Goal: Obtain resource: Download file/media

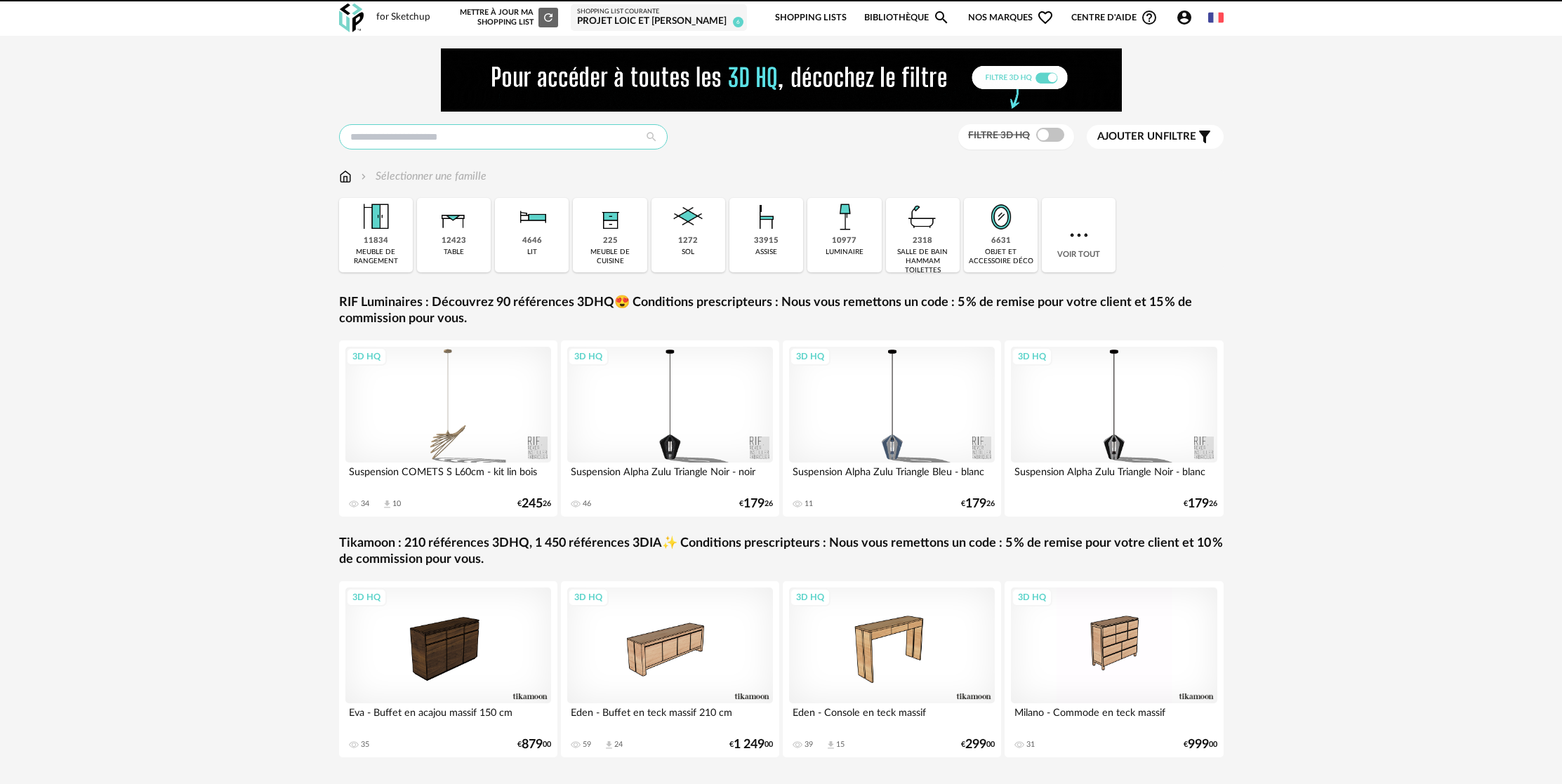
click at [507, 145] on input "text" at bounding box center [503, 137] width 328 height 25
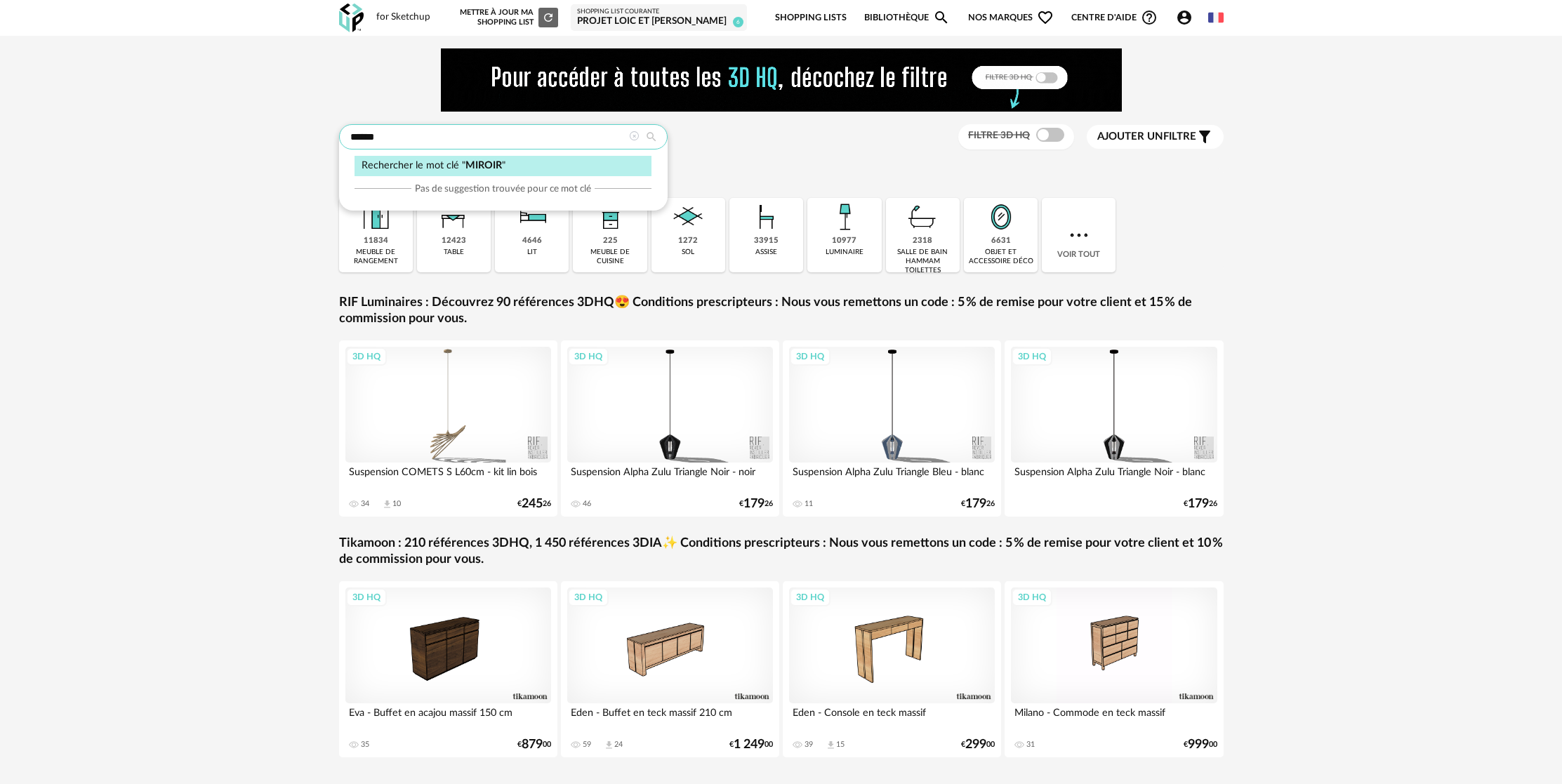
type input "******"
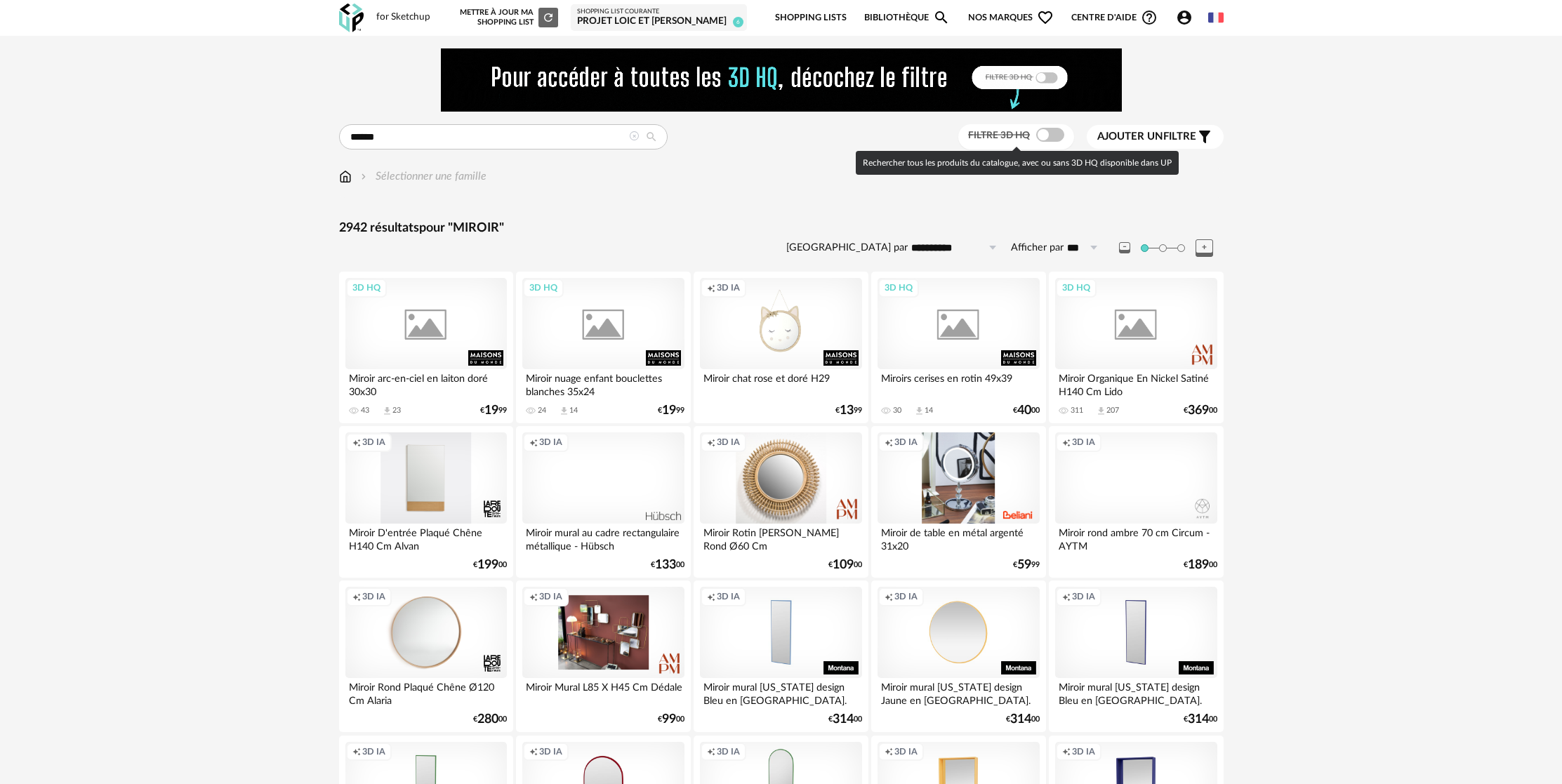
click at [1046, 135] on span at bounding box center [1050, 134] width 28 height 14
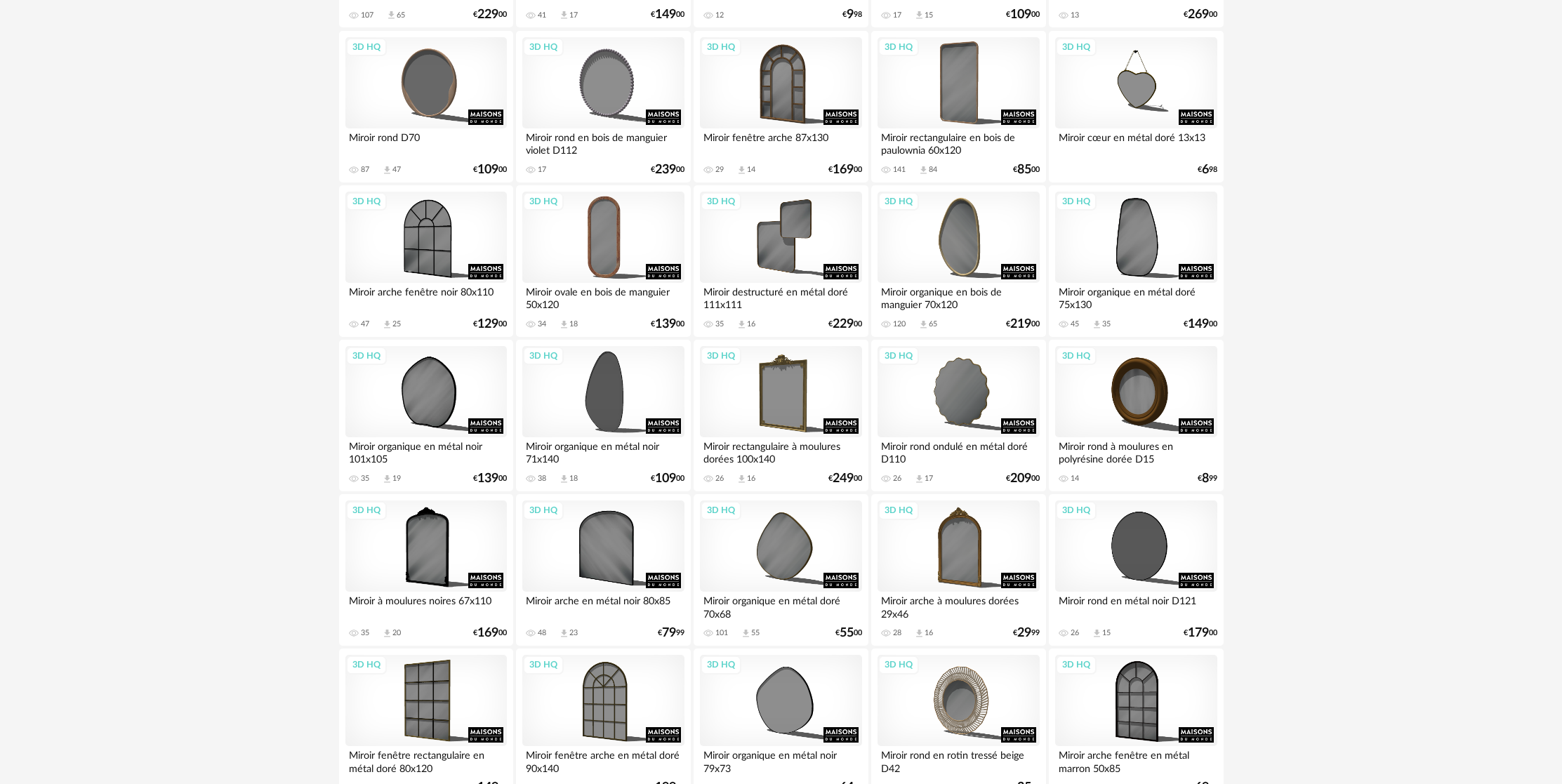
scroll to position [1323, 0]
click at [810, 449] on div "Miroir rectangulaire à moulures dorées 100x140" at bounding box center [780, 451] width 161 height 28
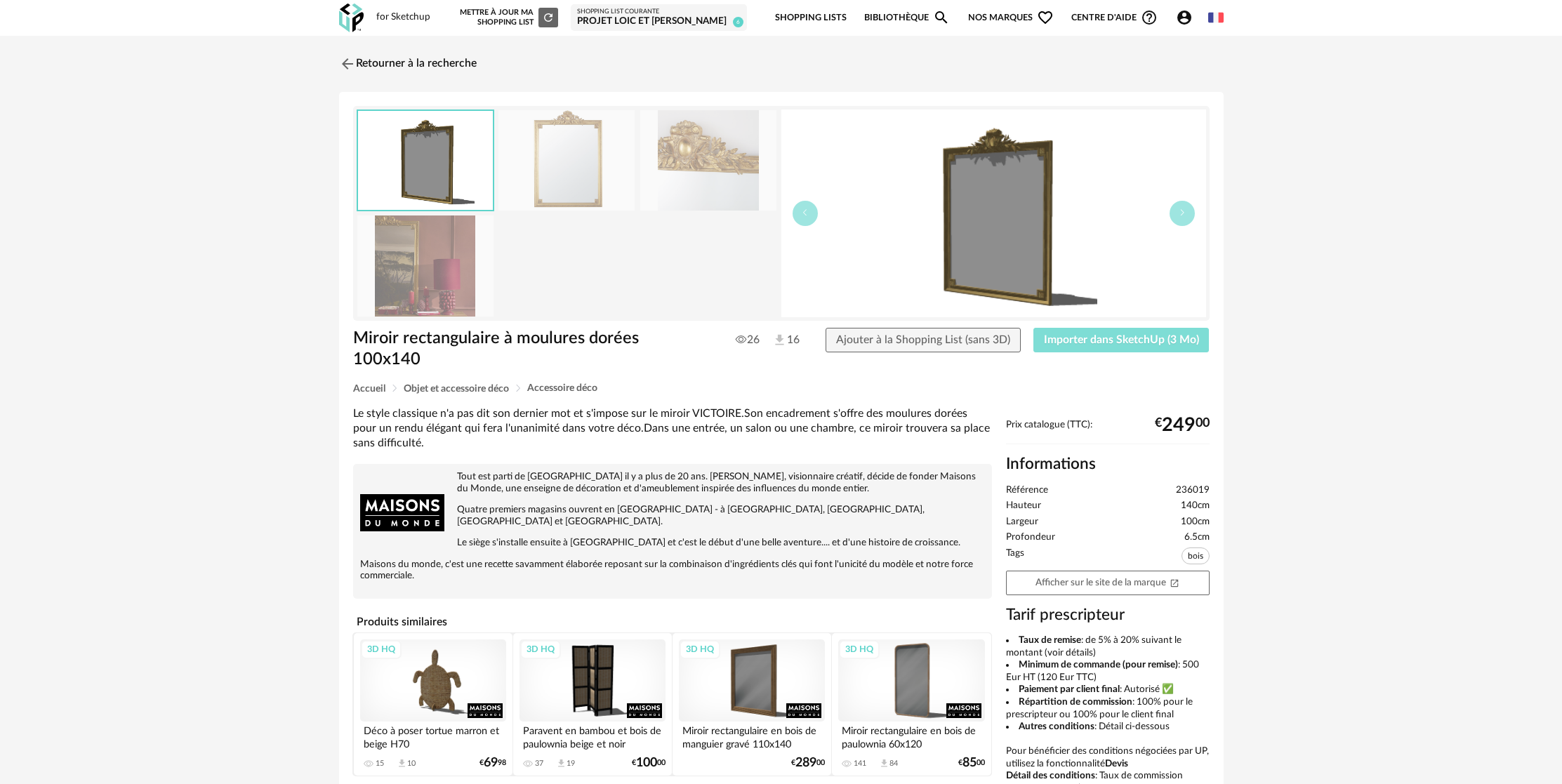
click at [1060, 331] on button "Importer dans SketchUp (3 Mo)" at bounding box center [1122, 340] width 176 height 25
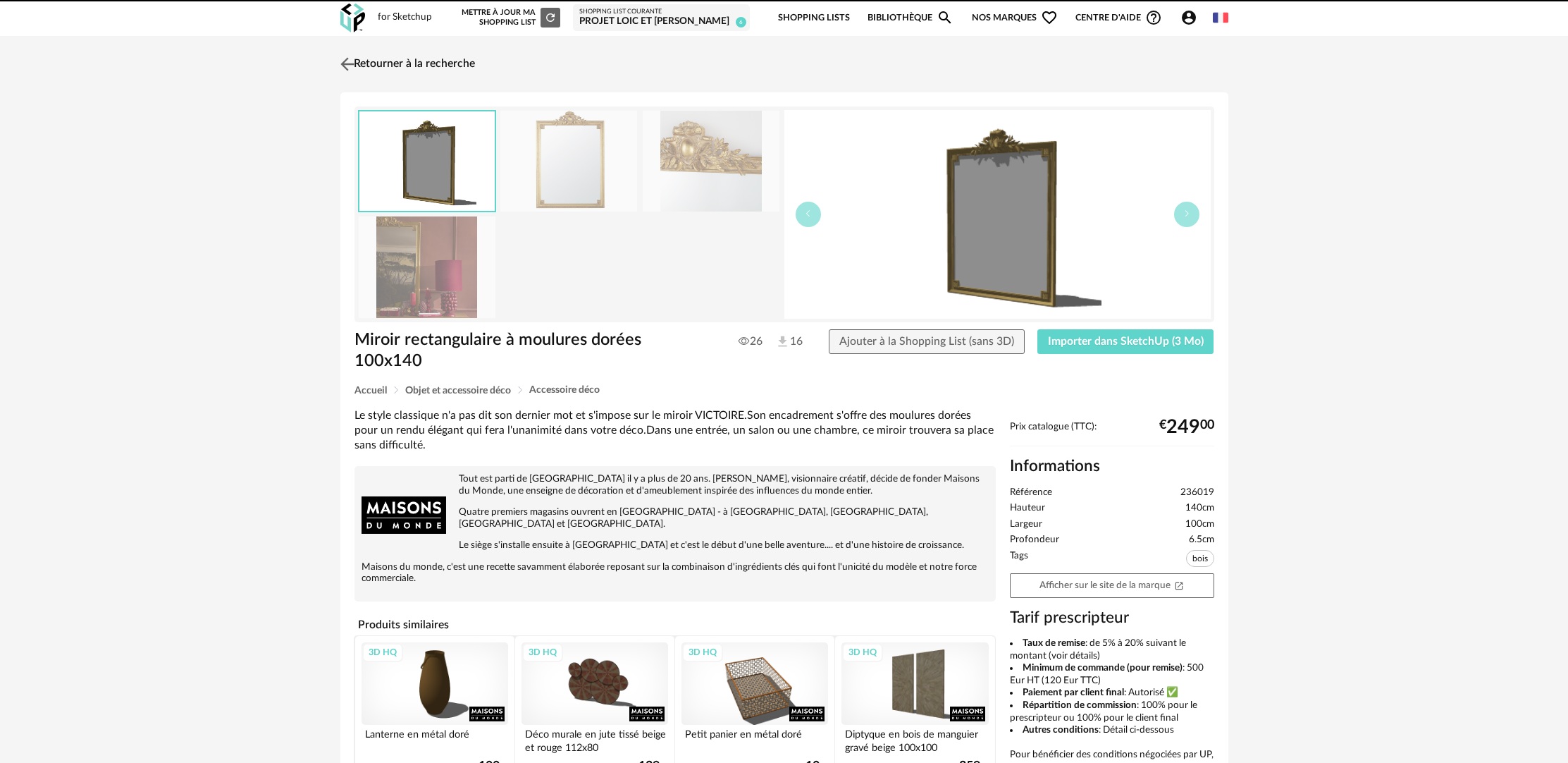
click at [454, 60] on link "Retourner à la recherche" at bounding box center [406, 64] width 138 height 31
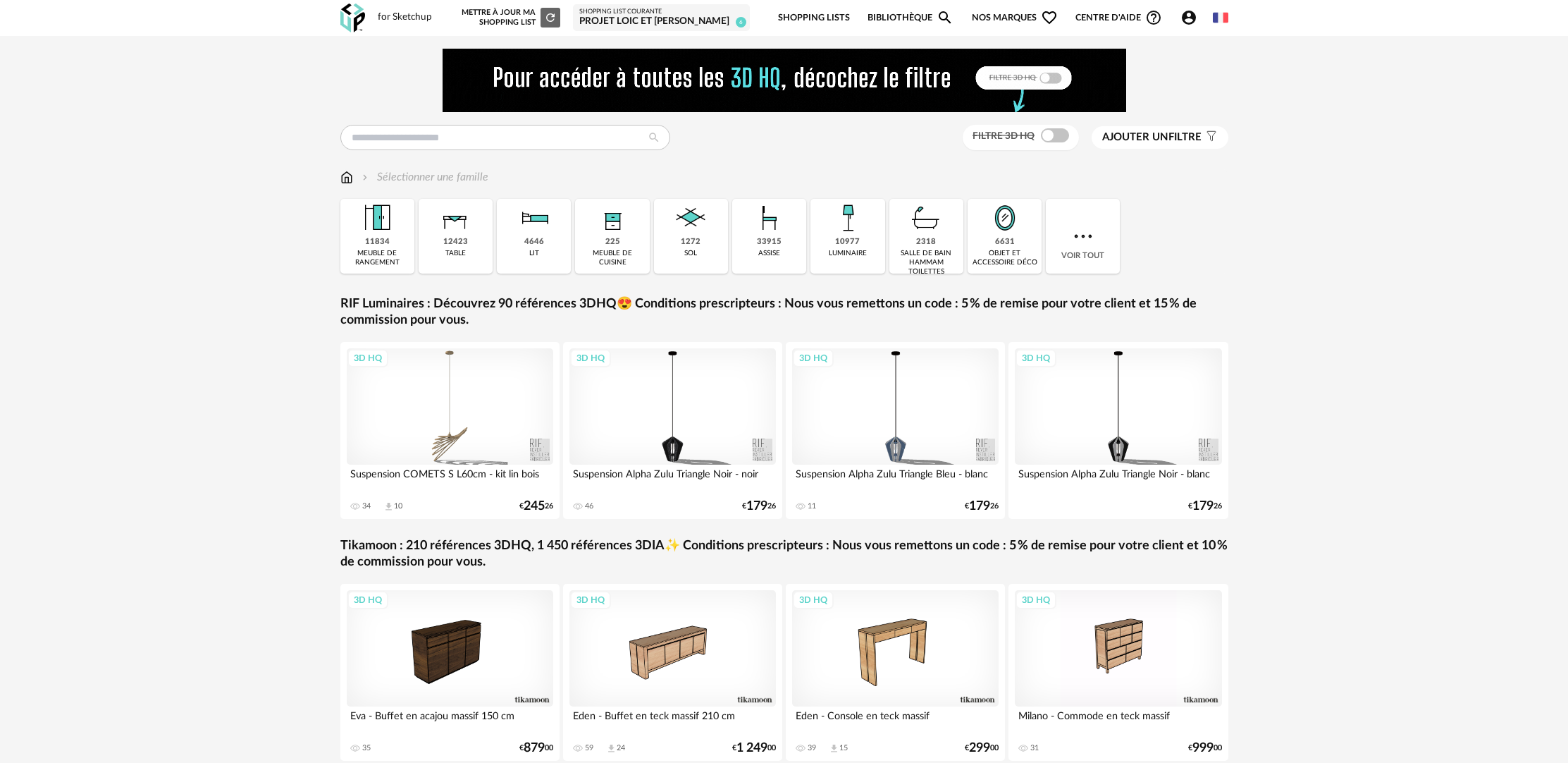
click at [487, 118] on div "Filtre 3D HQ Ajouter un filtre s Filter icon Filtrer par : Sélectionner une fam…" at bounding box center [785, 427] width 914 height 756
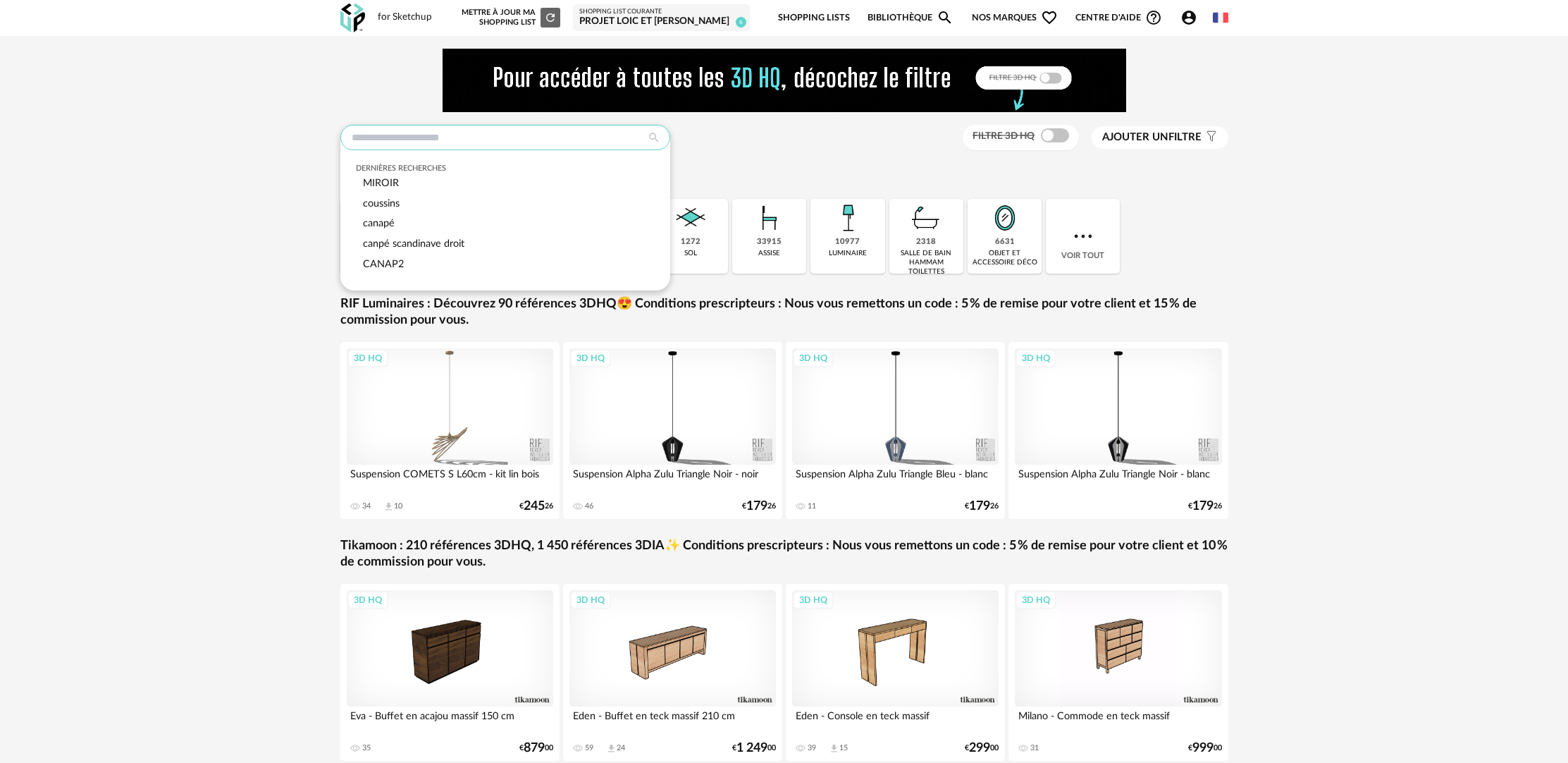
click at [491, 130] on input "text" at bounding box center [505, 137] width 330 height 25
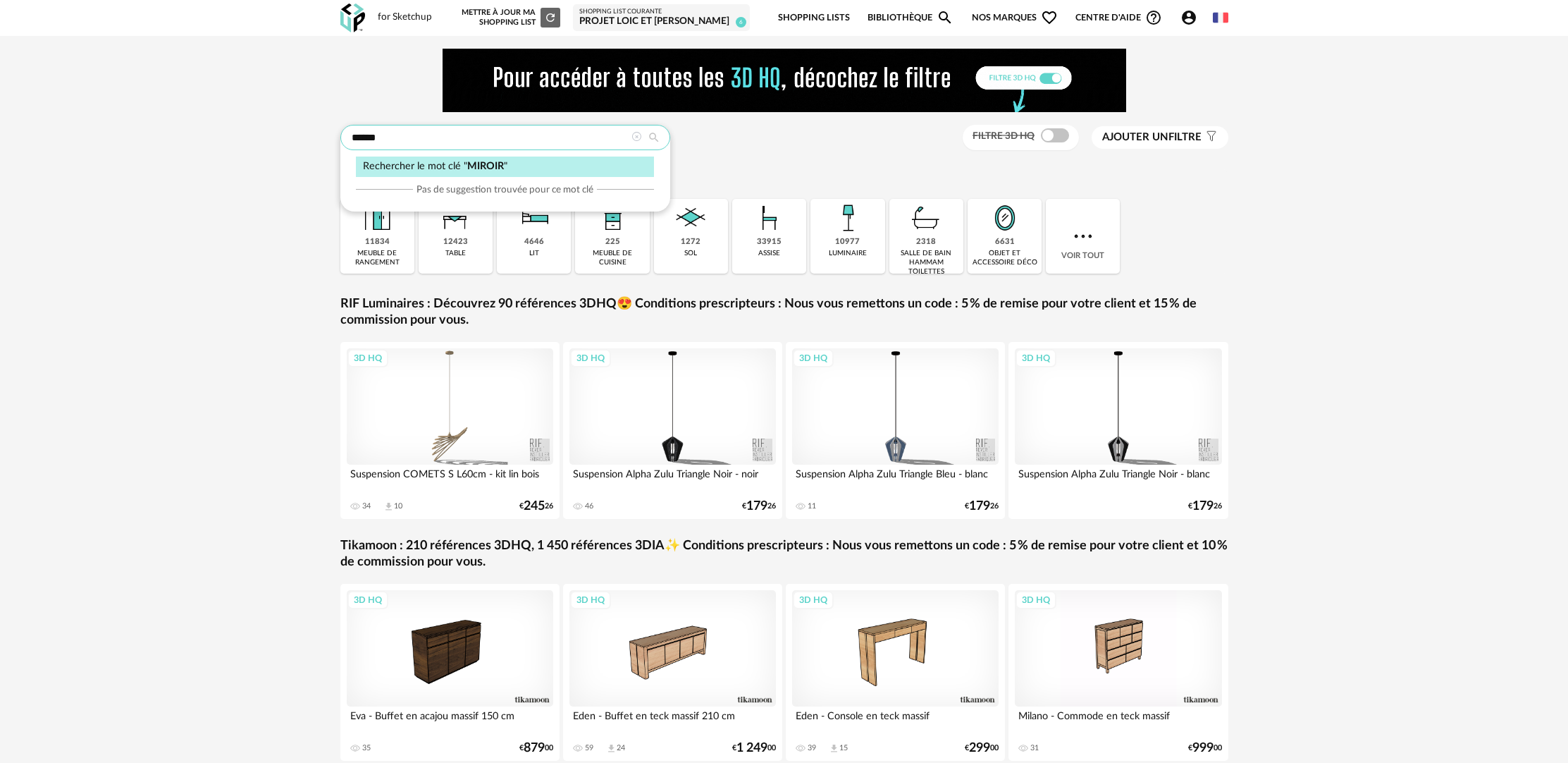
type input "******"
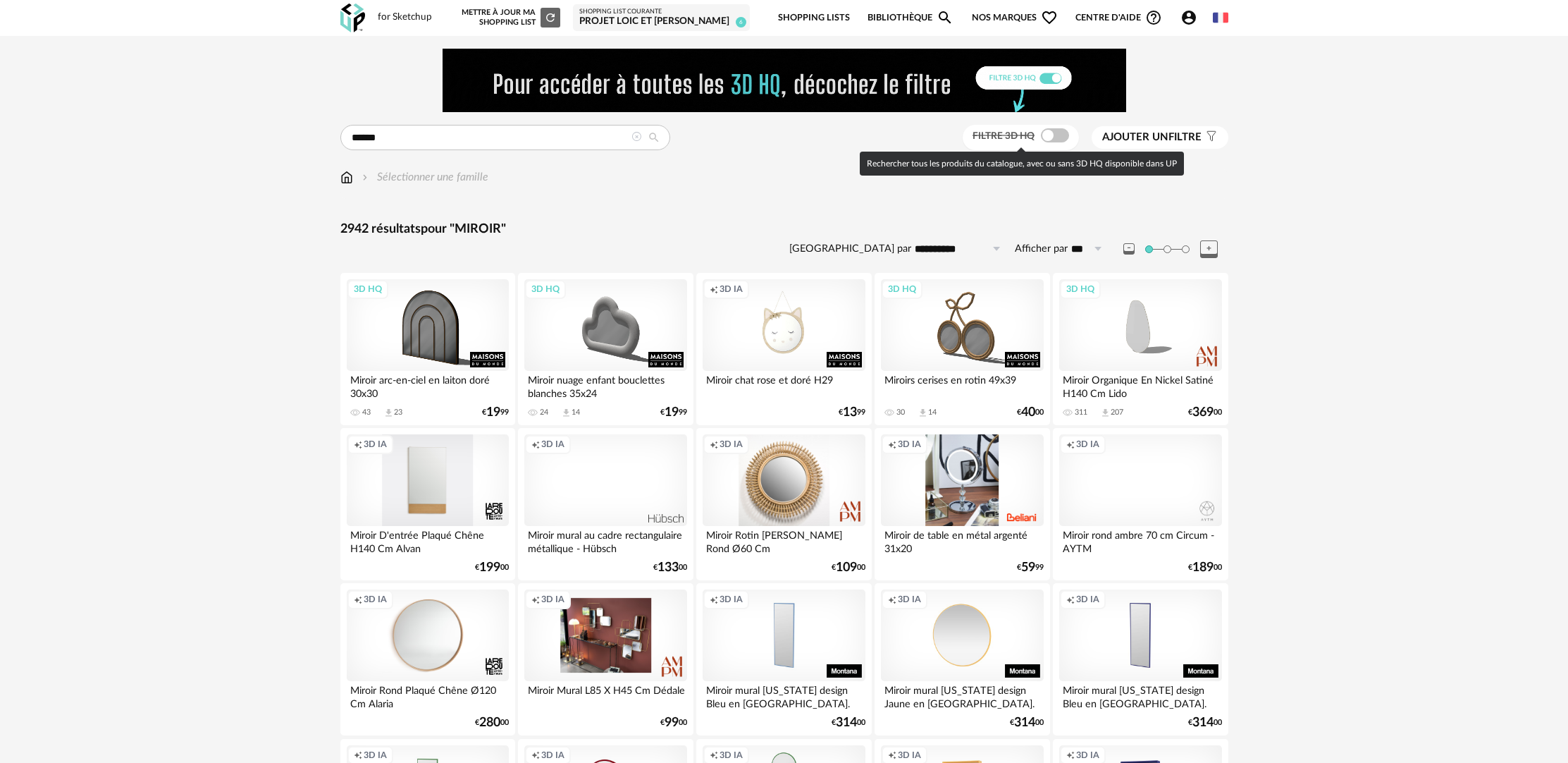
click at [1054, 137] on span at bounding box center [1055, 135] width 28 height 14
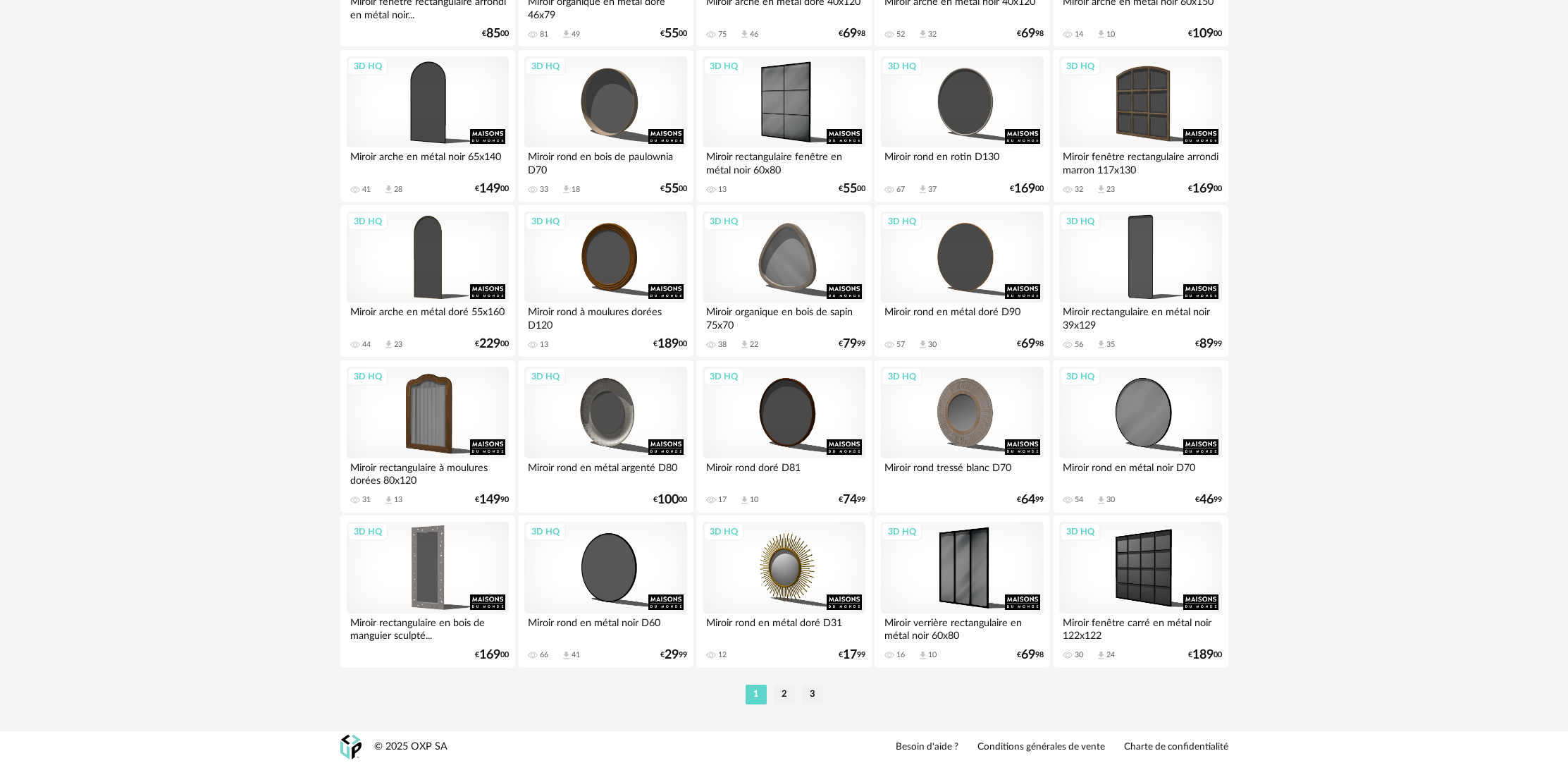
scroll to position [2717, 0]
click at [452, 429] on div "3D HQ" at bounding box center [427, 413] width 162 height 92
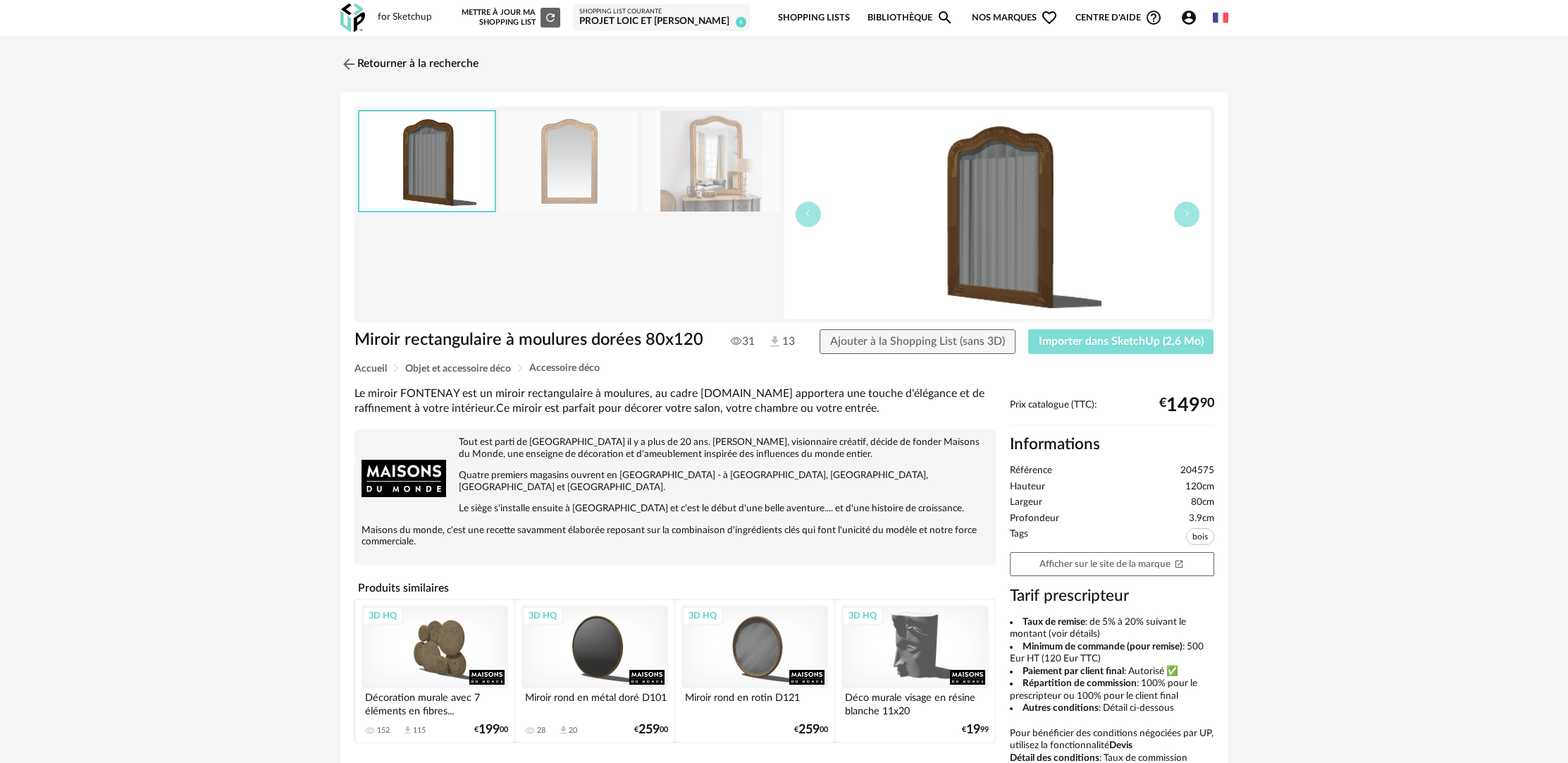
click at [1137, 343] on span "Importer dans SketchUp (2,6 Mo)" at bounding box center [1121, 341] width 165 height 12
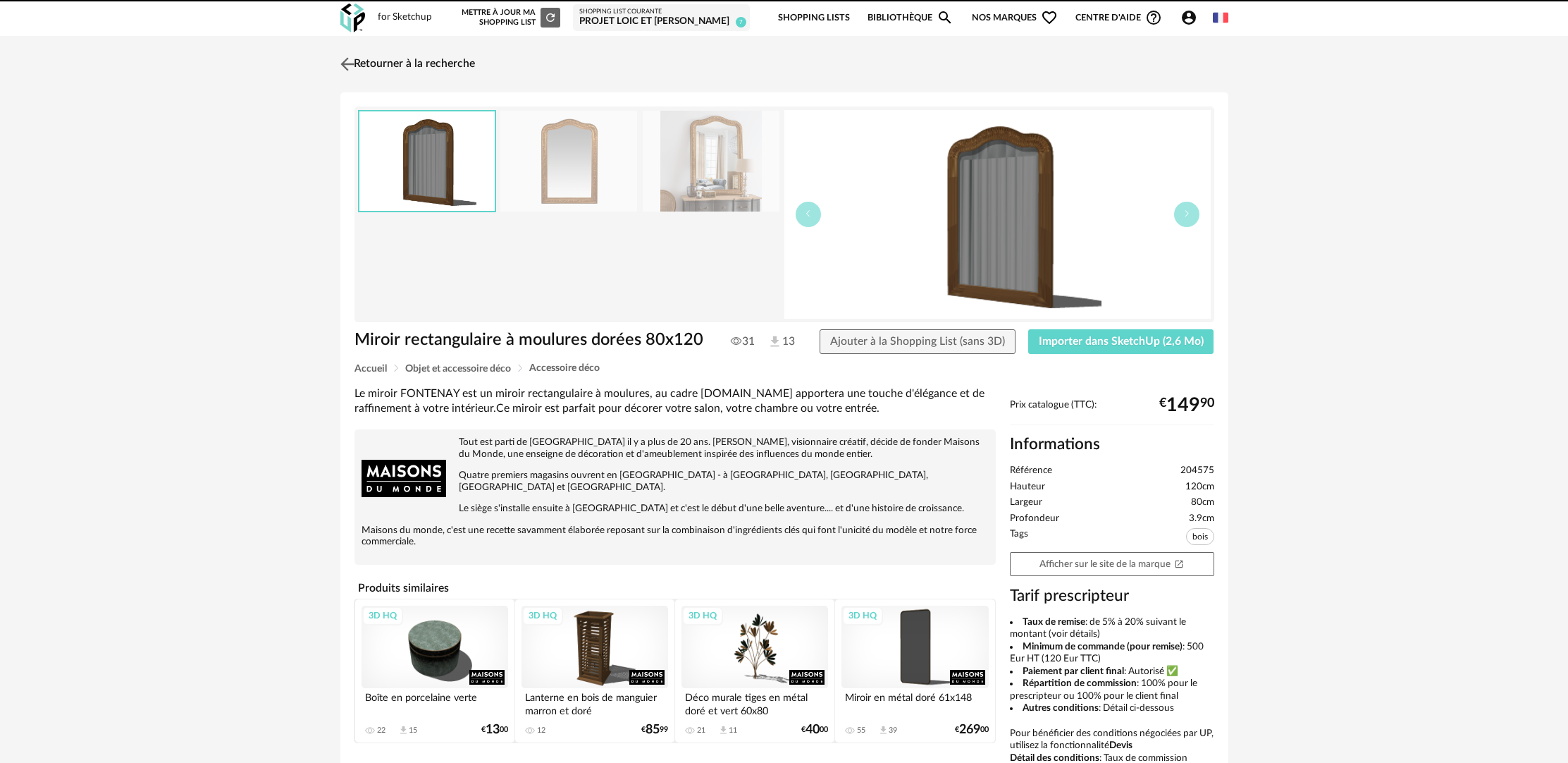
click at [410, 67] on link "Retourner à la recherche" at bounding box center [406, 64] width 138 height 31
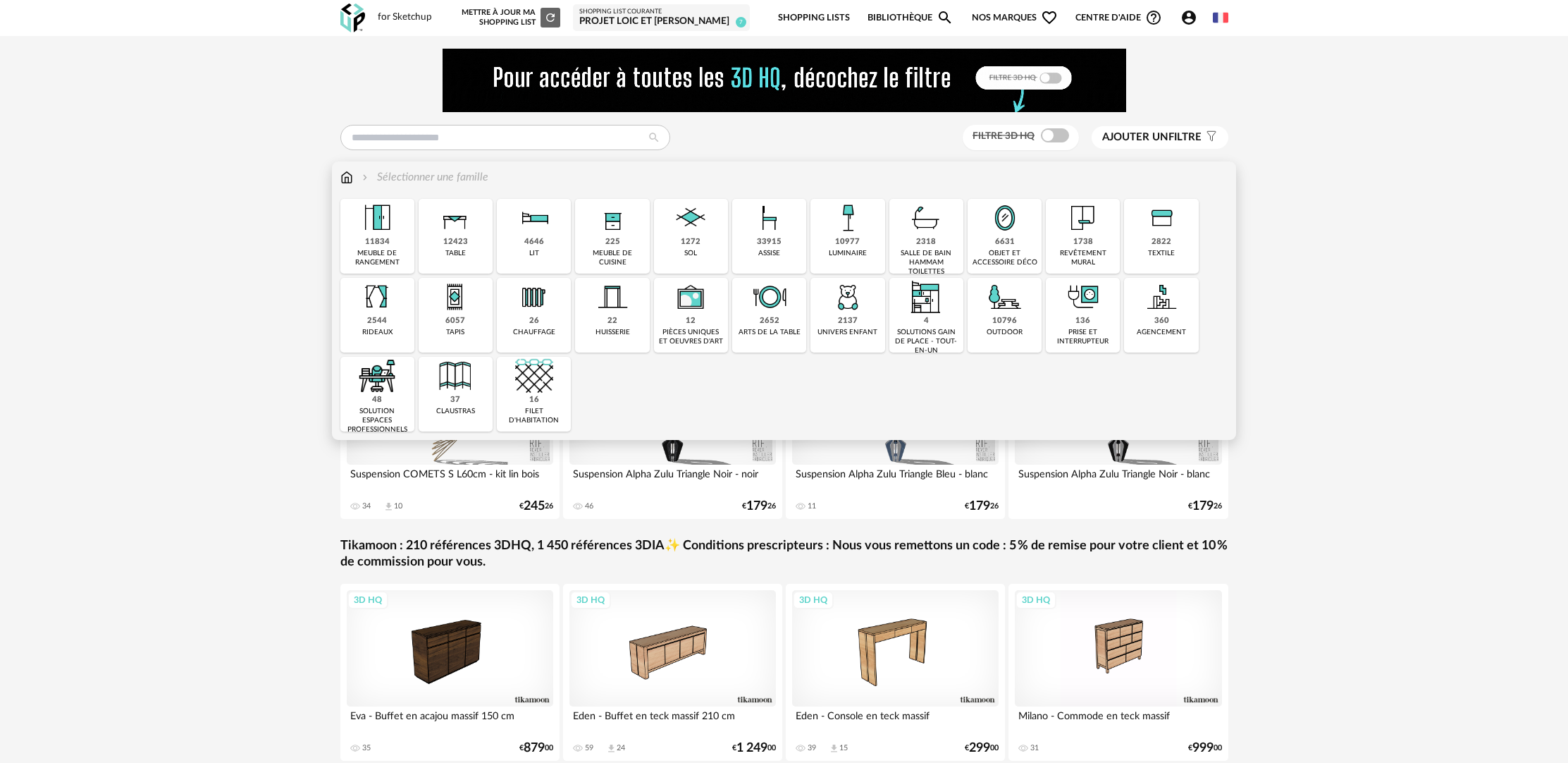
click at [774, 239] on div "33915" at bounding box center [769, 242] width 25 height 11
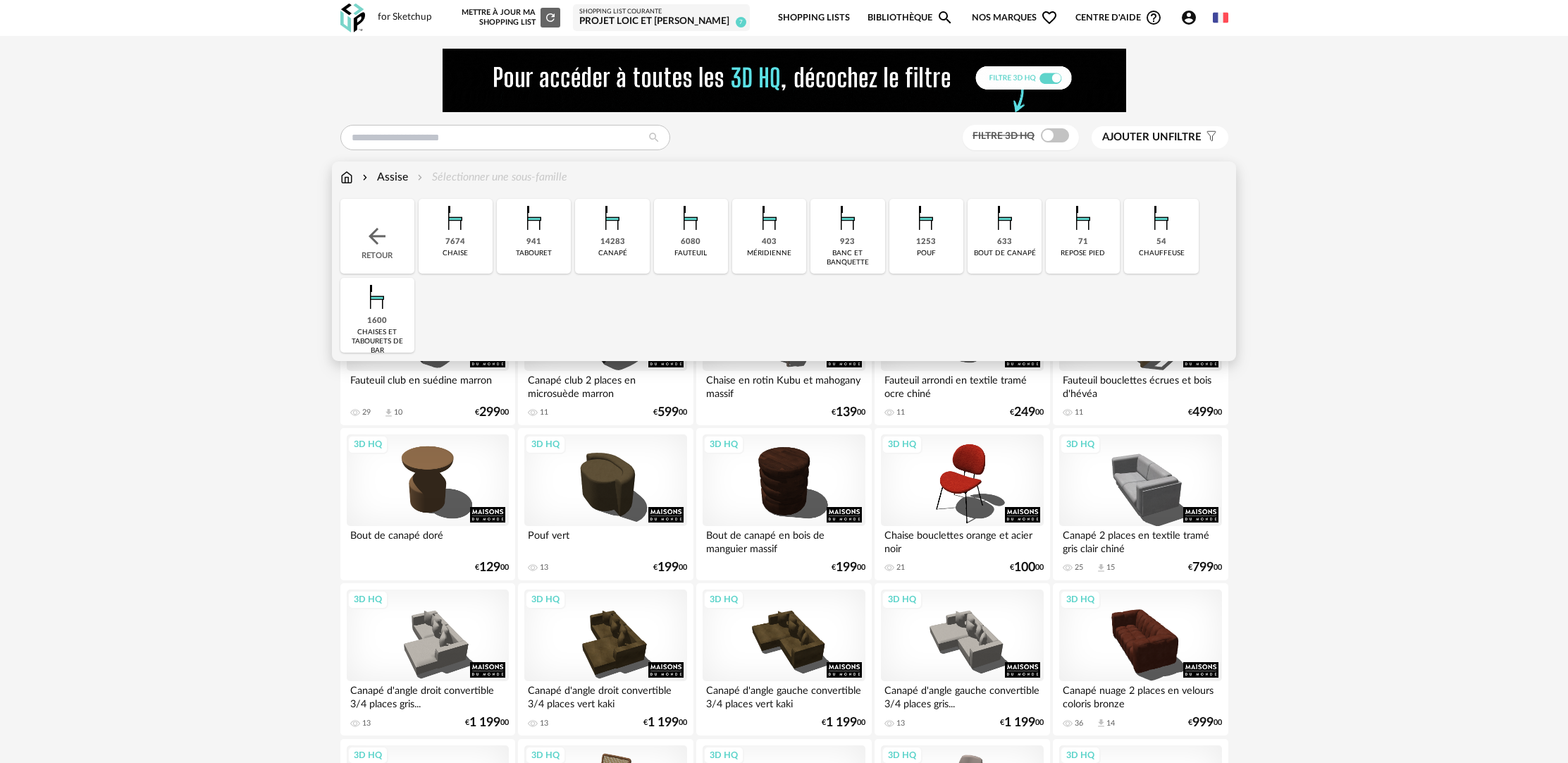
click at [696, 261] on div "6080 fauteuil" at bounding box center [691, 236] width 74 height 75
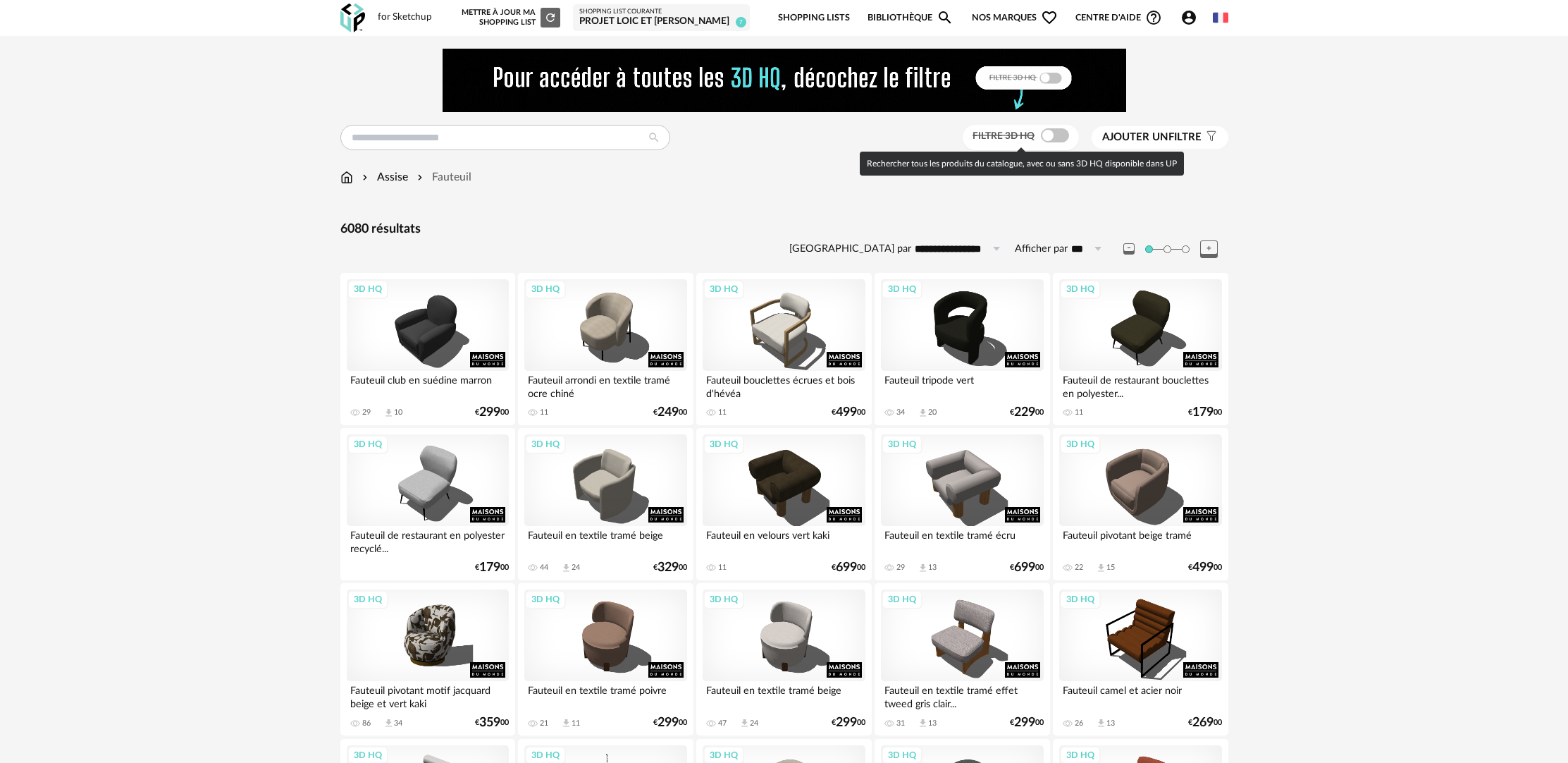
drag, startPoint x: 1053, startPoint y: 136, endPoint x: 1054, endPoint y: 147, distance: 11.0
click at [1053, 136] on span at bounding box center [1055, 135] width 28 height 14
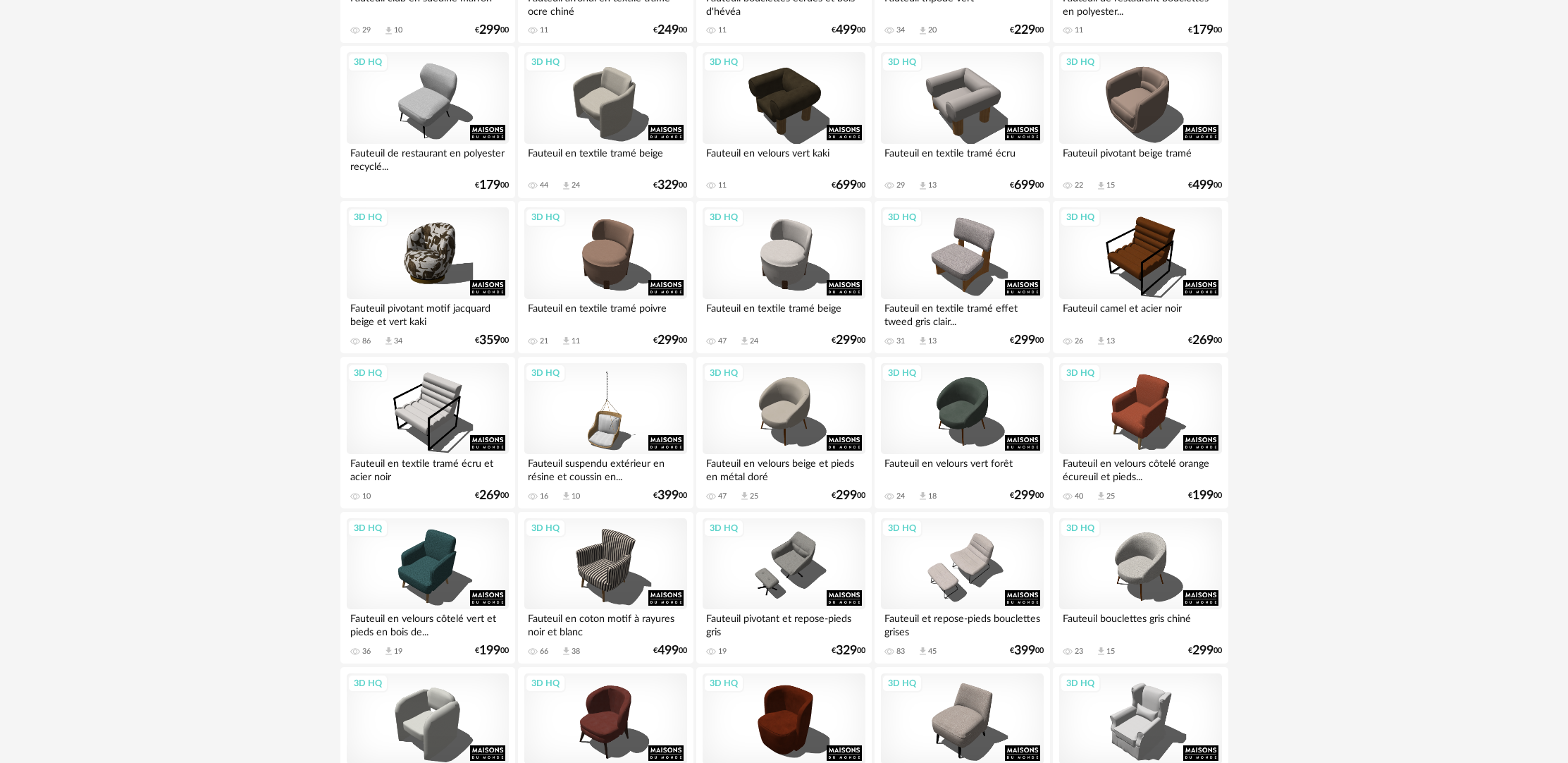
scroll to position [487, 0]
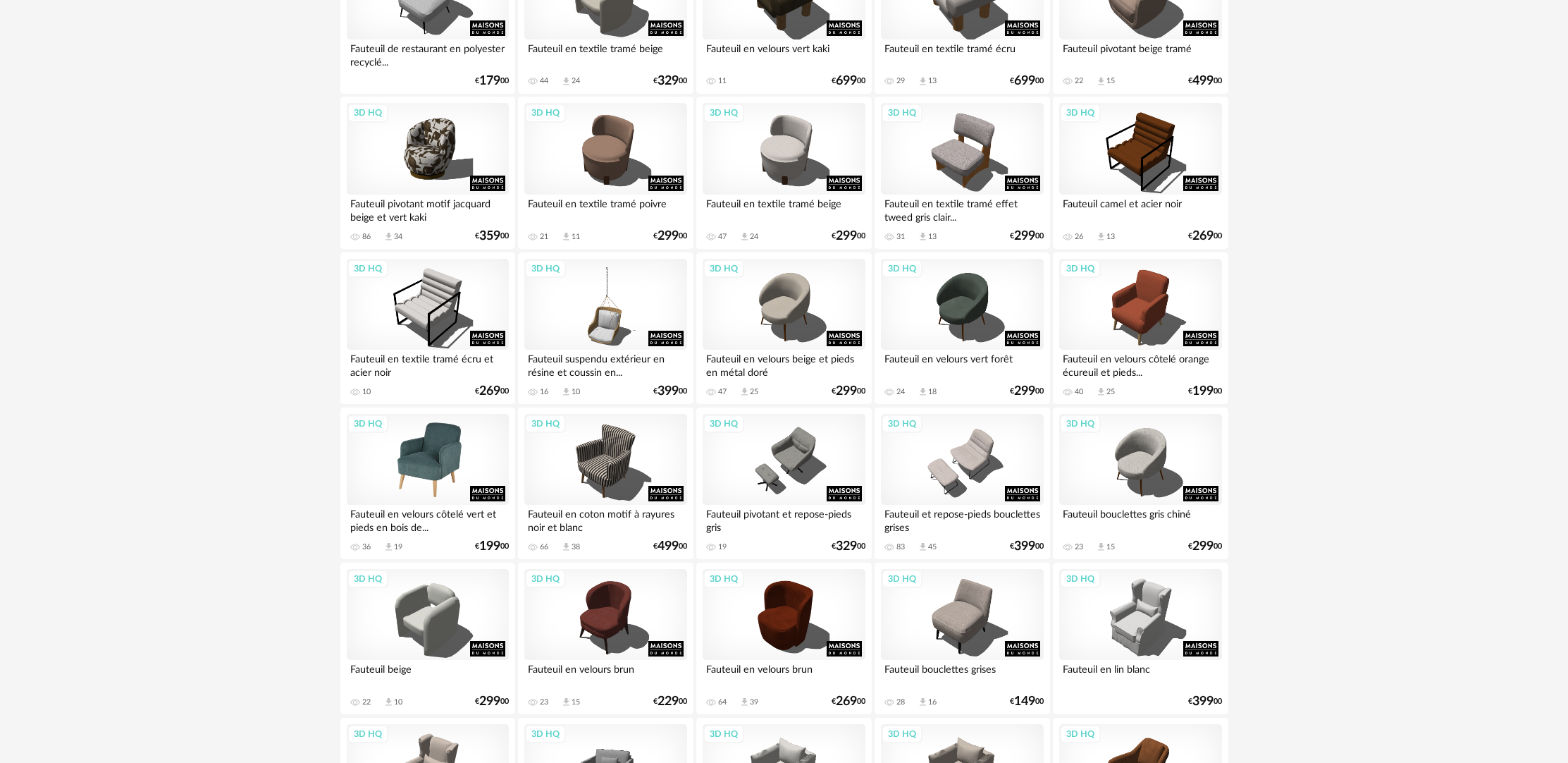
click at [448, 479] on div "3D HQ" at bounding box center [427, 460] width 162 height 92
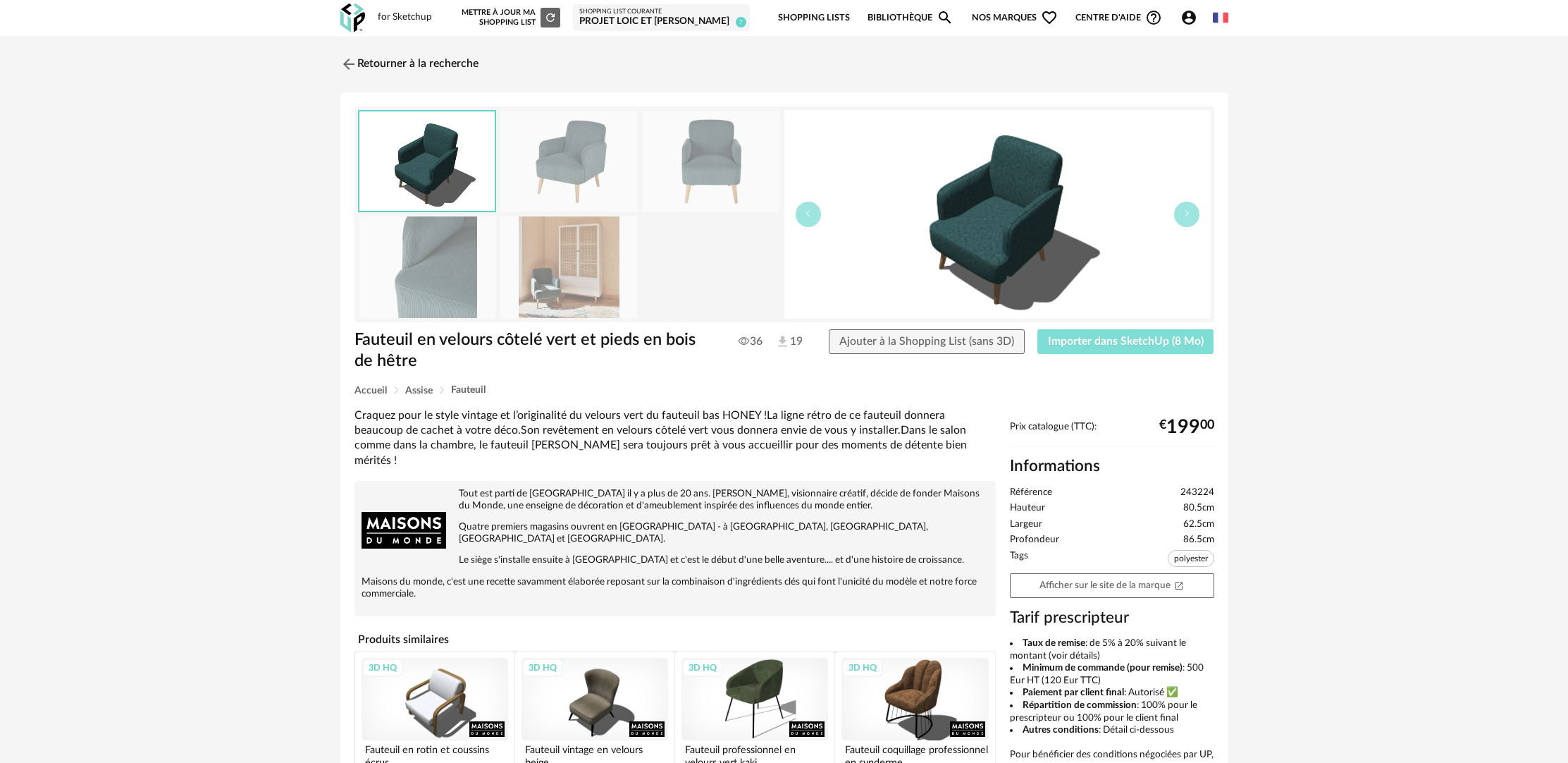
click at [1145, 334] on button "Importer dans SketchUp (8 Mo)" at bounding box center [1126, 342] width 177 height 25
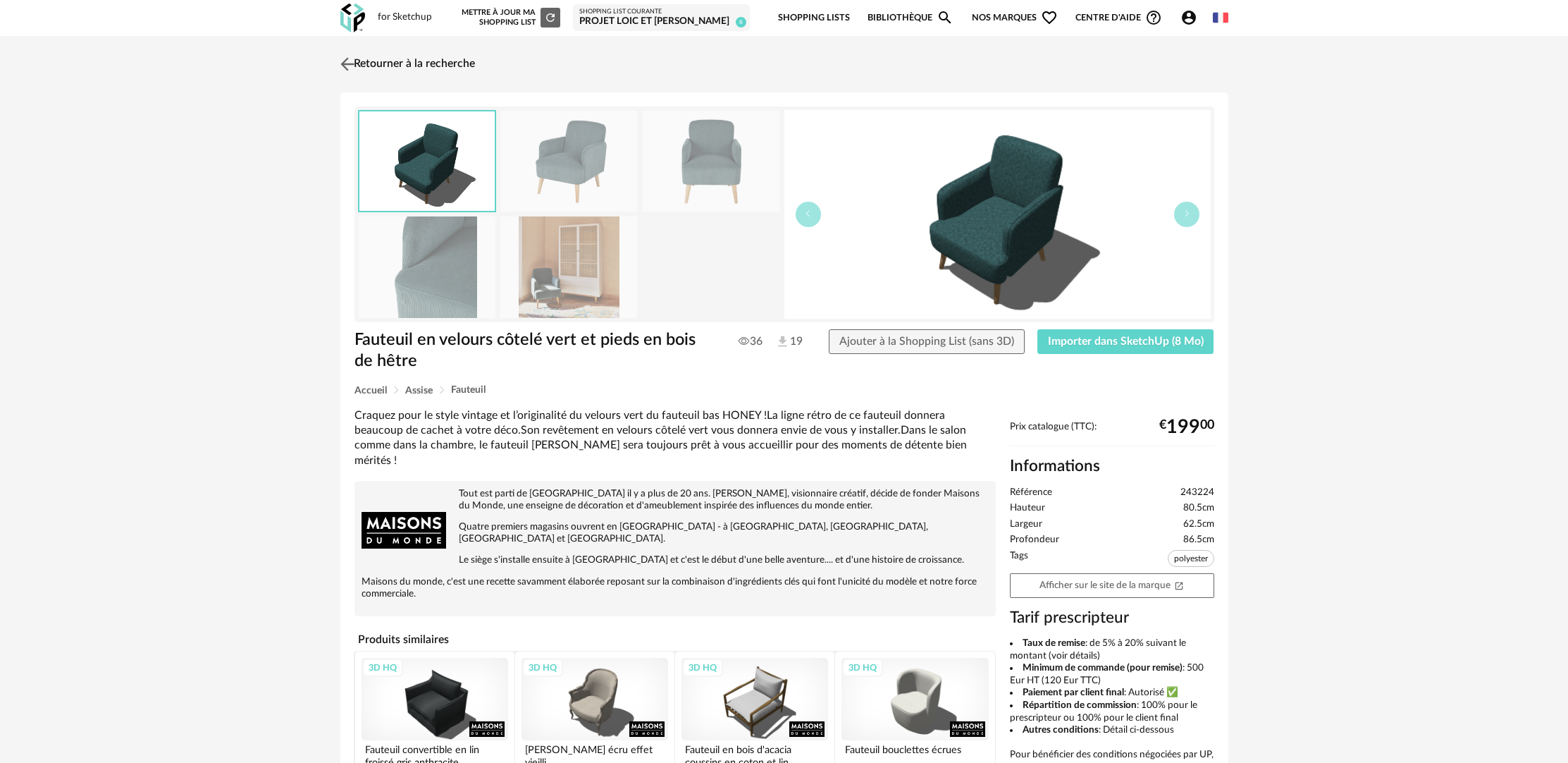
click at [424, 60] on link "Retourner à la recherche" at bounding box center [406, 64] width 138 height 31
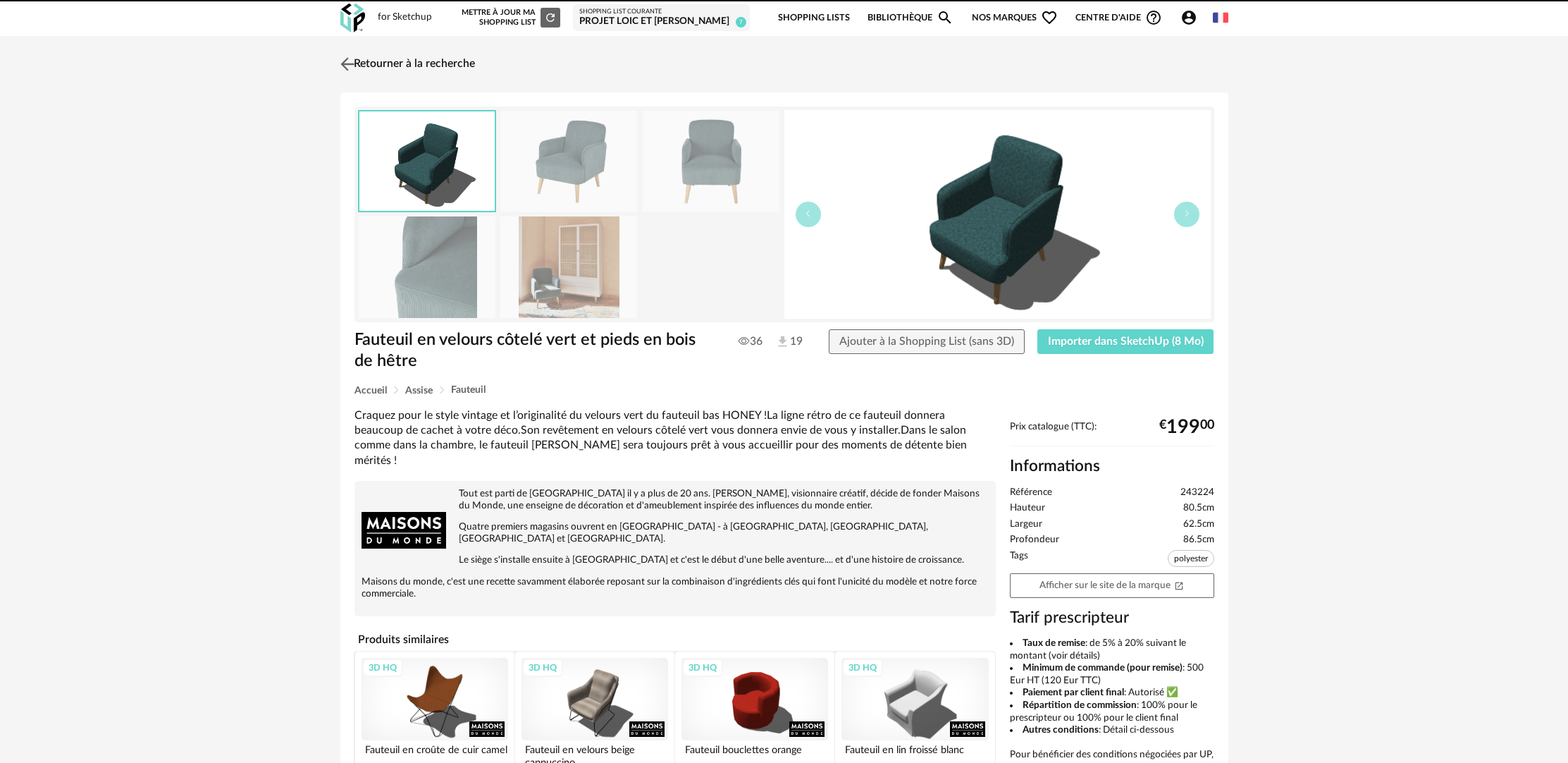
click at [448, 52] on link "Retourner à la recherche" at bounding box center [406, 64] width 138 height 31
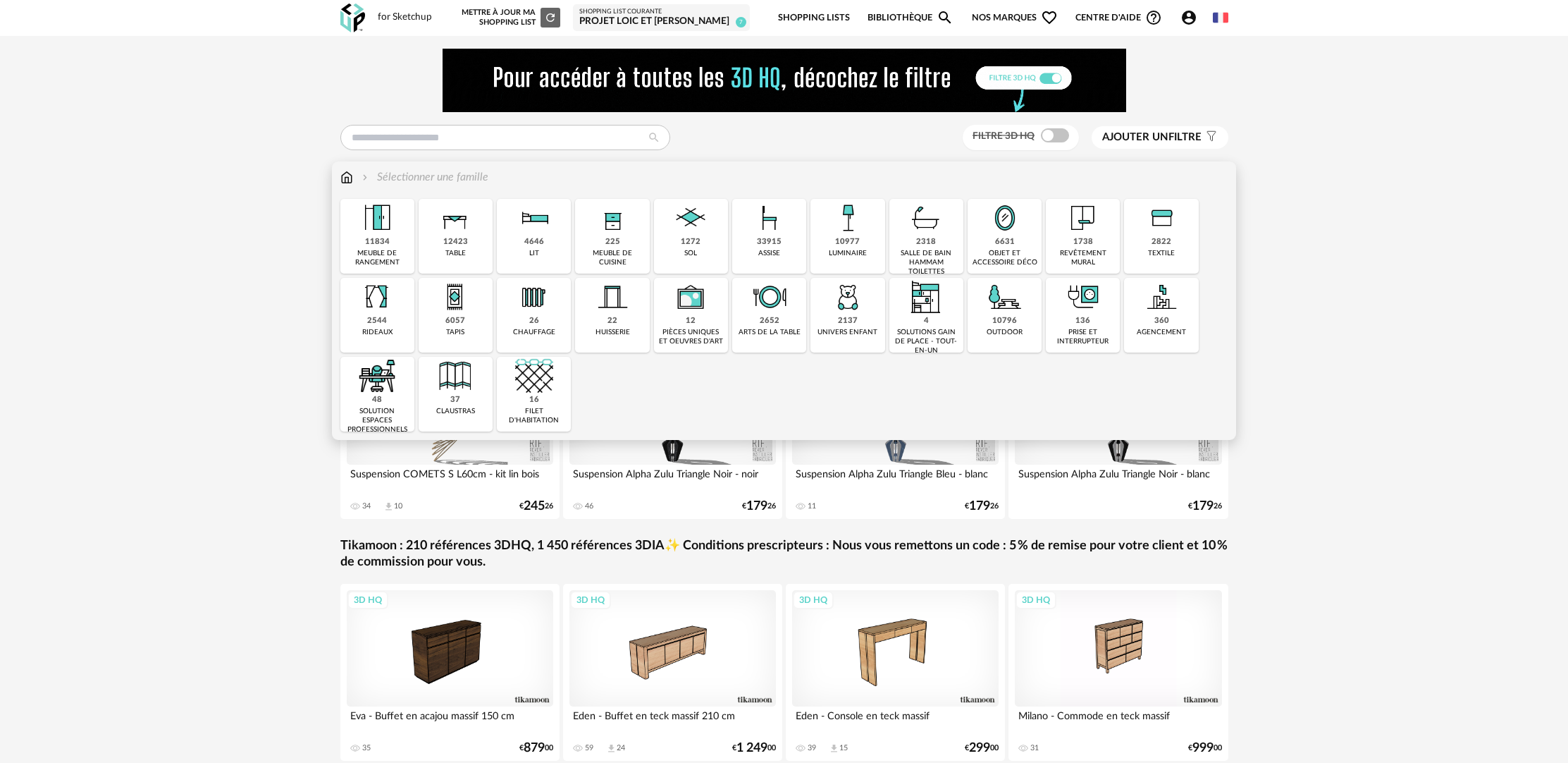
click at [459, 238] on div "12423" at bounding box center [456, 242] width 25 height 11
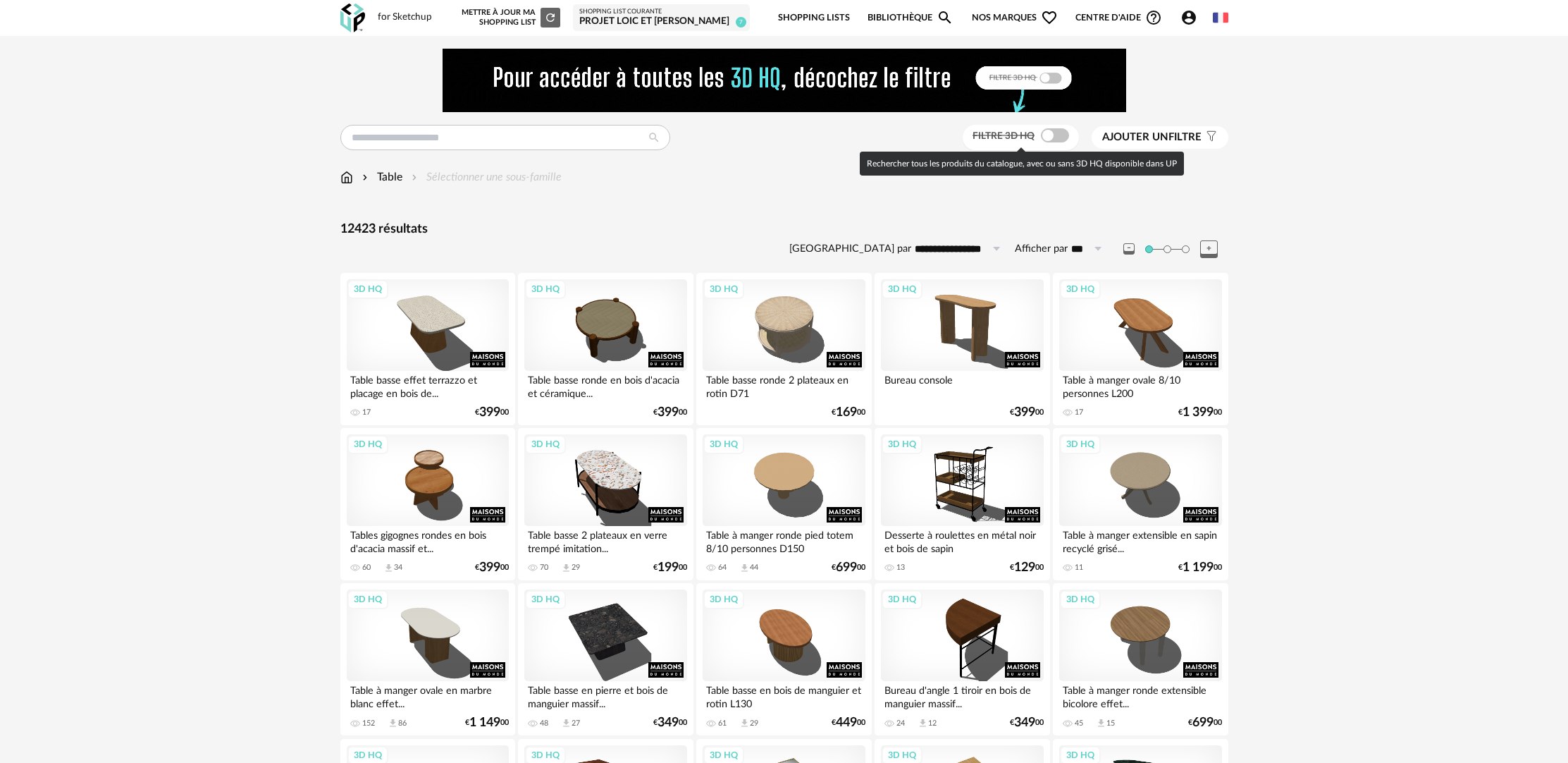
click at [1056, 137] on span at bounding box center [1055, 135] width 28 height 14
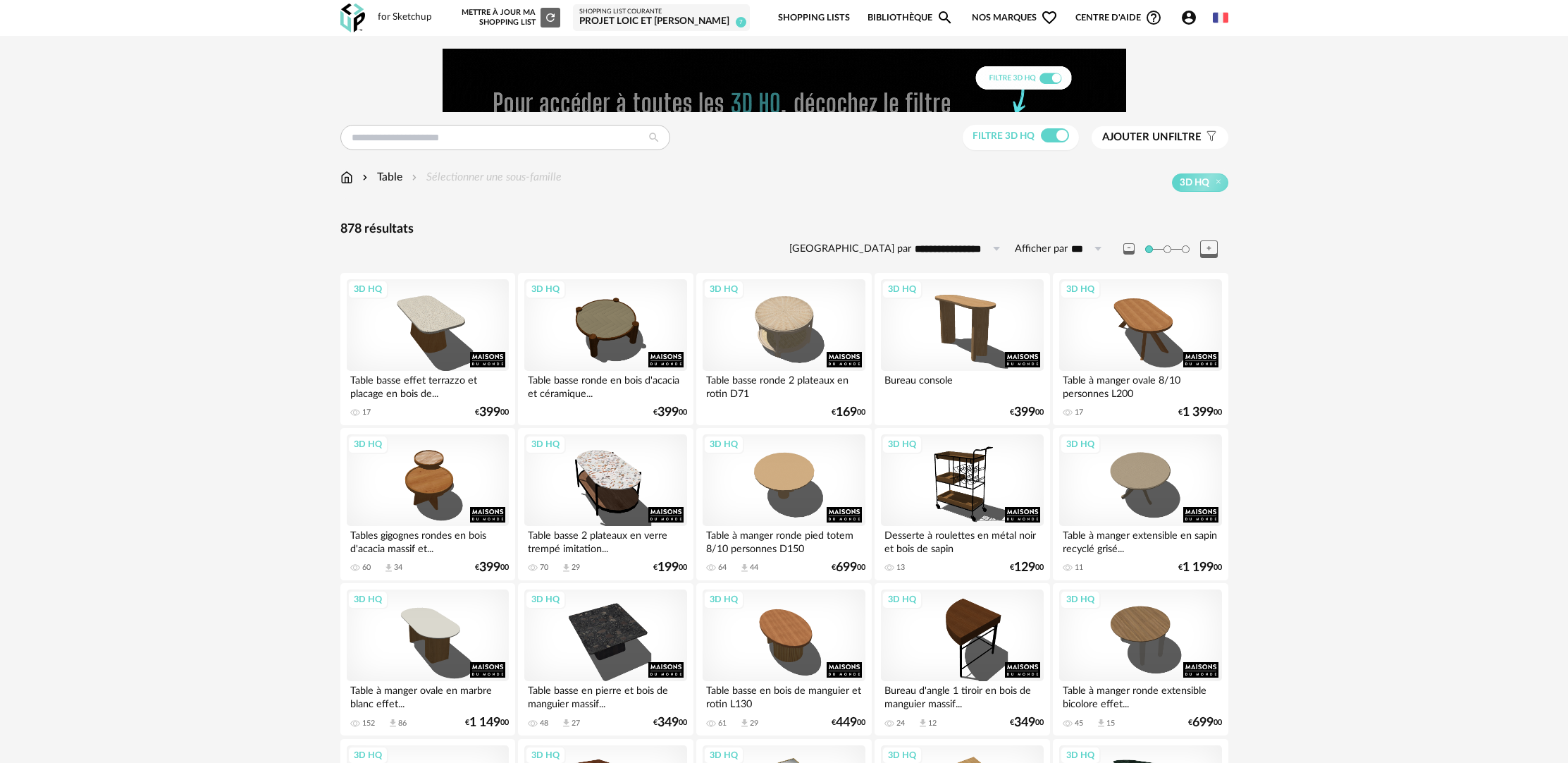
scroll to position [118, 0]
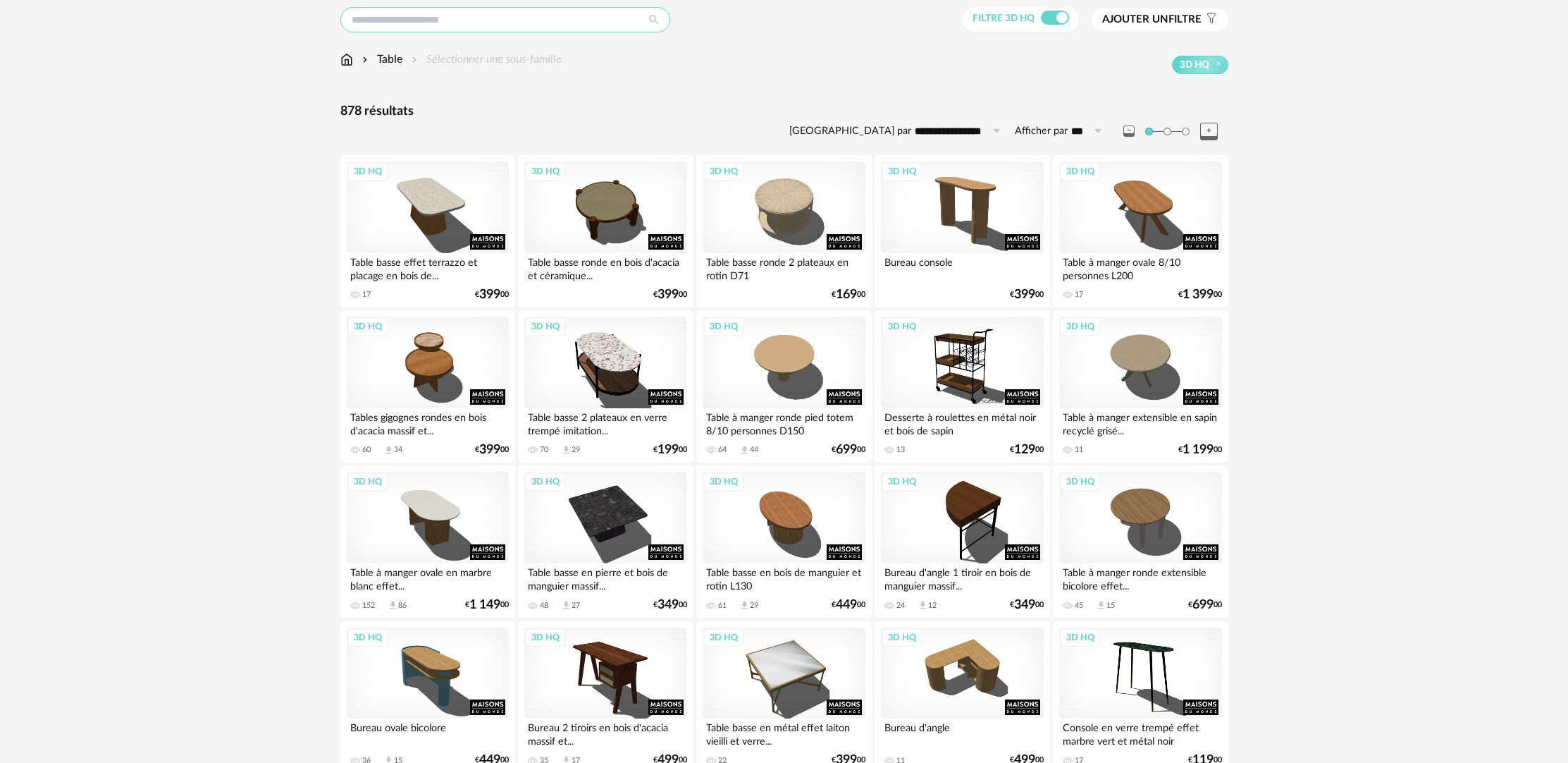
click at [560, 17] on input "text" at bounding box center [505, 20] width 330 height 25
type input "**********"
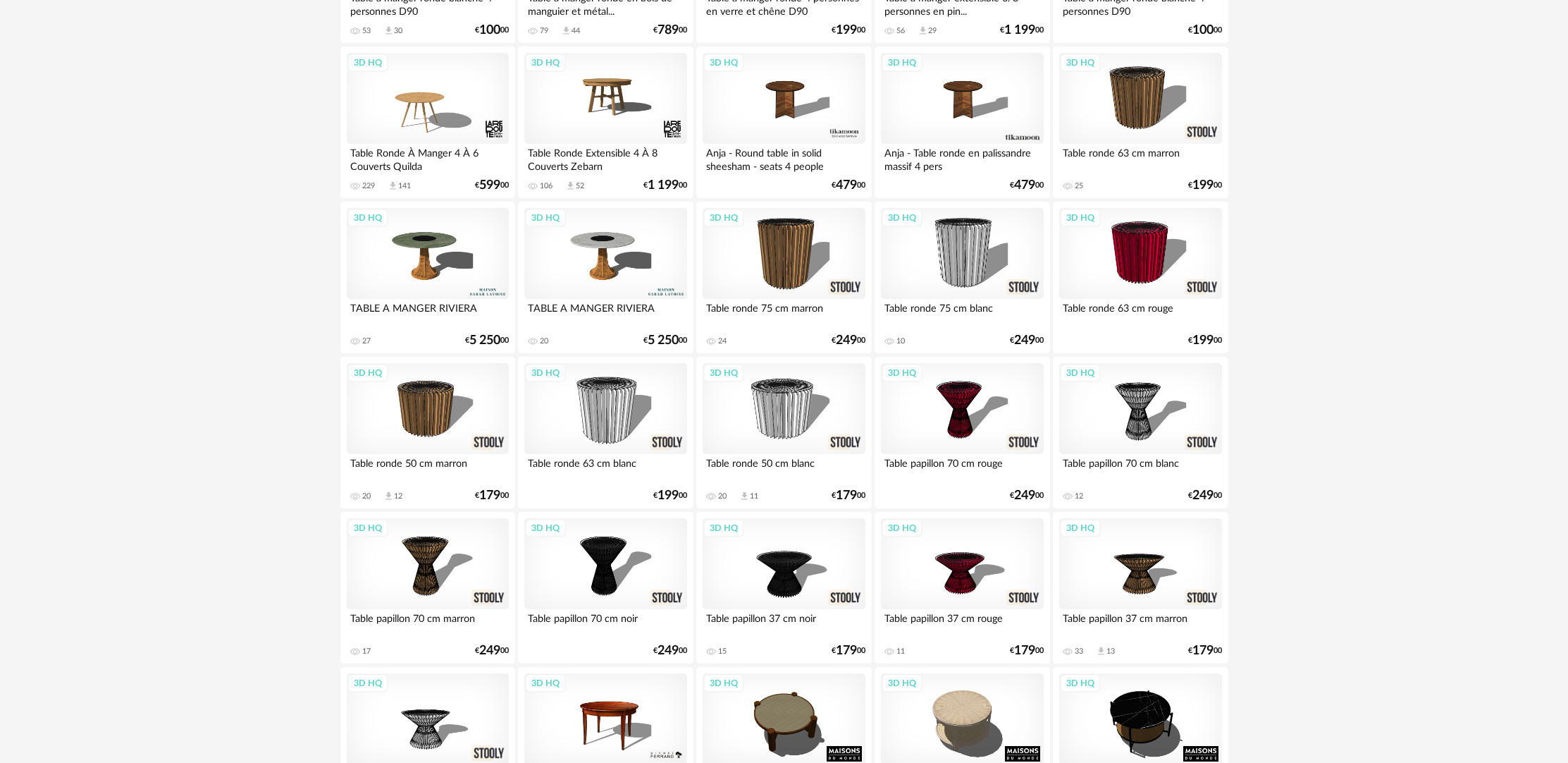
scroll to position [406, 0]
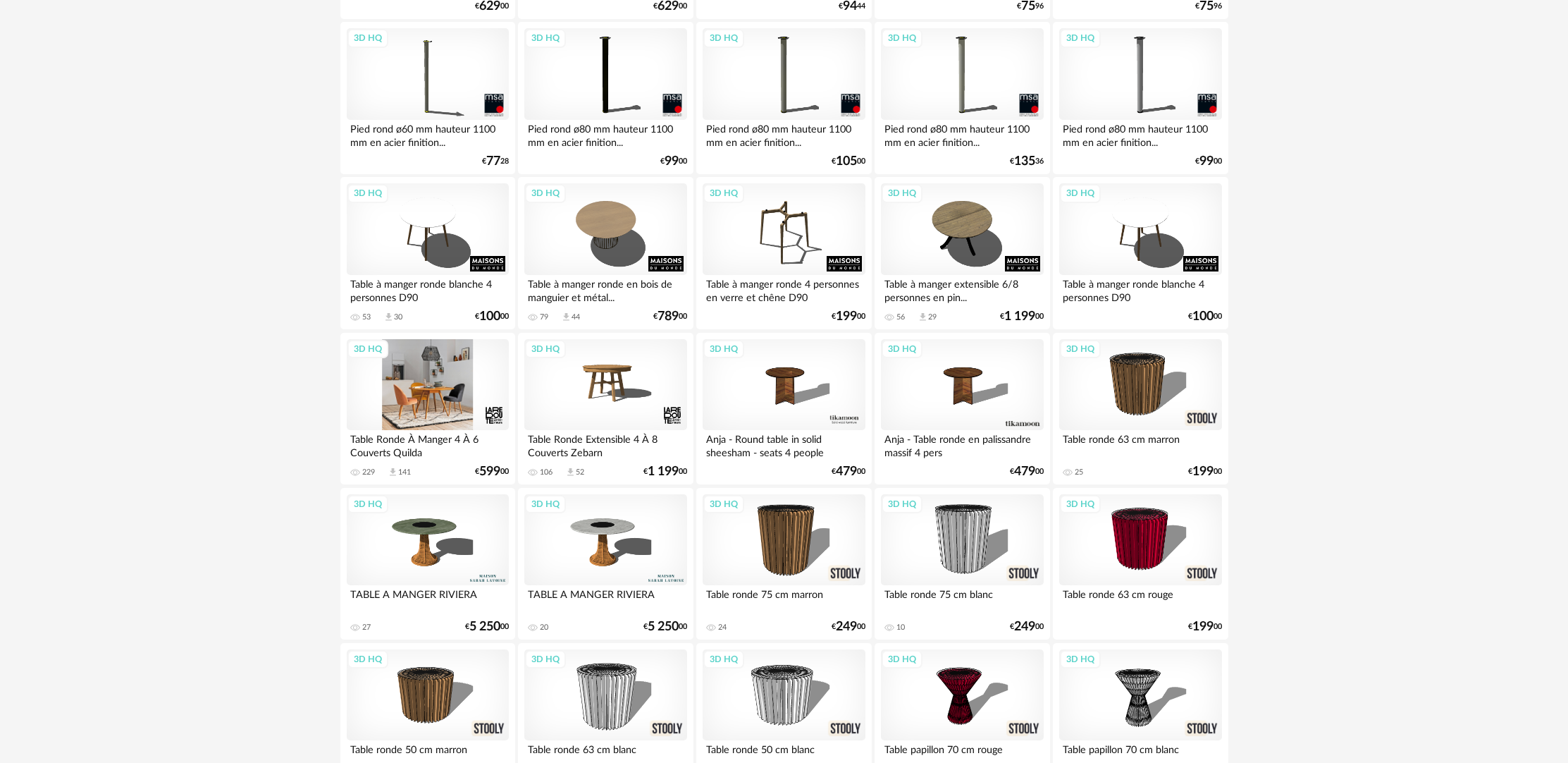
click at [468, 419] on div "3D HQ" at bounding box center [427, 386] width 162 height 92
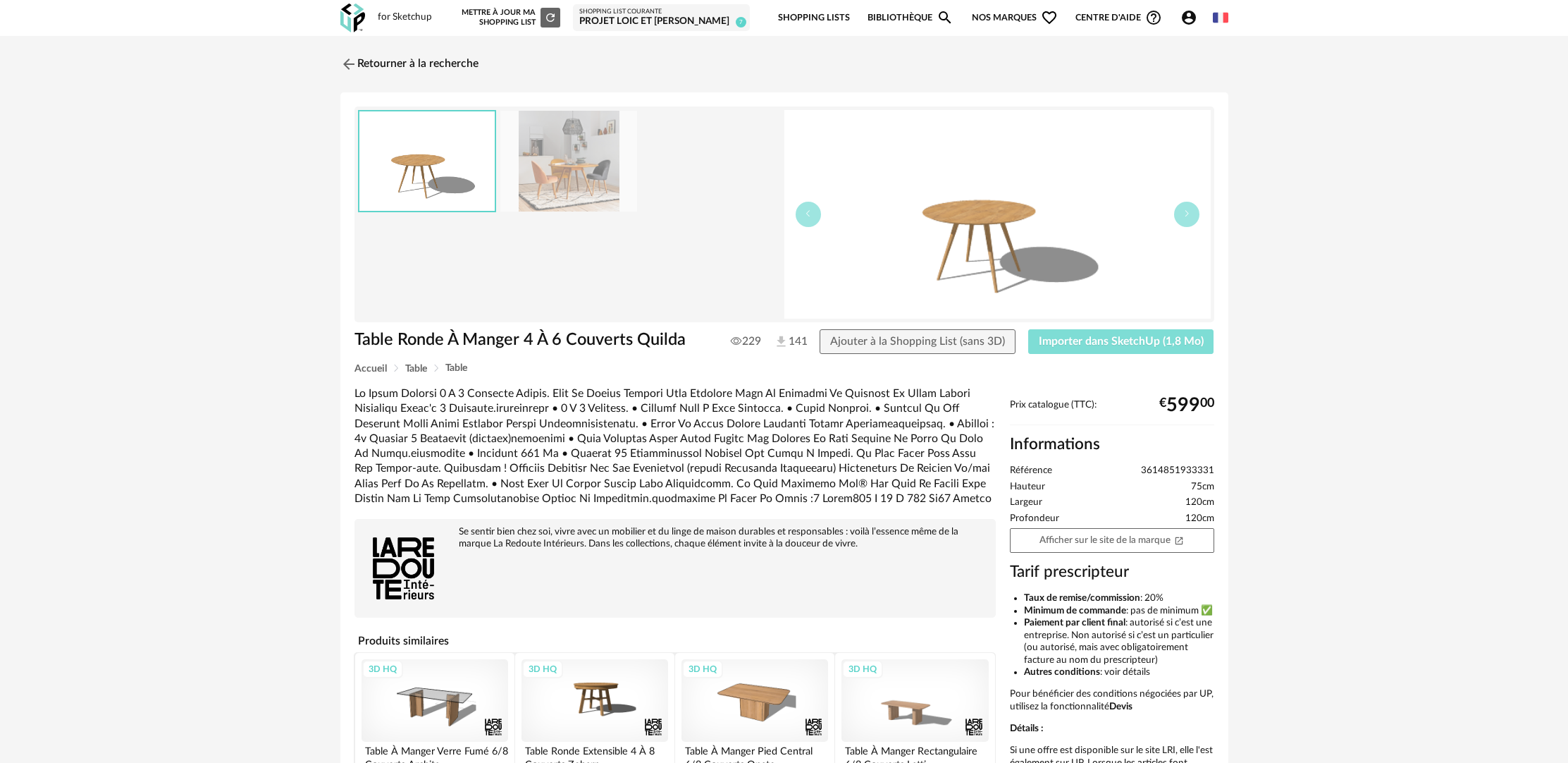
click at [1118, 336] on span "Importer dans SketchUp (1,8 Mo)" at bounding box center [1121, 341] width 165 height 12
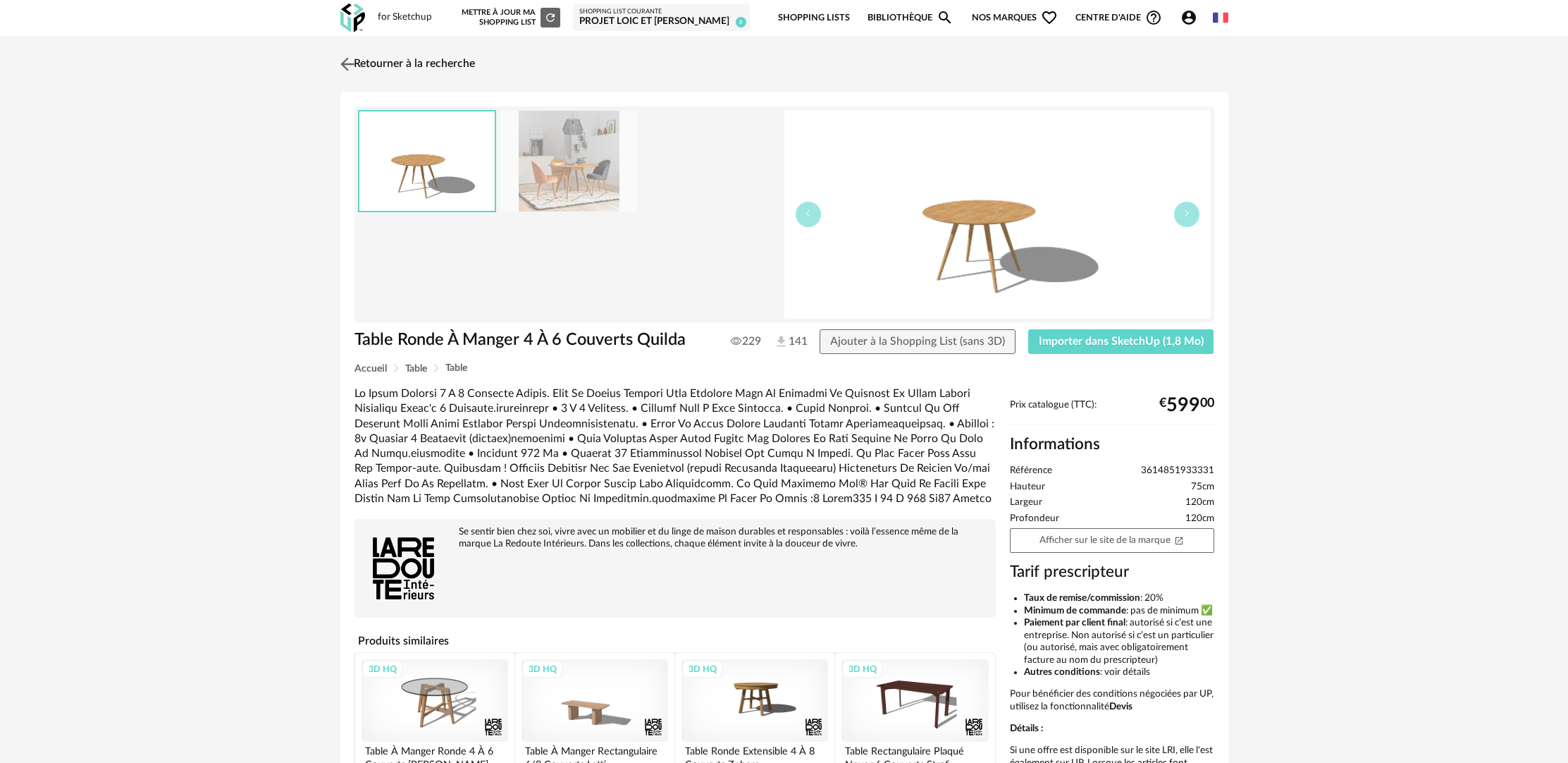
click at [465, 67] on link "Retourner à la recherche" at bounding box center [406, 64] width 138 height 31
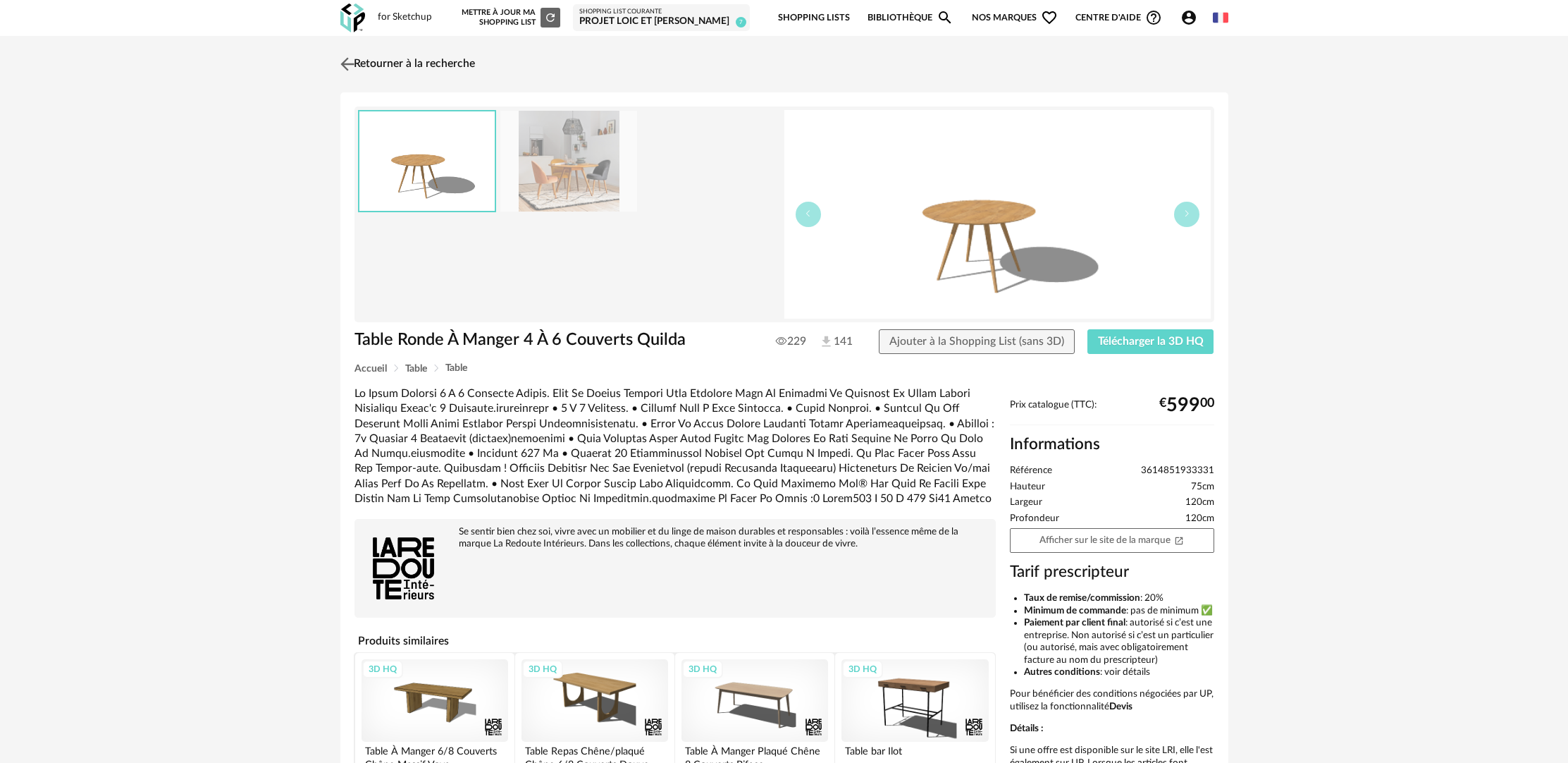
click at [440, 71] on link "Retourner à la recherche" at bounding box center [406, 64] width 138 height 31
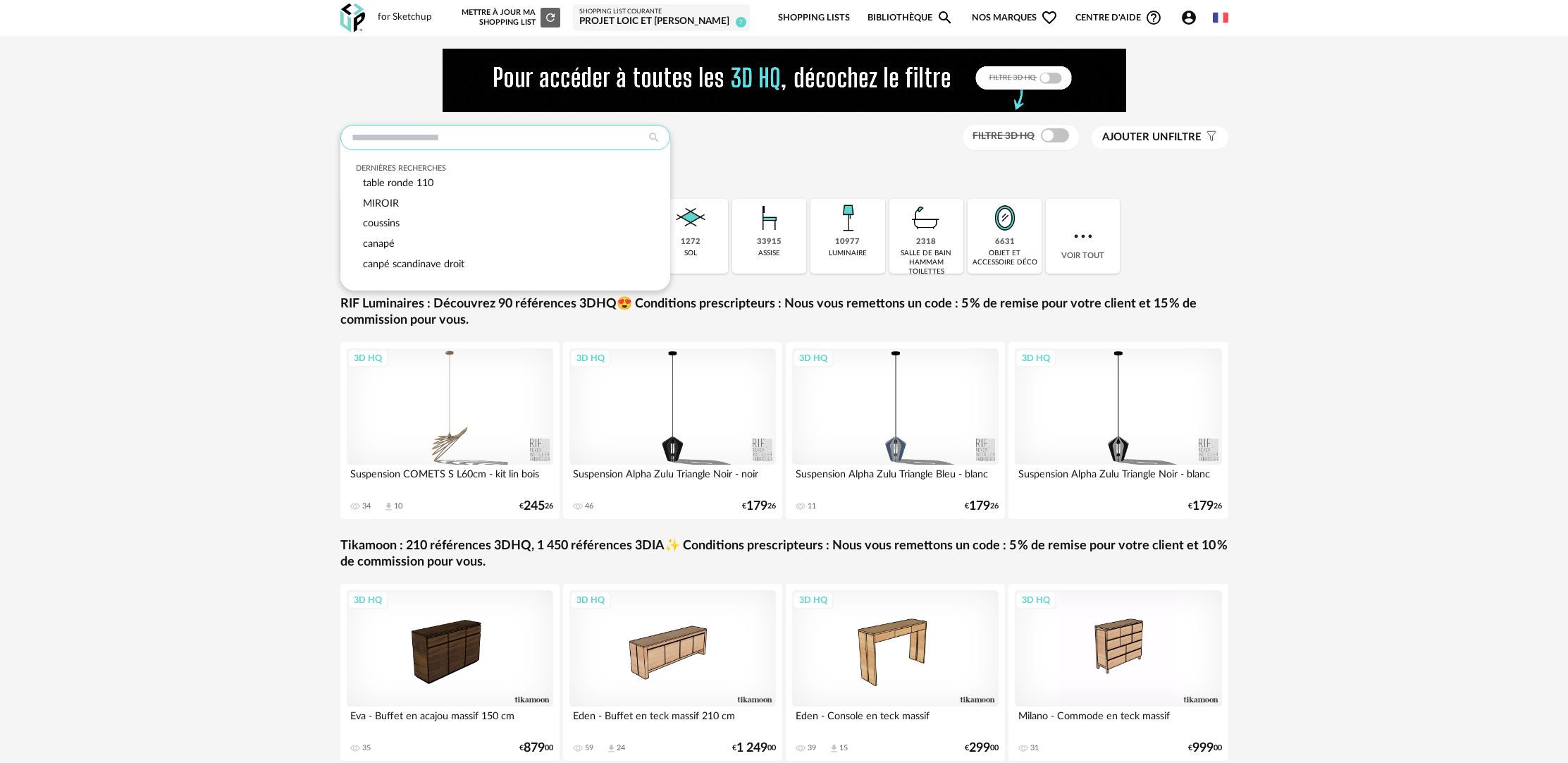
click at [583, 131] on input "text" at bounding box center [505, 137] width 330 height 25
click at [450, 184] on div "table ronde 110" at bounding box center [505, 183] width 298 height 21
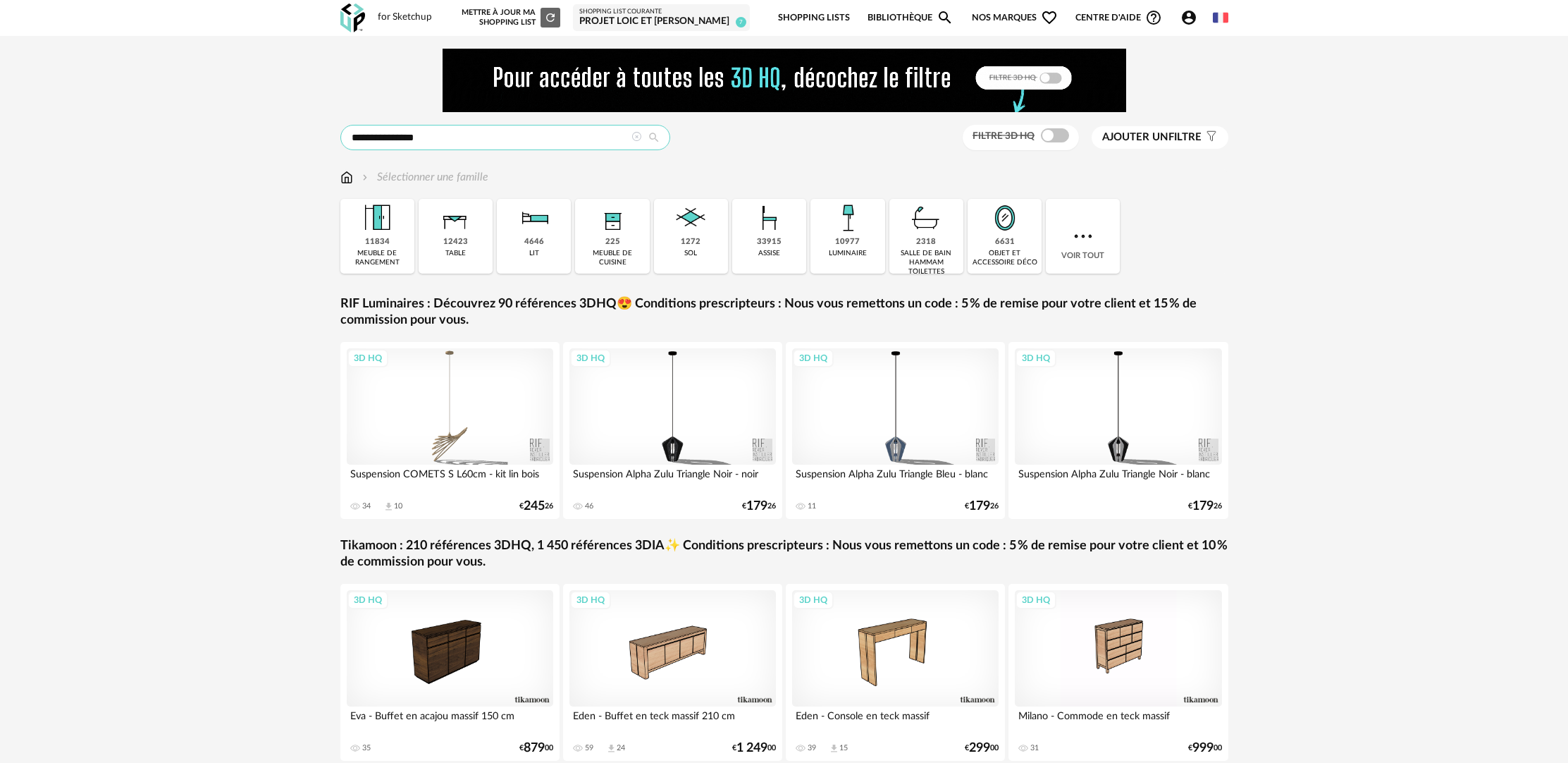
type input "**********"
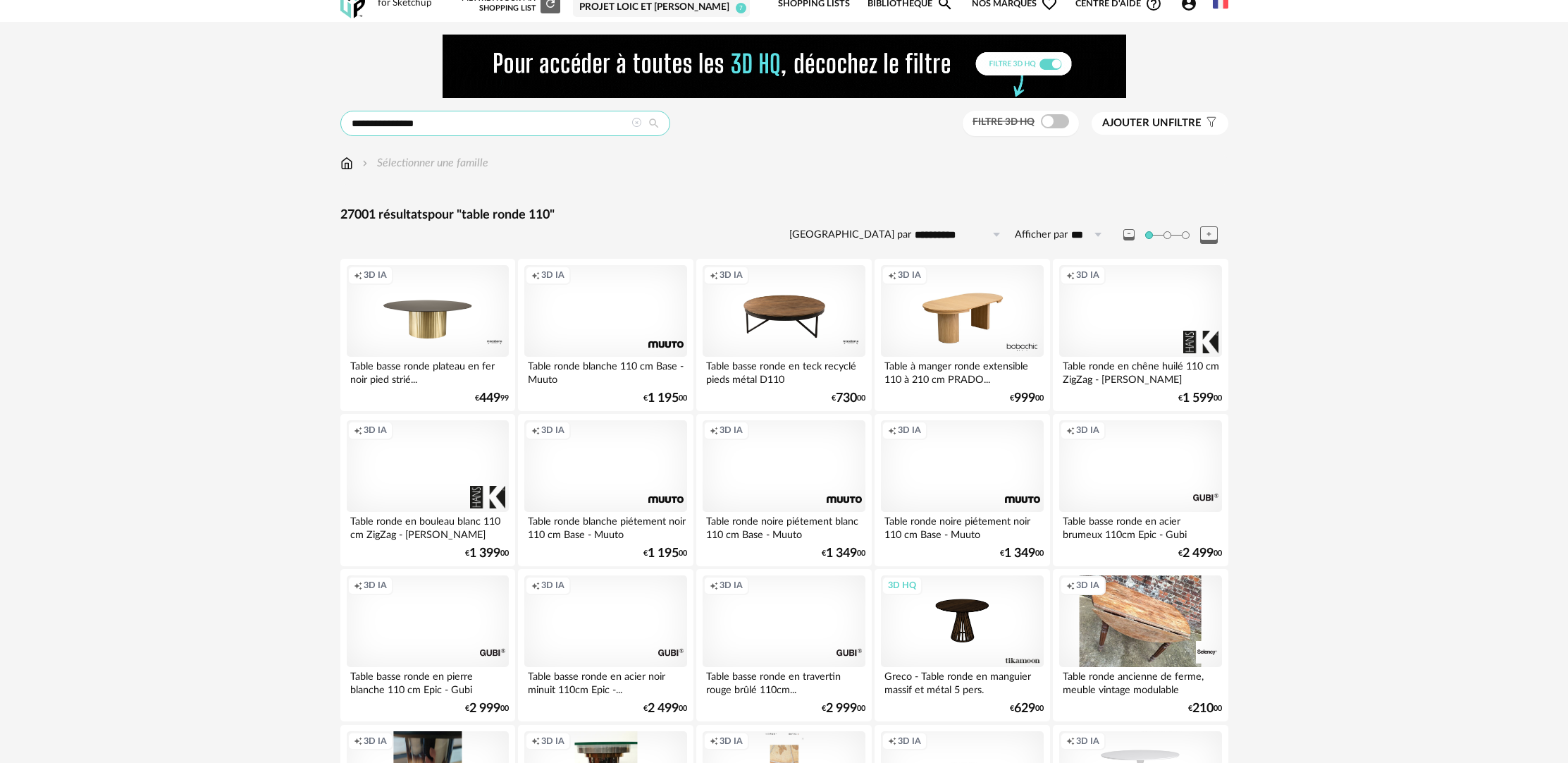
scroll to position [25, 0]
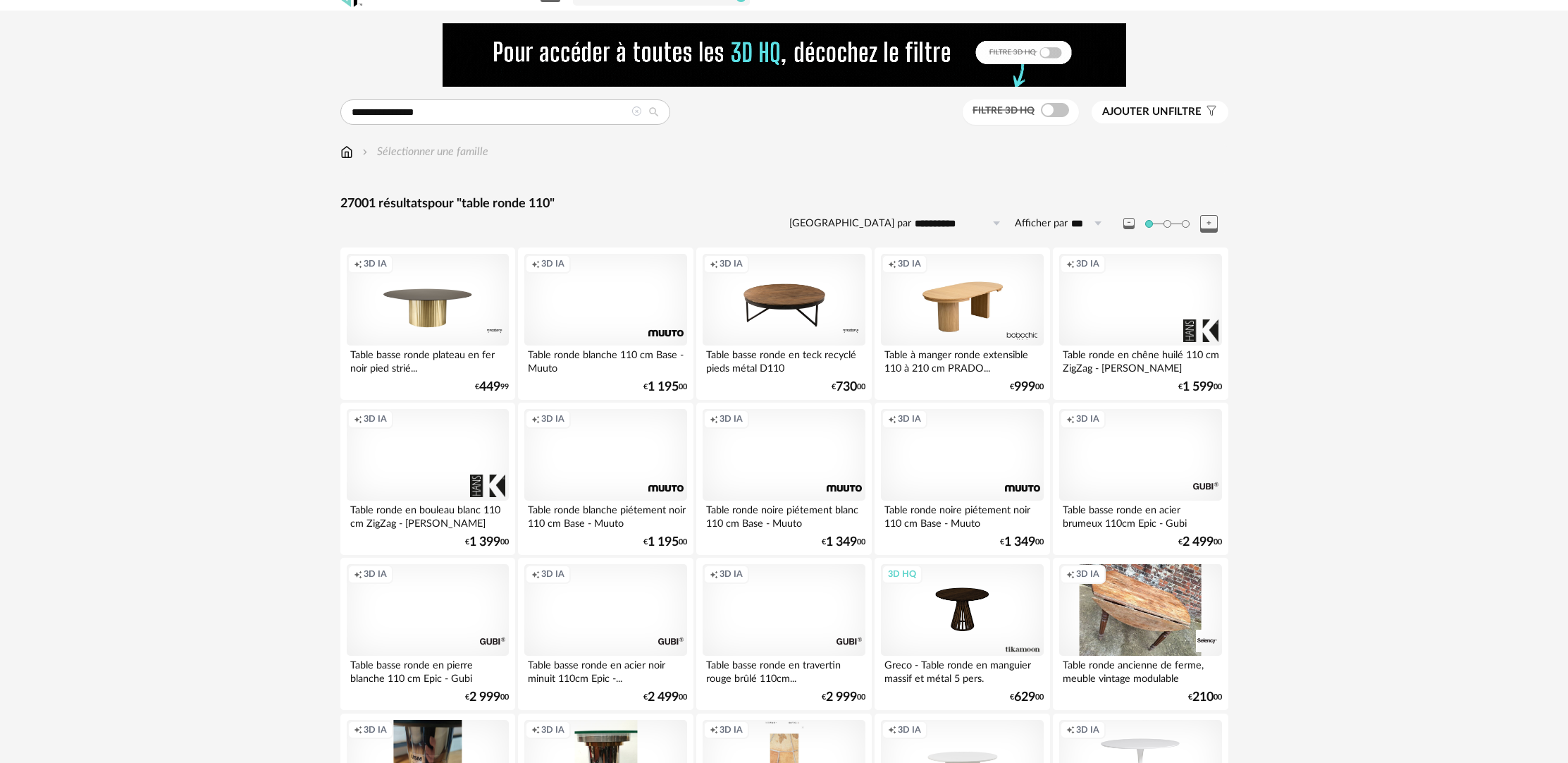
click at [1159, 326] on div "Creation icon 3D IA" at bounding box center [1140, 300] width 162 height 92
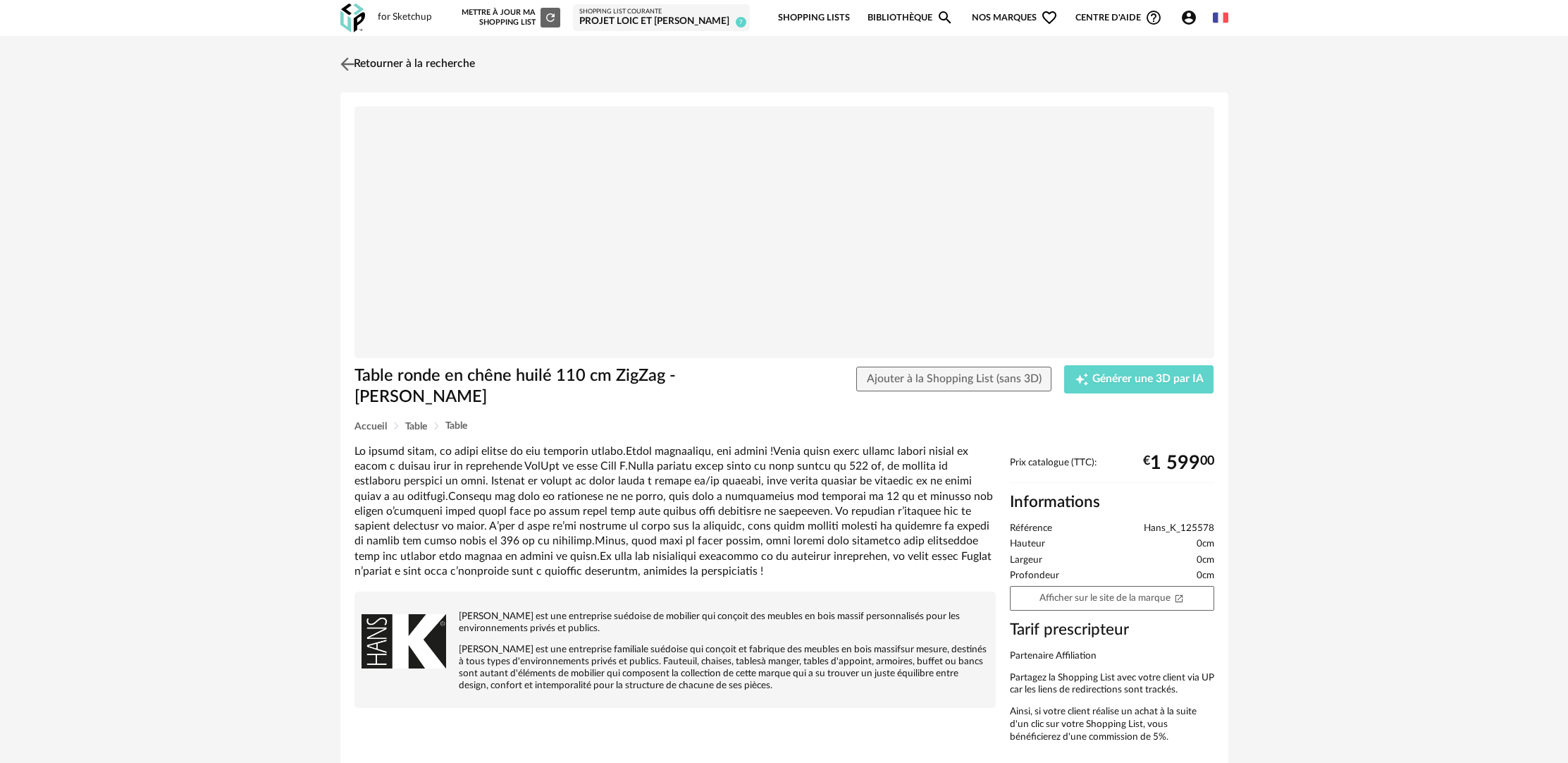
click at [459, 63] on link "Retourner à la recherche" at bounding box center [406, 64] width 138 height 31
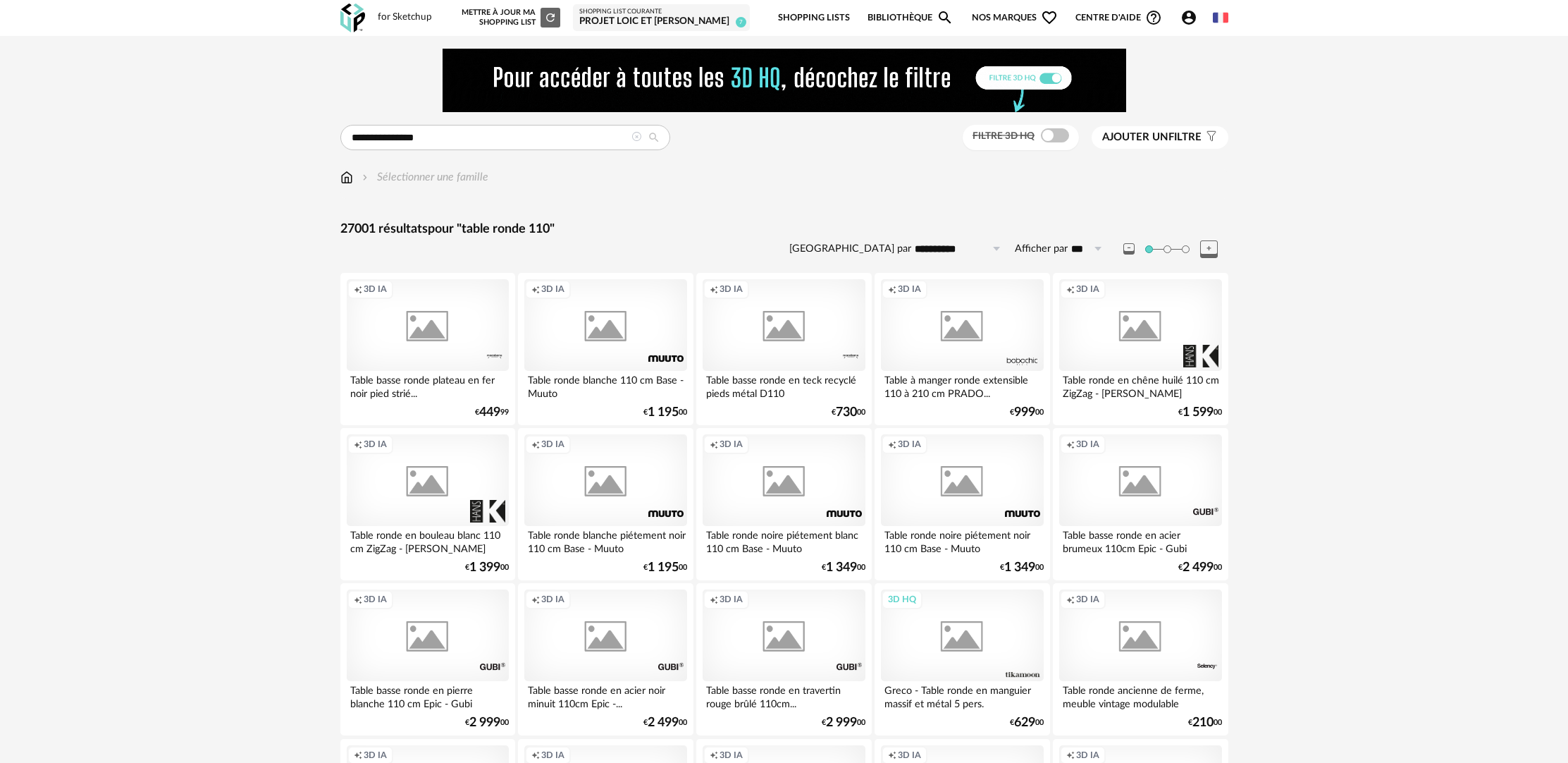
scroll to position [25, 0]
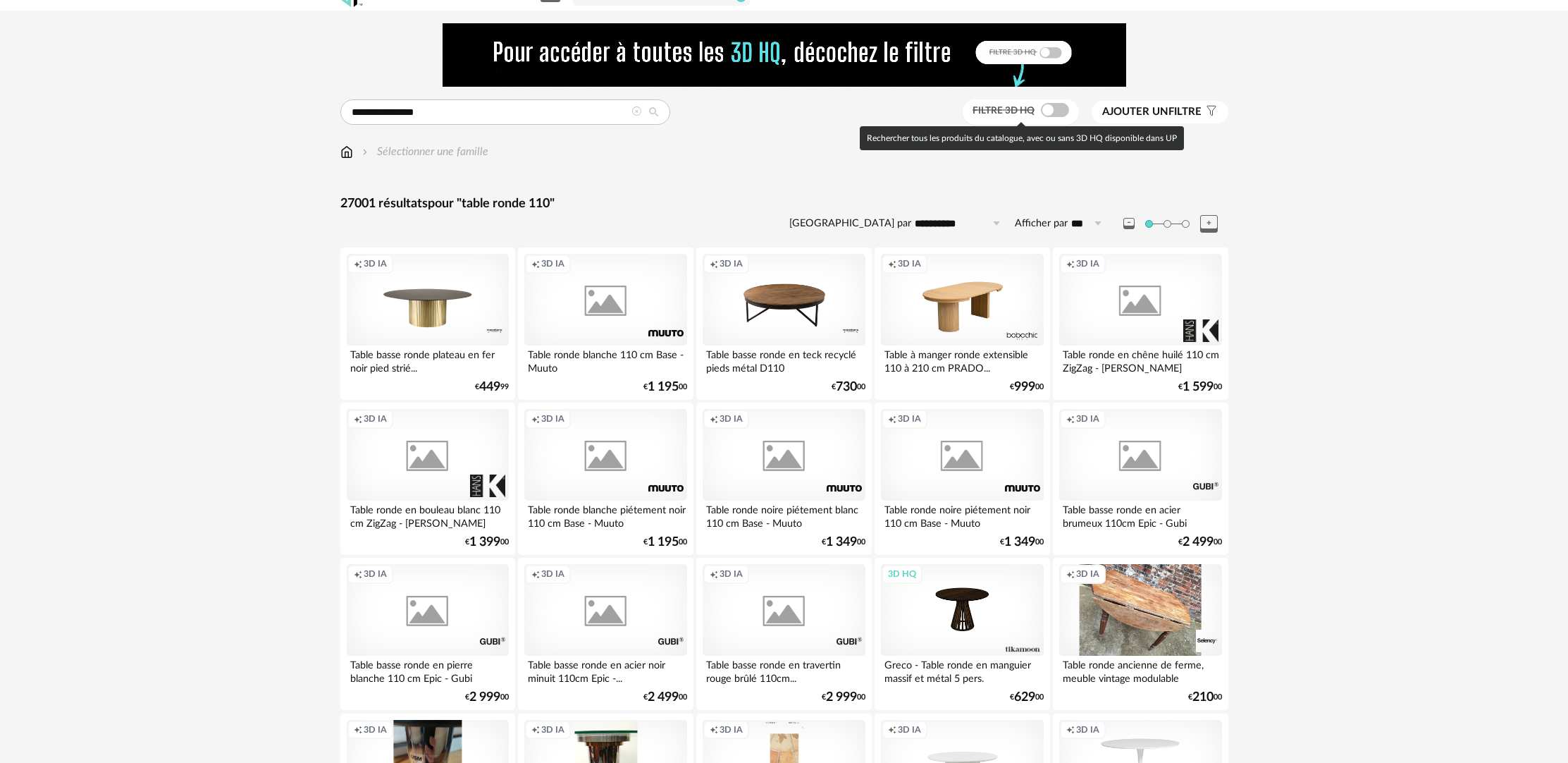
click at [1057, 113] on span at bounding box center [1055, 109] width 28 height 14
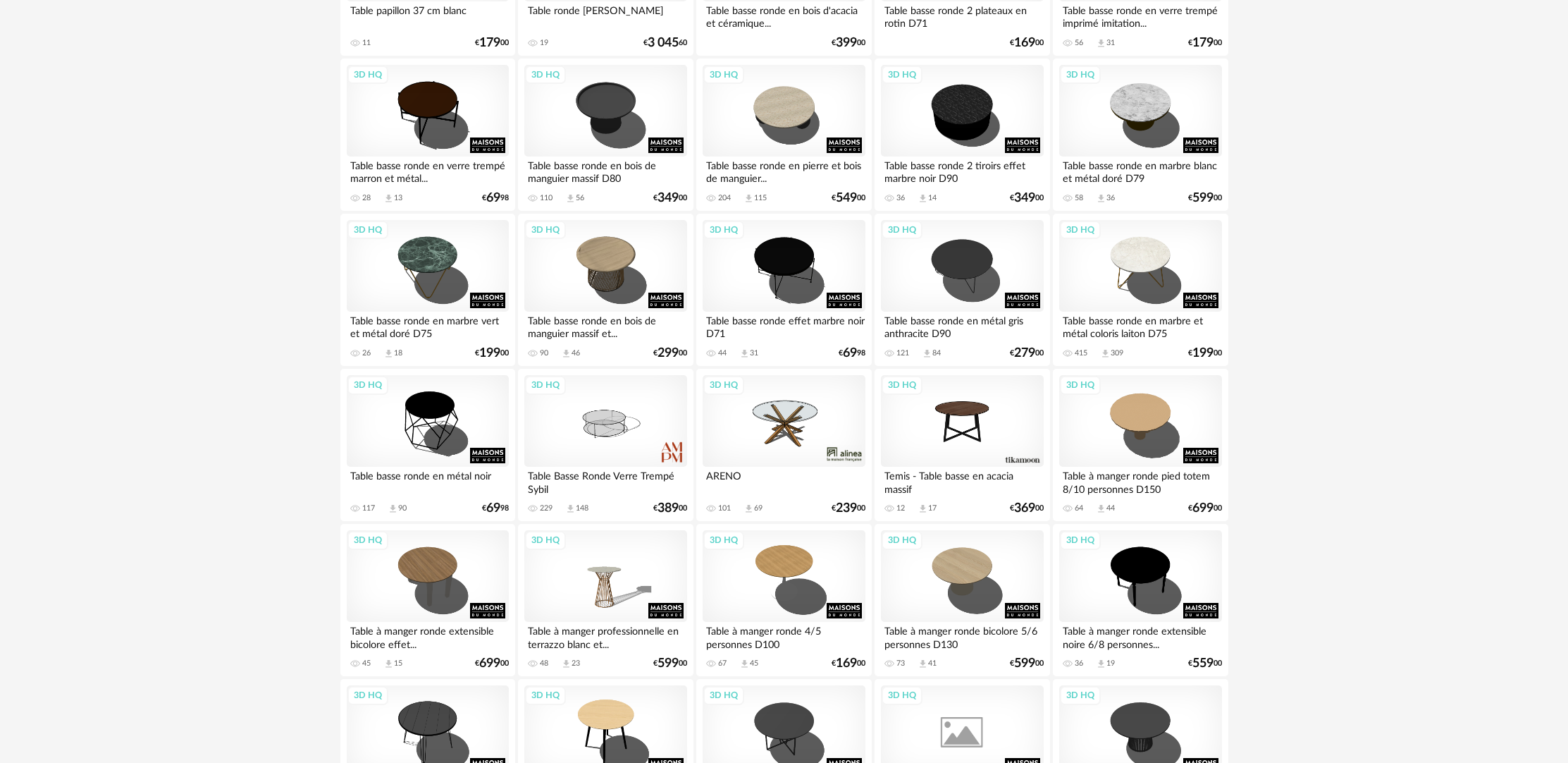
scroll to position [1688, 0]
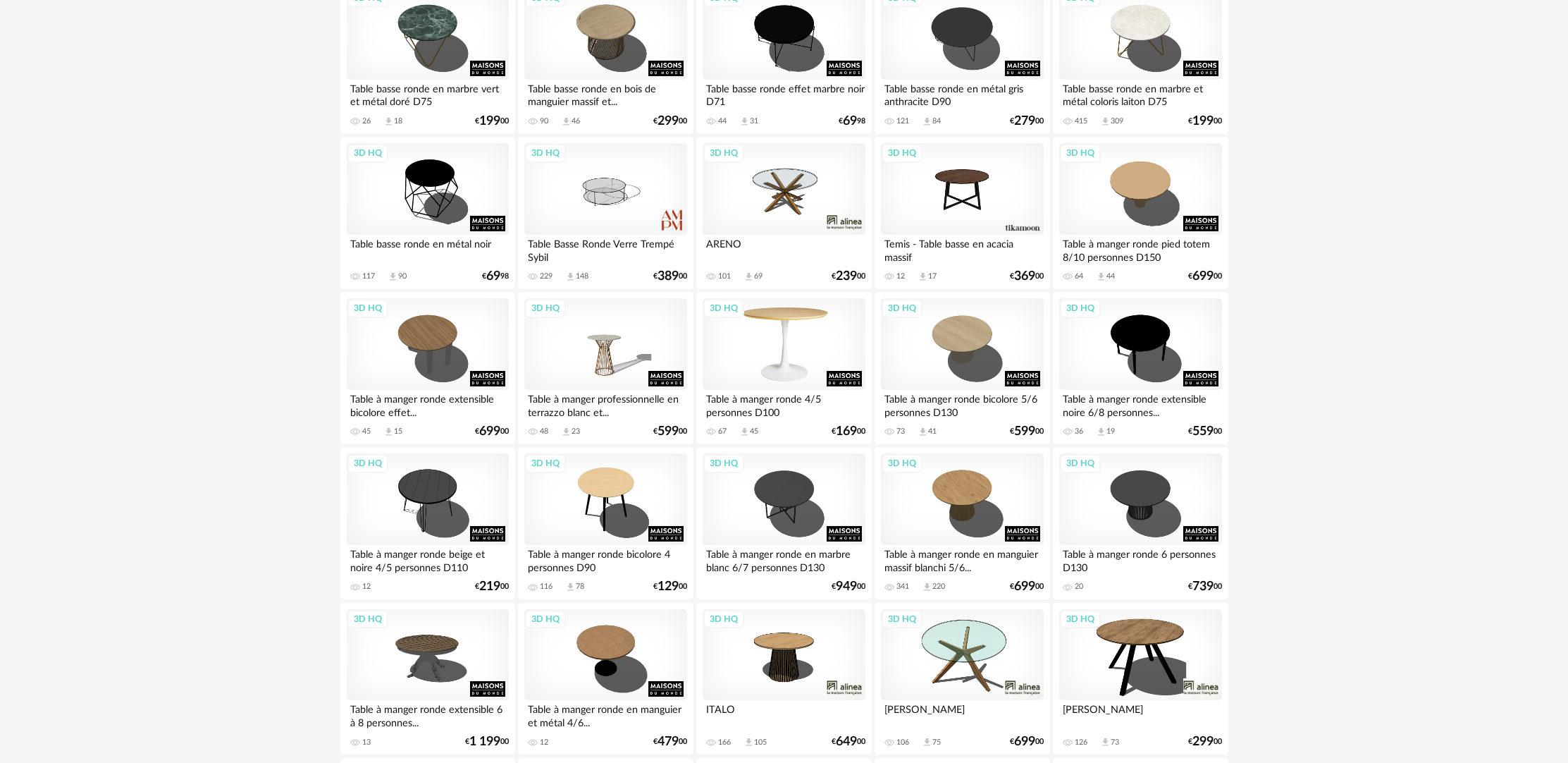
click at [806, 345] on div "3D HQ" at bounding box center [783, 345] width 162 height 92
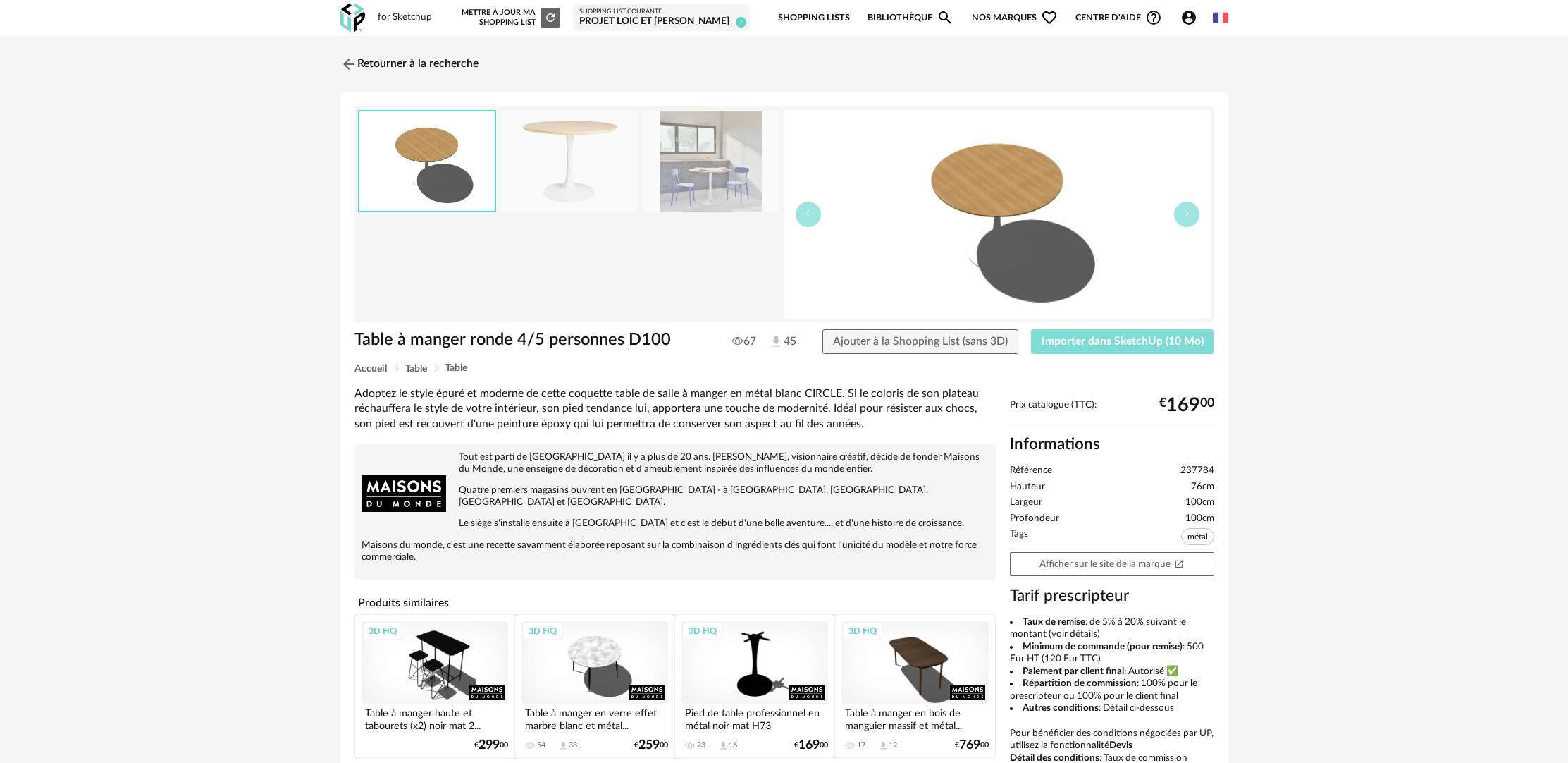
click at [1128, 339] on span "Importer dans SketchUp (10 Mo)" at bounding box center [1123, 341] width 162 height 12
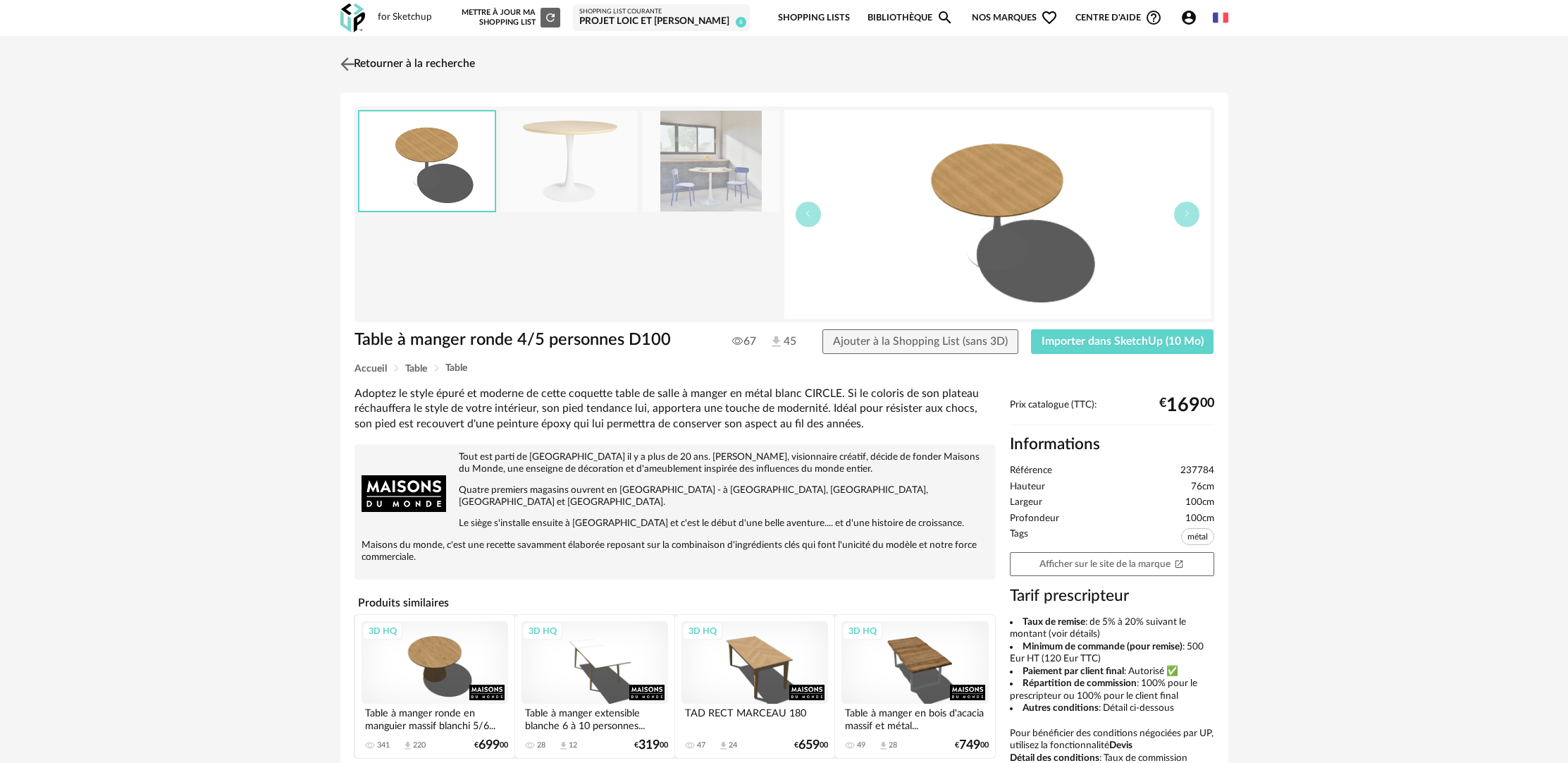
click at [432, 62] on link "Retourner à la recherche" at bounding box center [406, 64] width 138 height 31
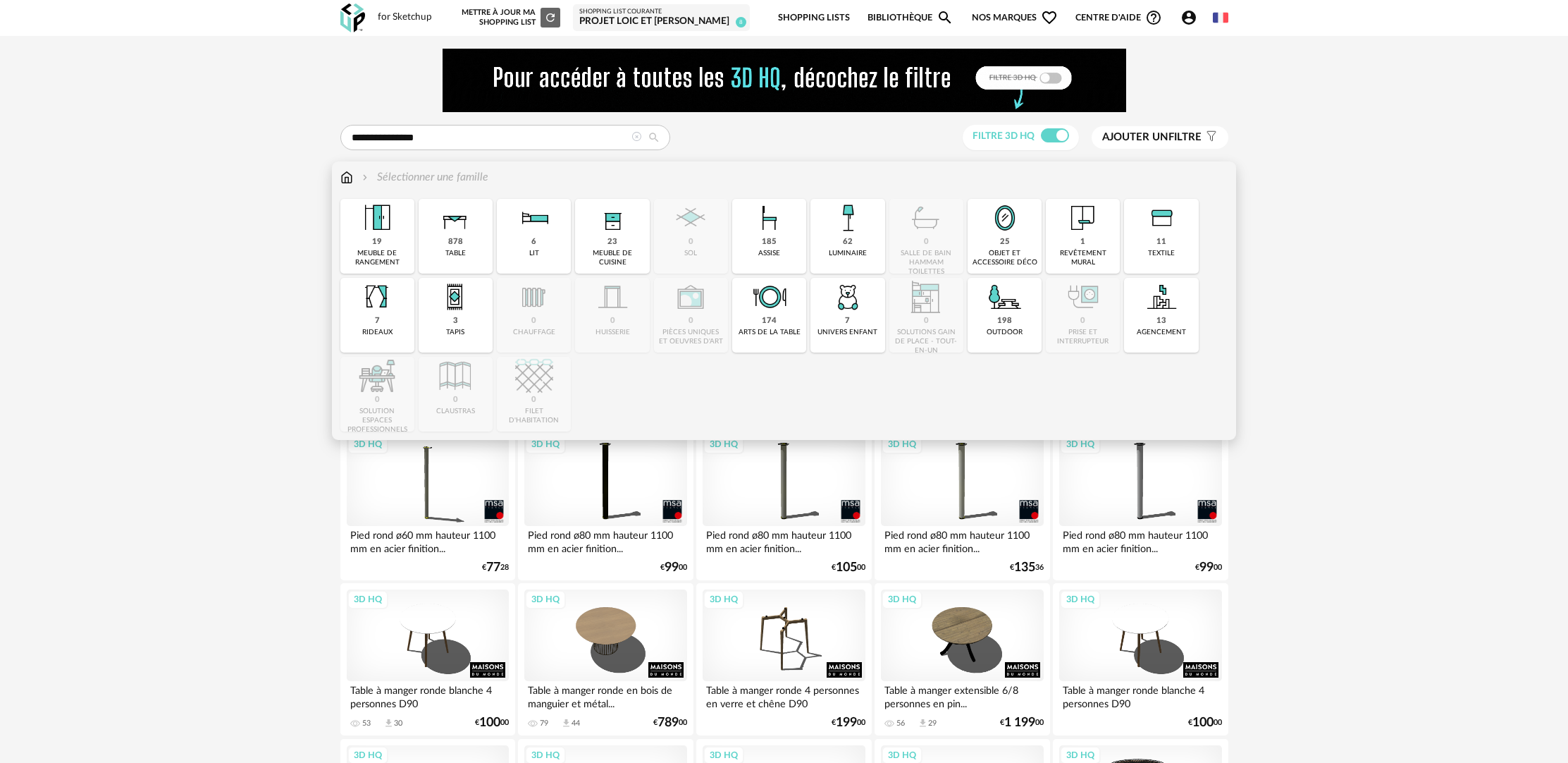
click at [771, 233] on img at bounding box center [769, 218] width 38 height 38
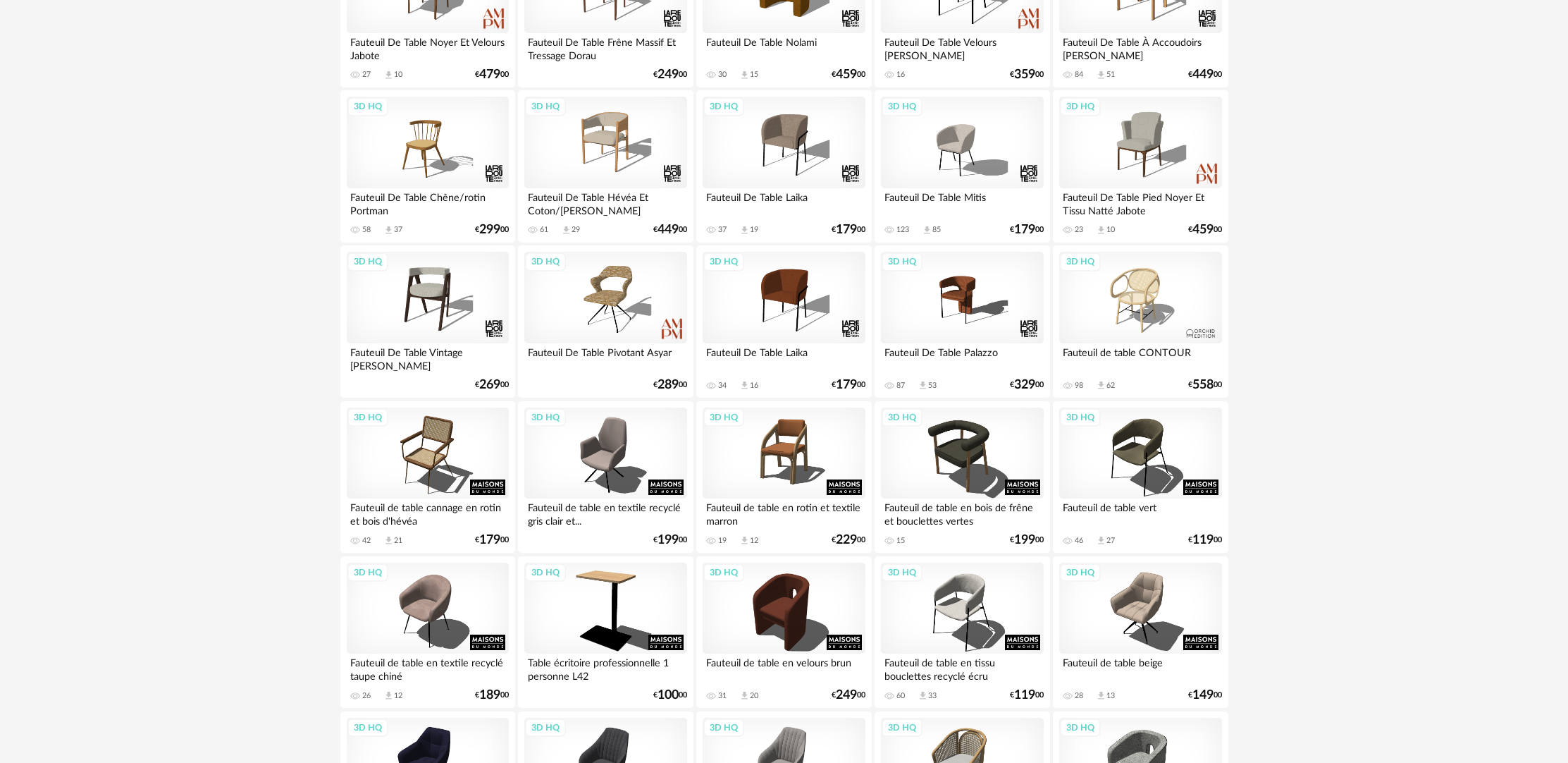
scroll to position [428, 0]
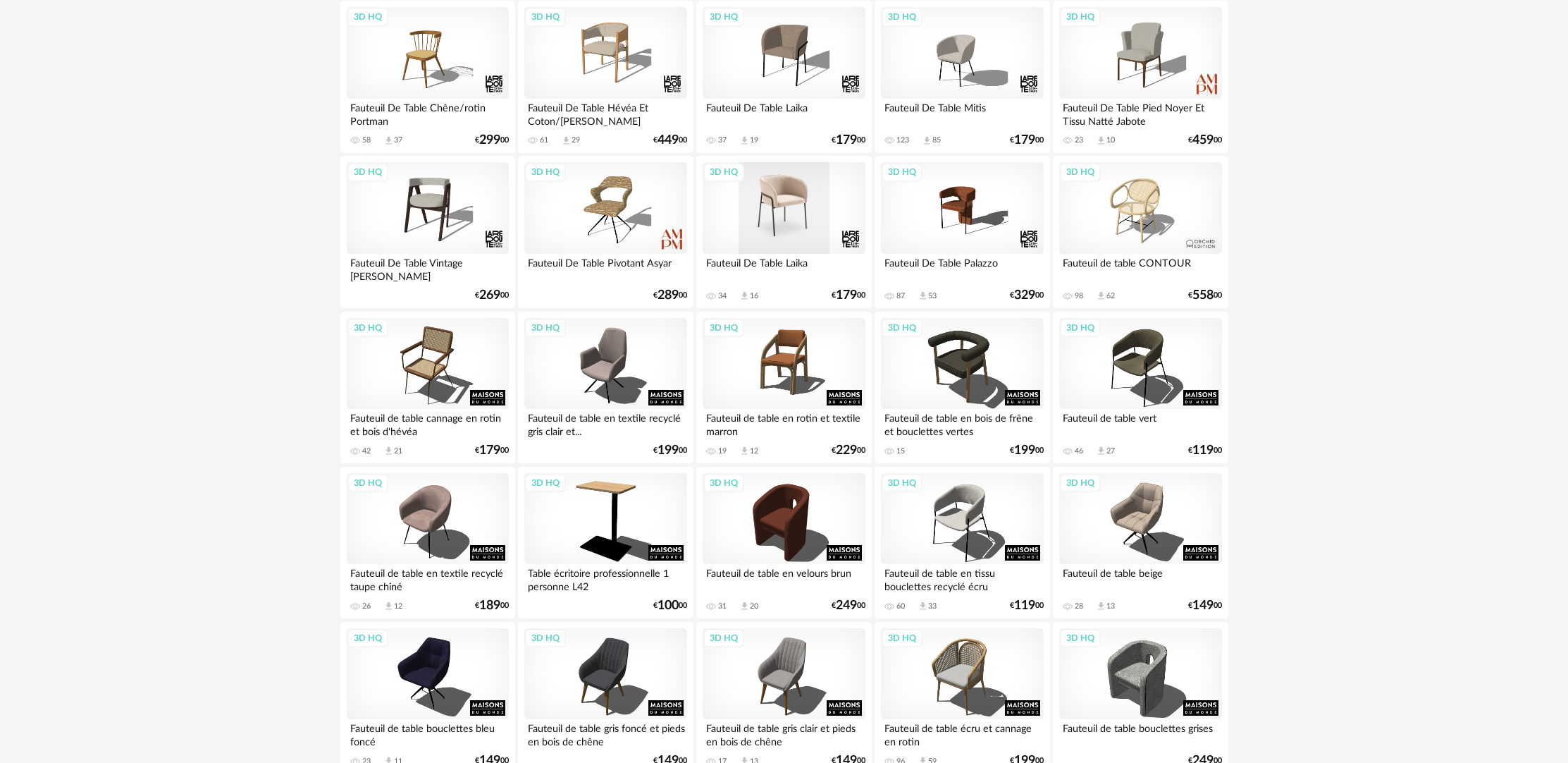
click at [810, 220] on div "3D HQ" at bounding box center [783, 208] width 162 height 92
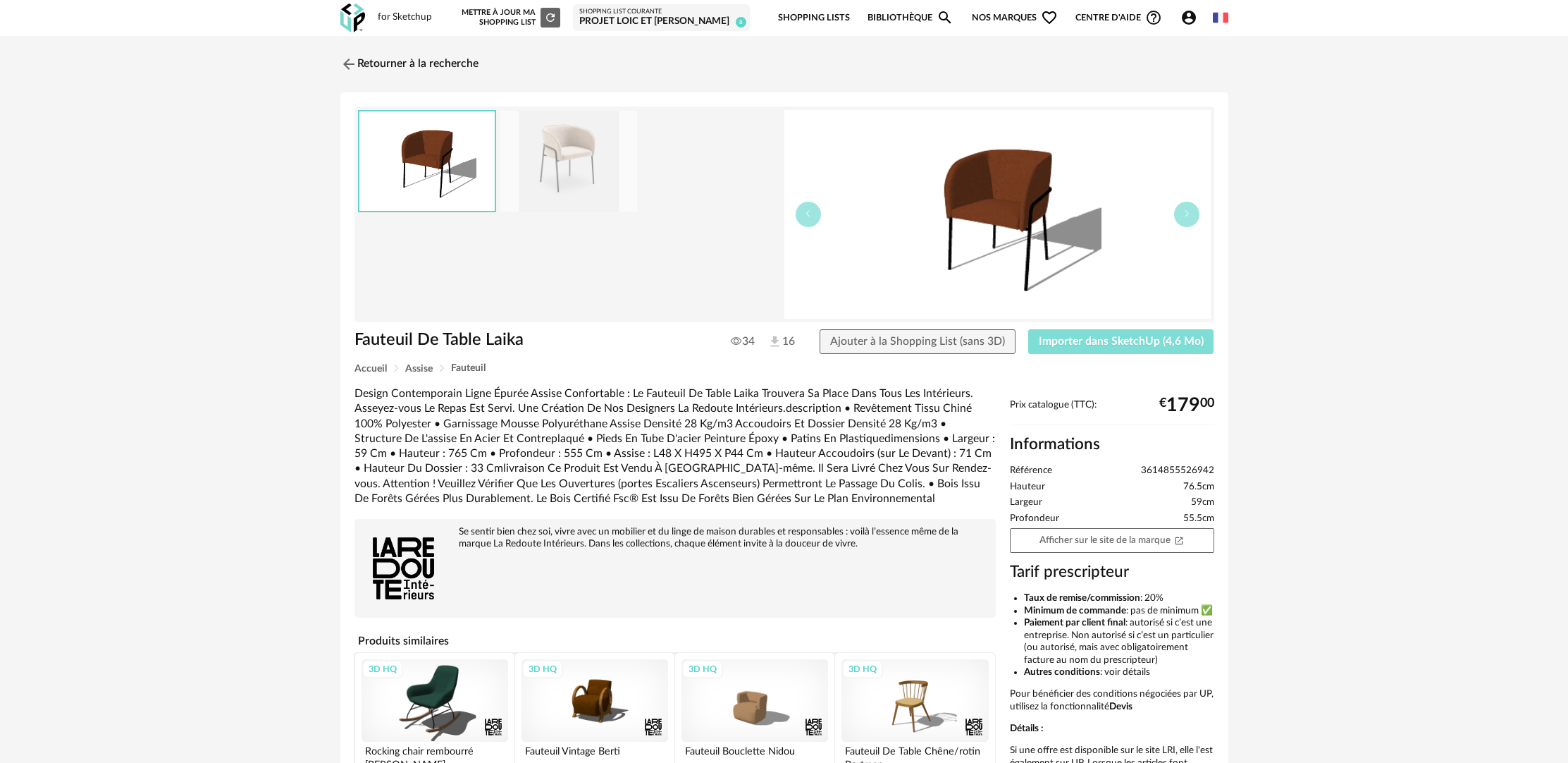
click at [1123, 342] on span "Importer dans SketchUp (4,6 Mo)" at bounding box center [1121, 341] width 165 height 12
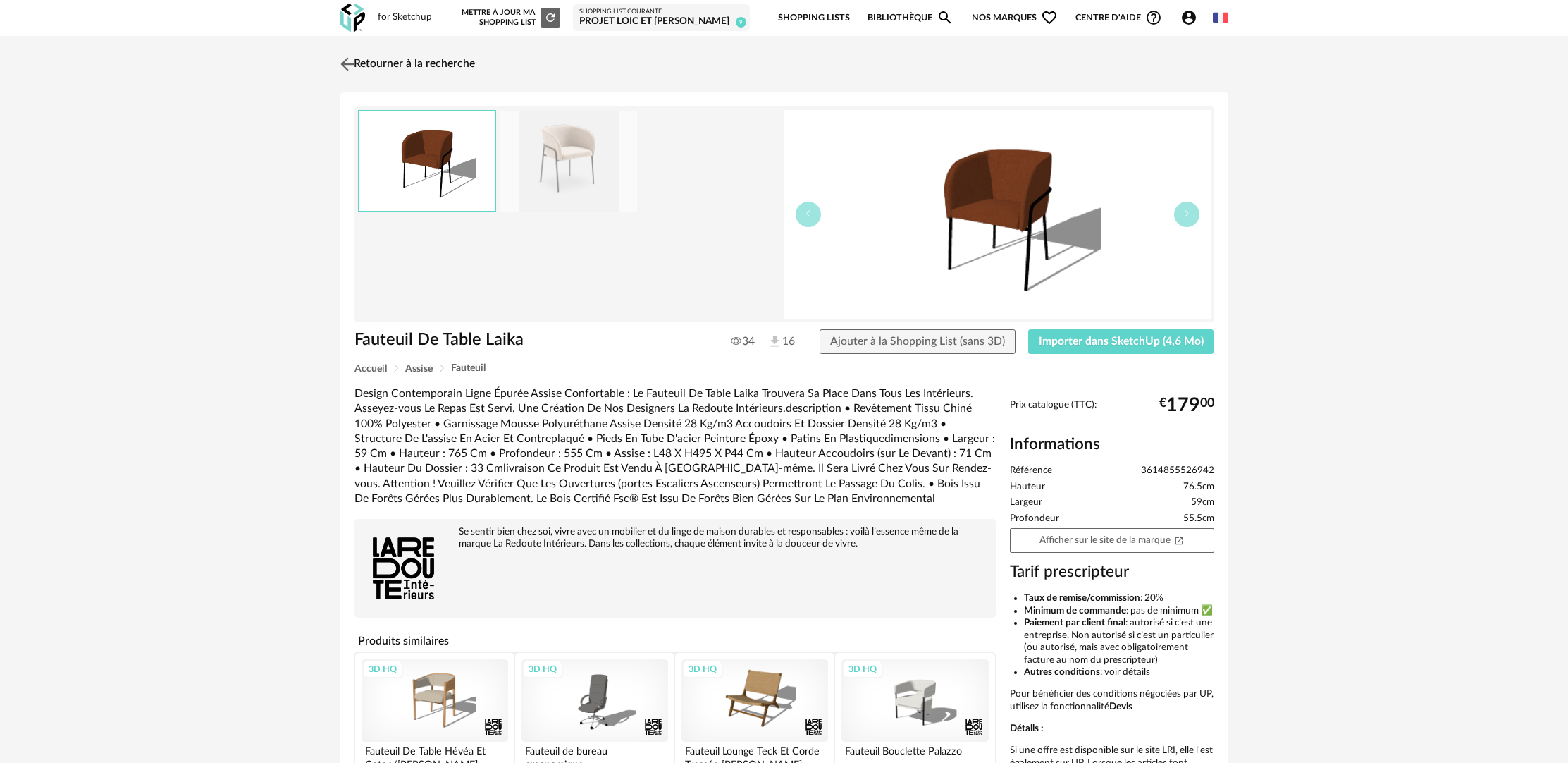
click at [394, 58] on link "Retourner à la recherche" at bounding box center [406, 64] width 138 height 31
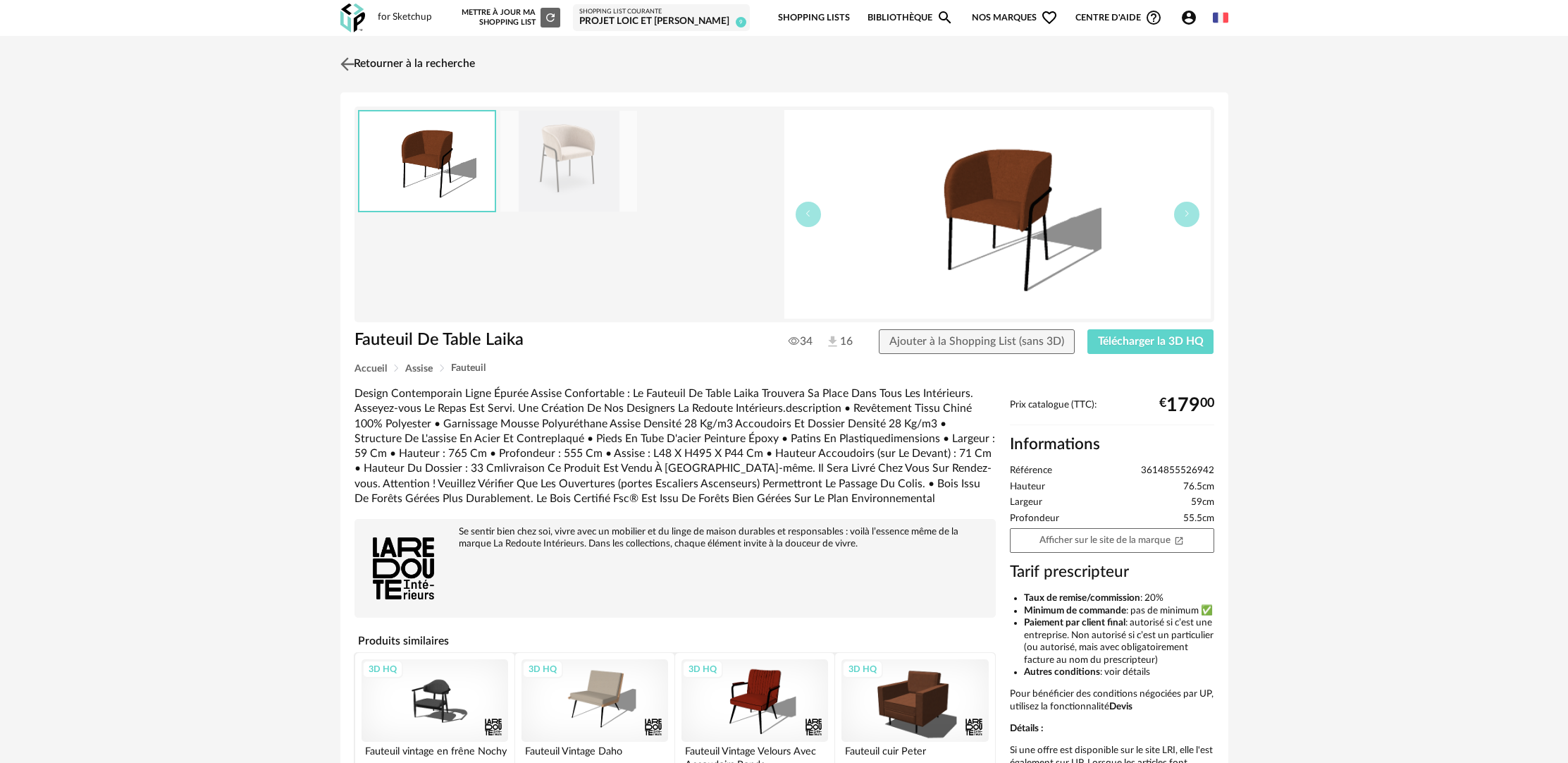
click at [431, 64] on link "Retourner à la recherche" at bounding box center [406, 64] width 138 height 31
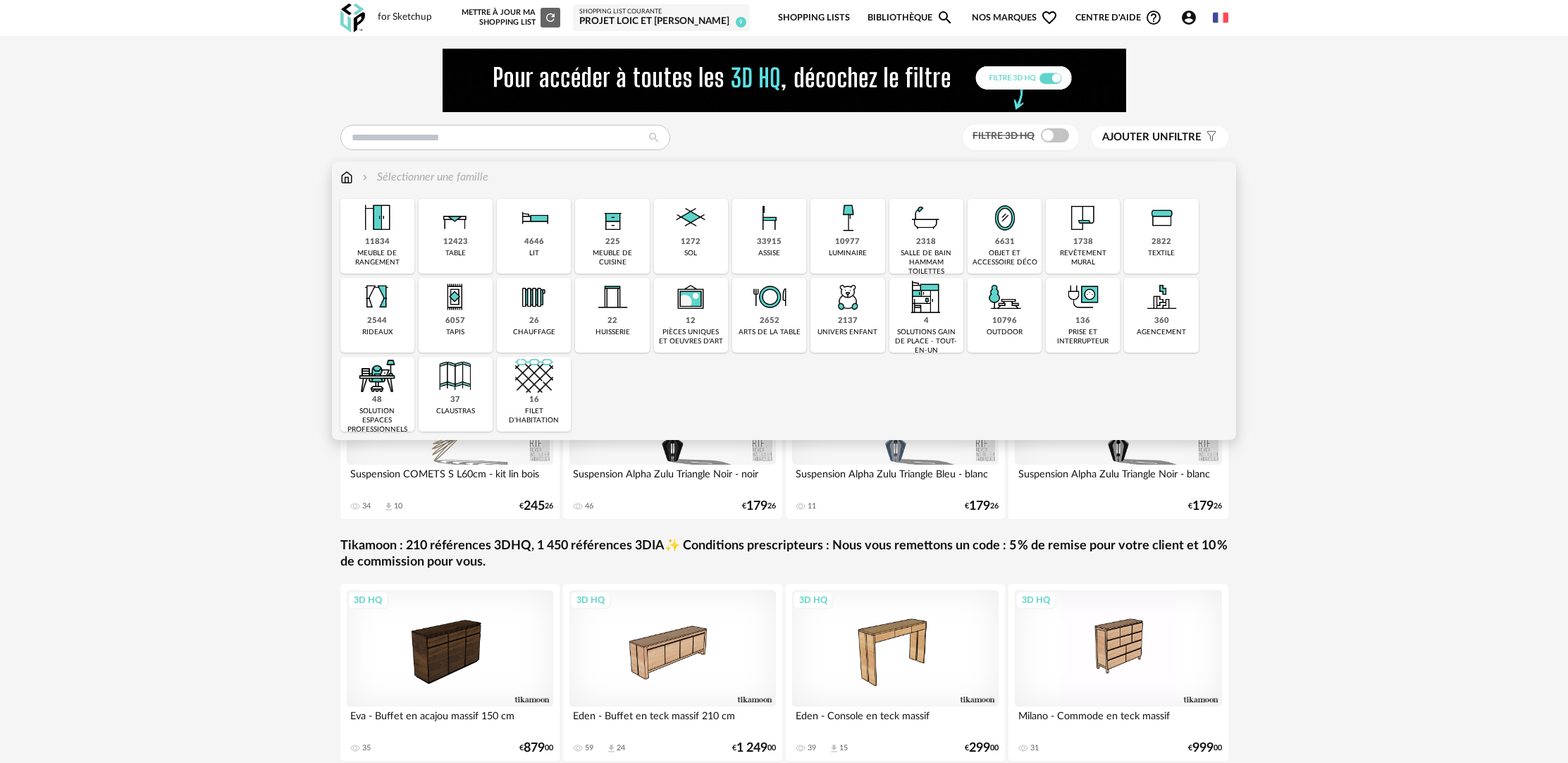
click at [827, 247] on div "10977 luminaire" at bounding box center [847, 236] width 74 height 75
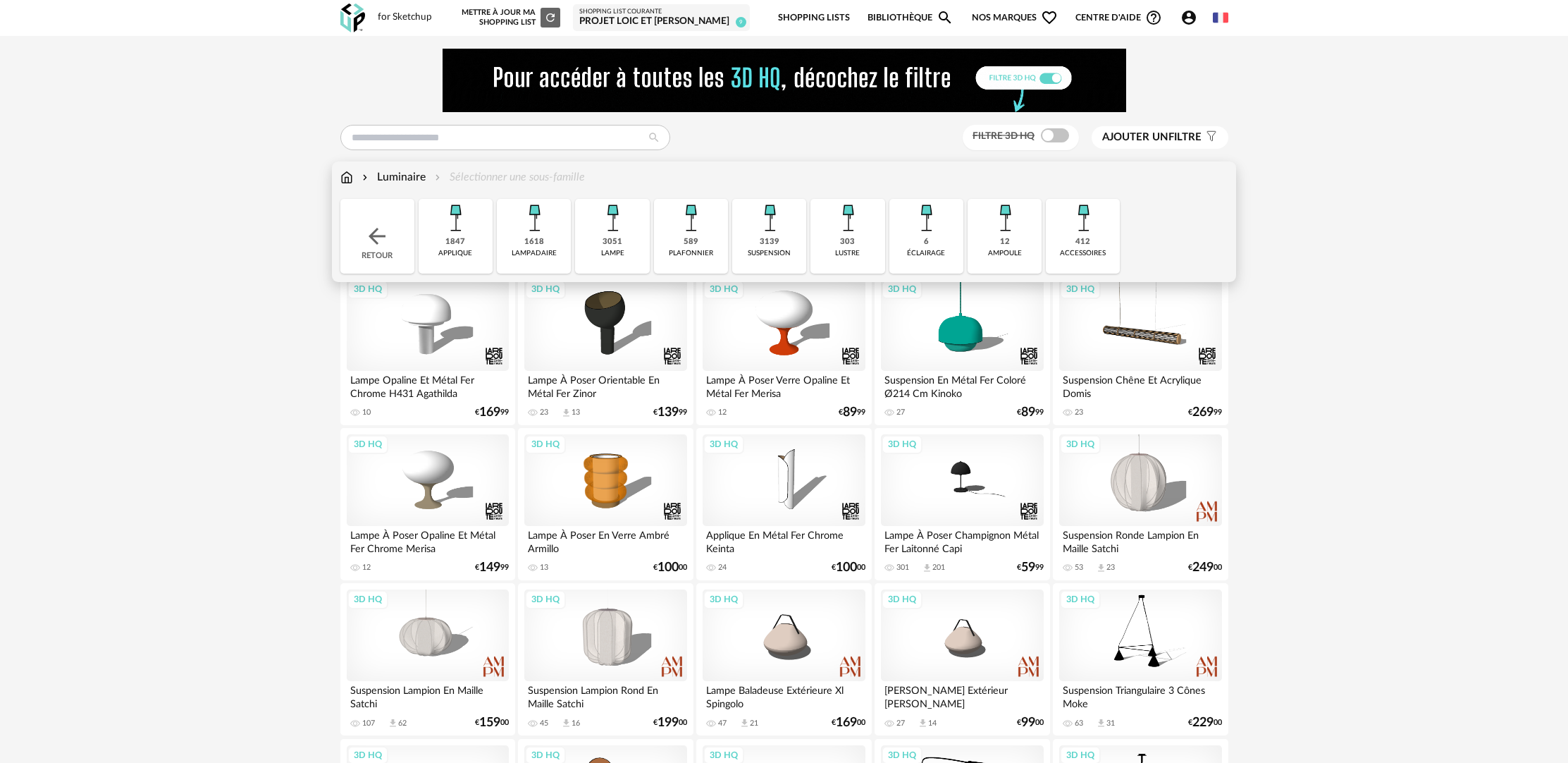
click at [780, 244] on div "3139 suspension" at bounding box center [769, 236] width 74 height 75
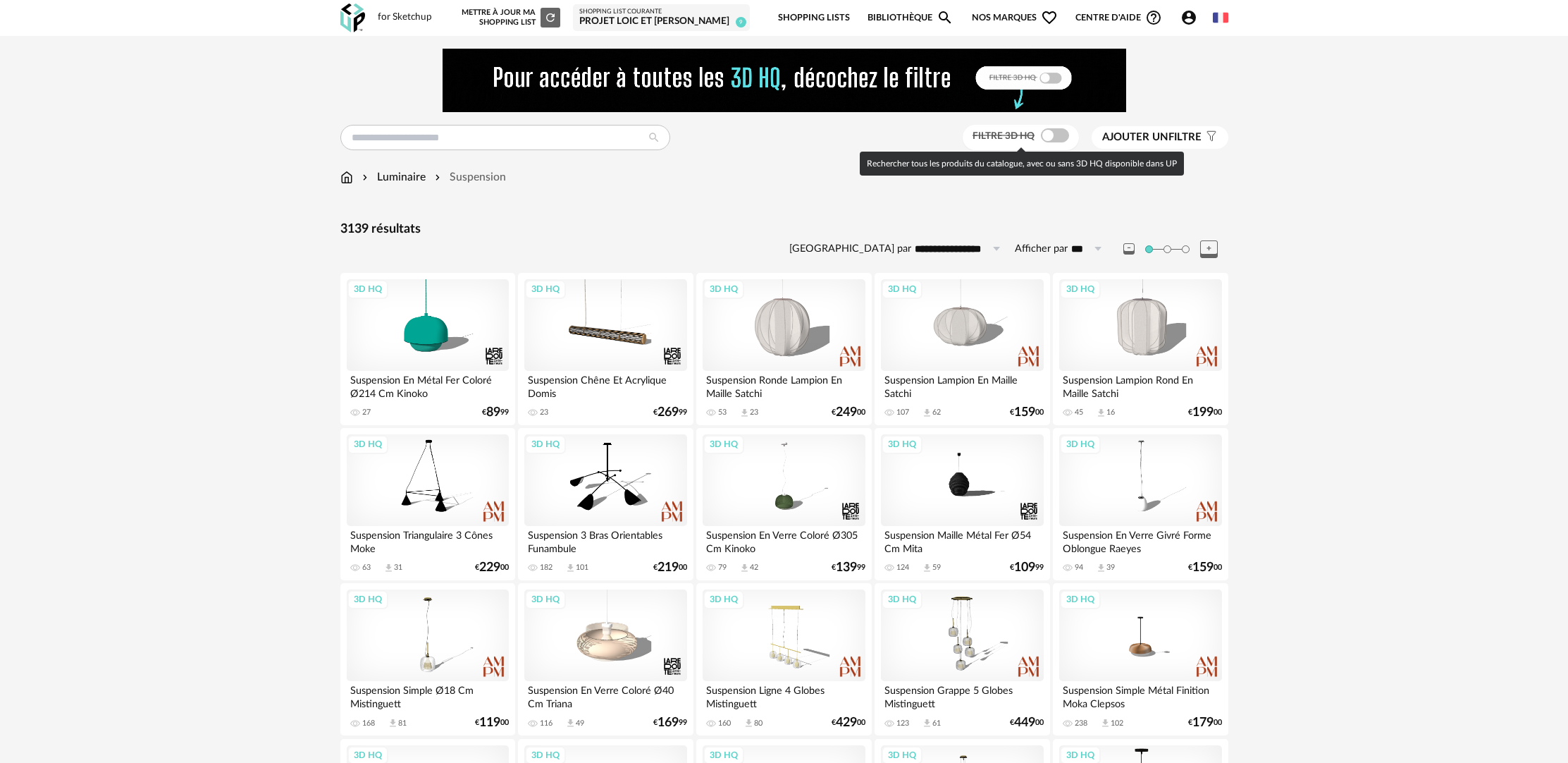
click at [1054, 141] on span at bounding box center [1055, 135] width 28 height 14
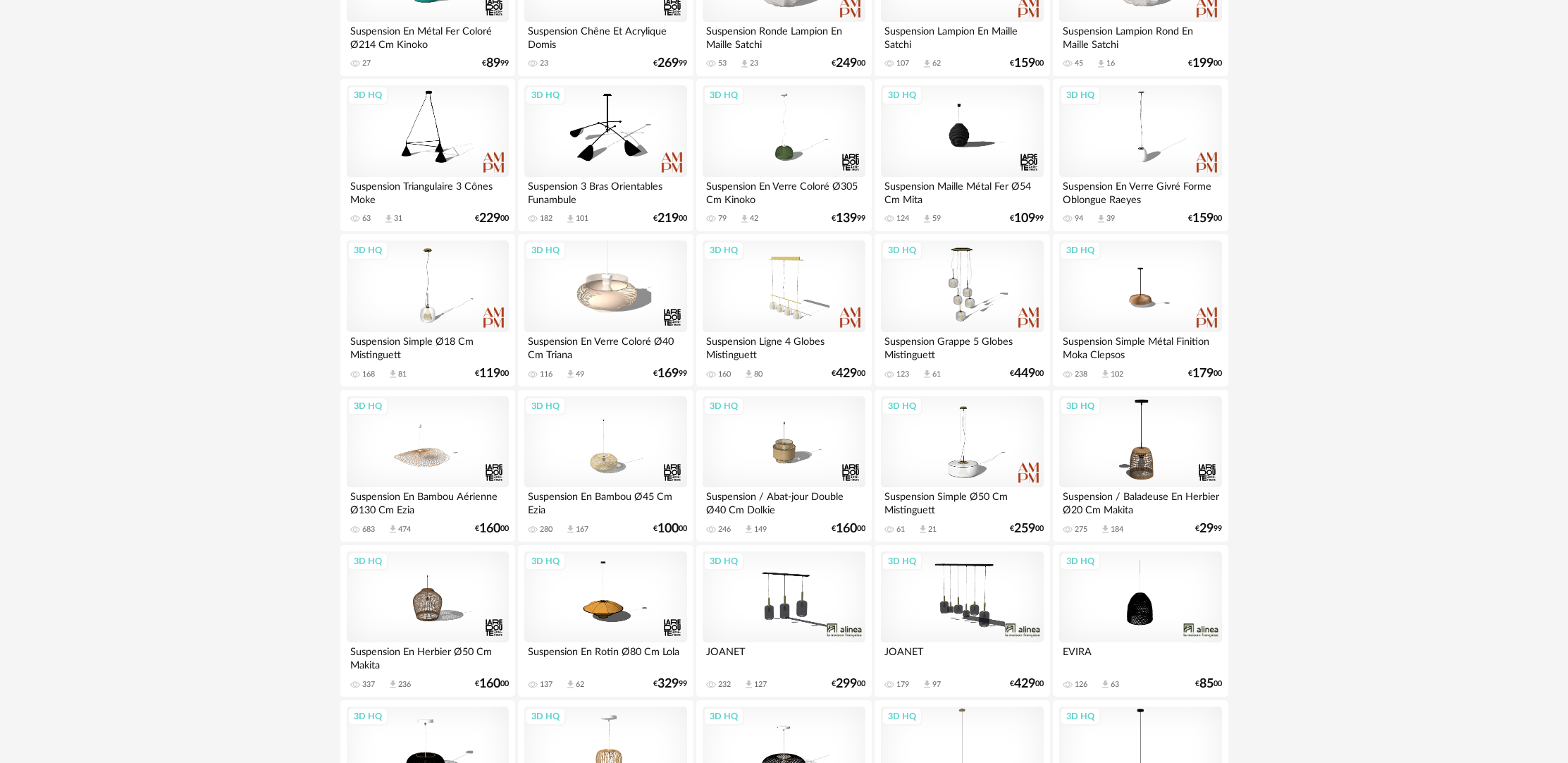
scroll to position [425, 0]
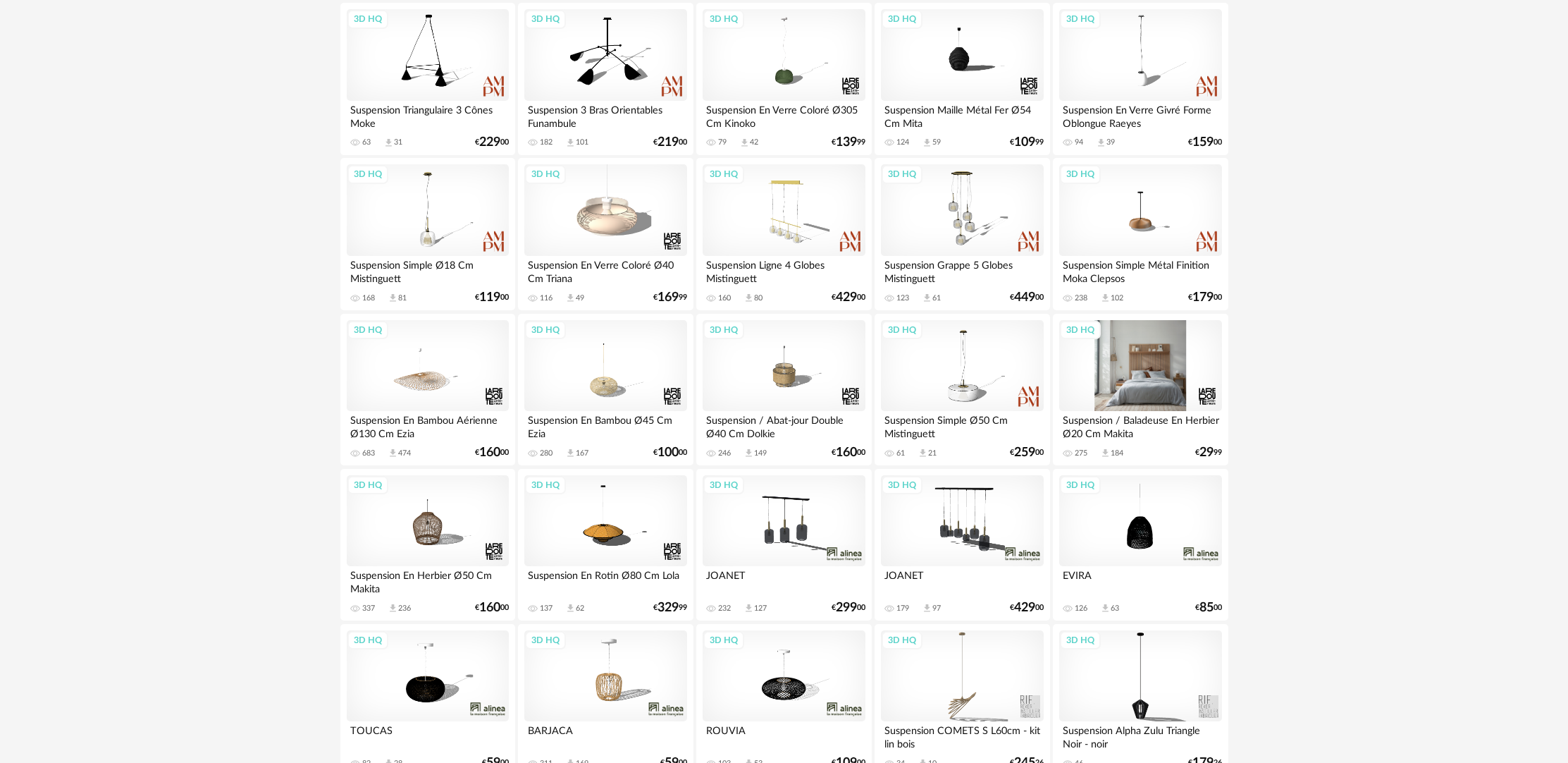
click at [1147, 395] on div "3D HQ" at bounding box center [1140, 366] width 162 height 92
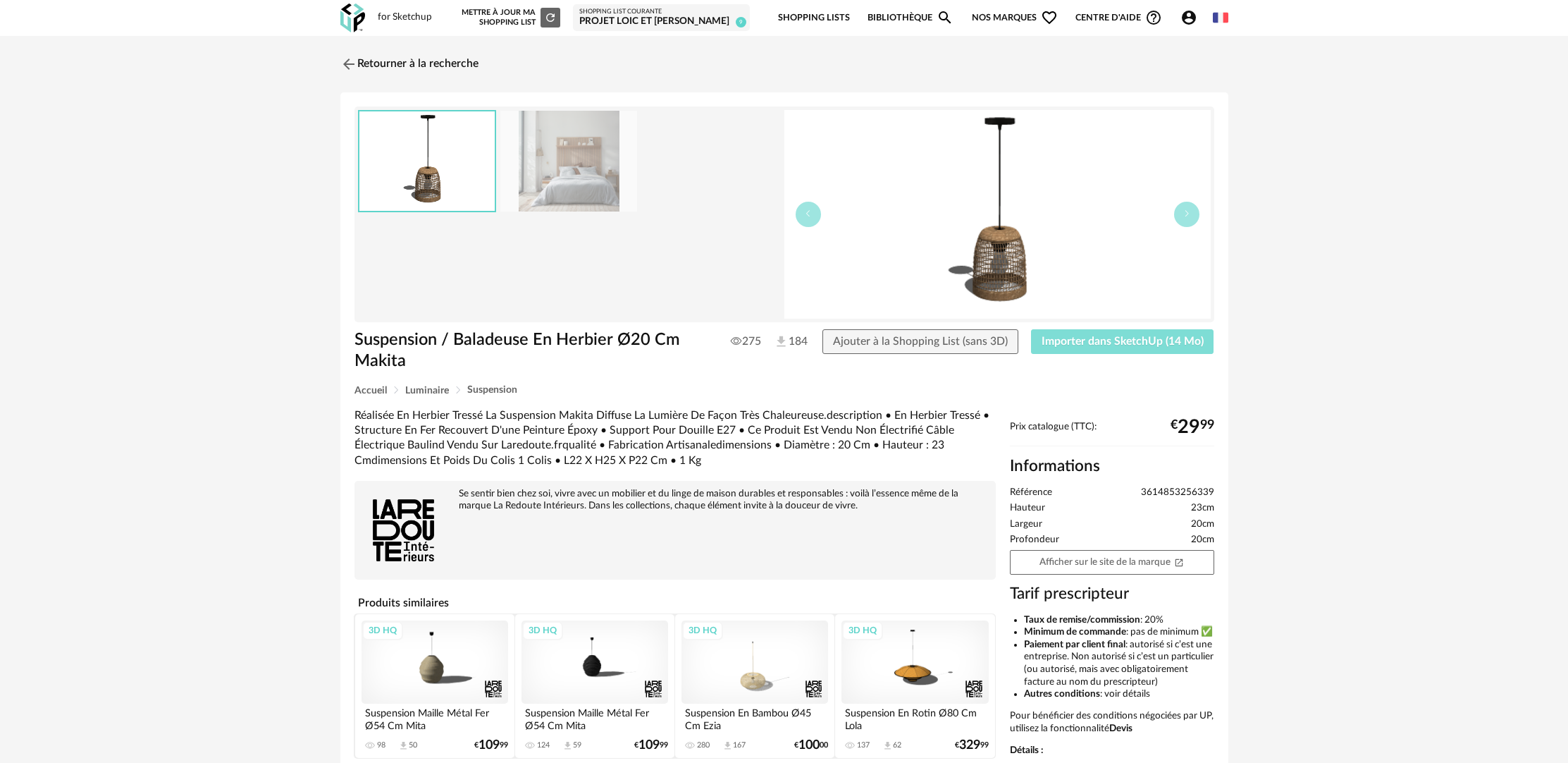
click at [1203, 349] on button "Importer dans SketchUp (14 Mo)" at bounding box center [1123, 342] width 183 height 25
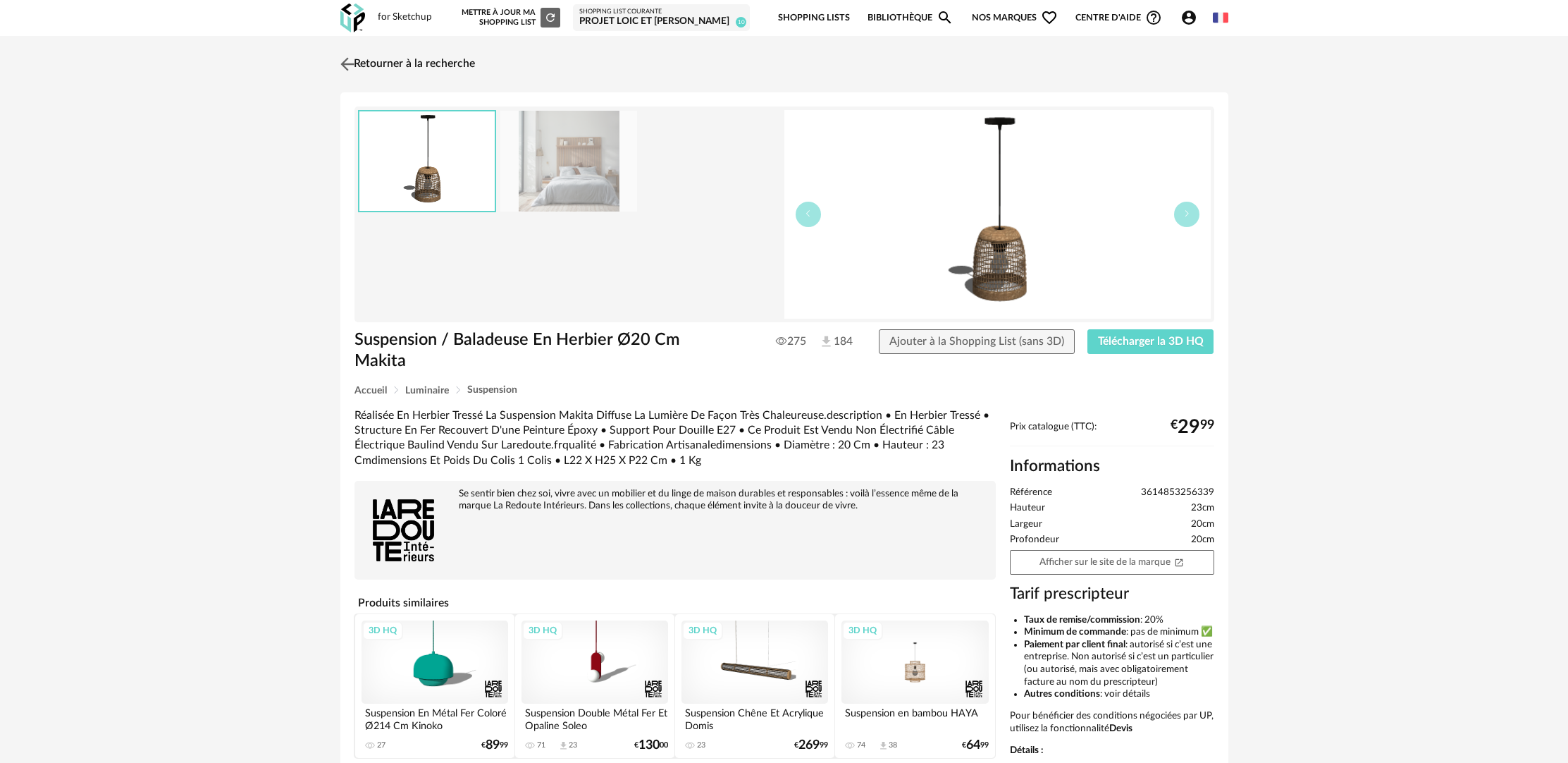
click at [404, 56] on link "Retourner à la recherche" at bounding box center [406, 64] width 138 height 31
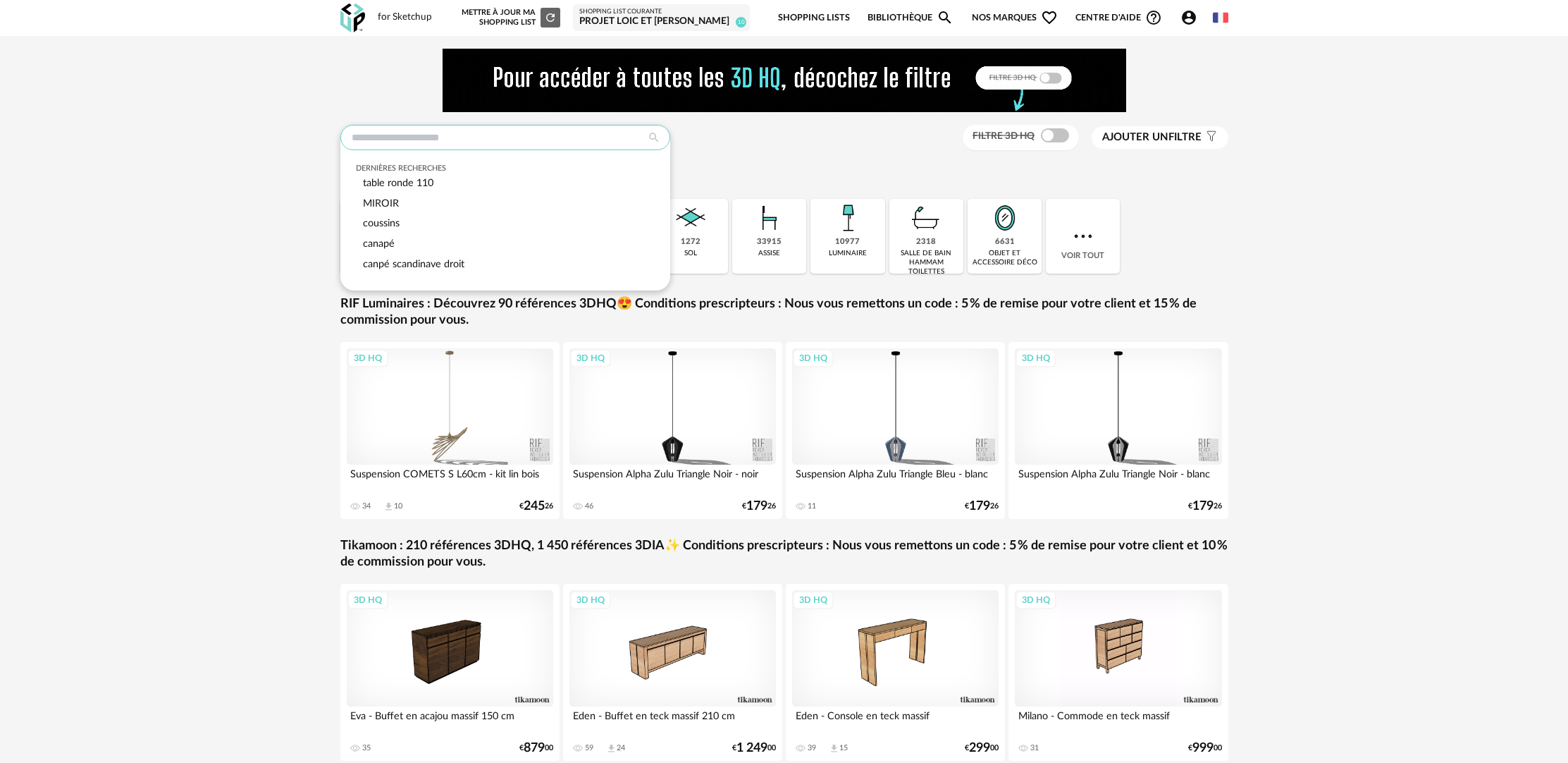
click at [496, 146] on input "text" at bounding box center [505, 137] width 330 height 25
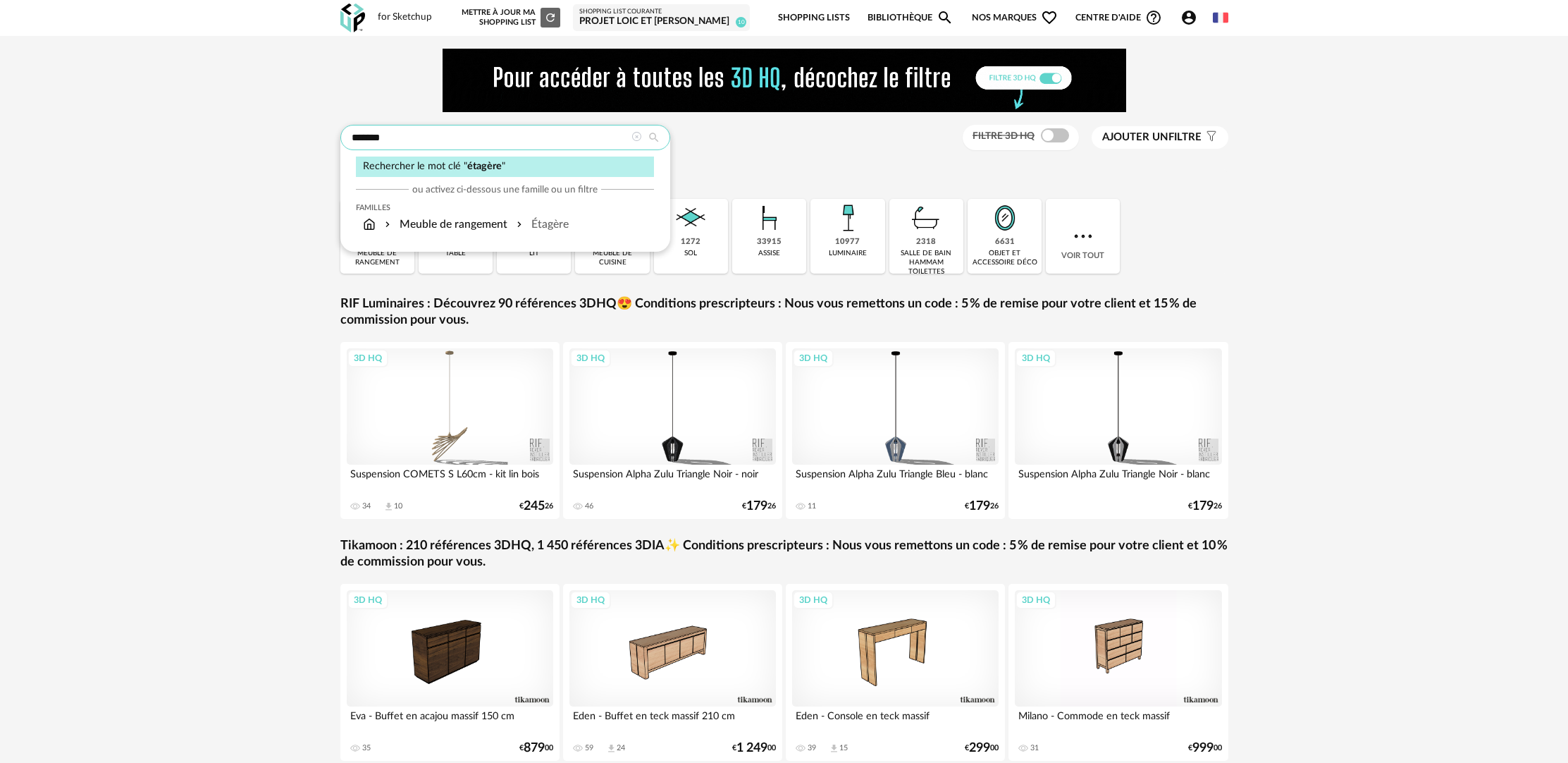
type input "*******"
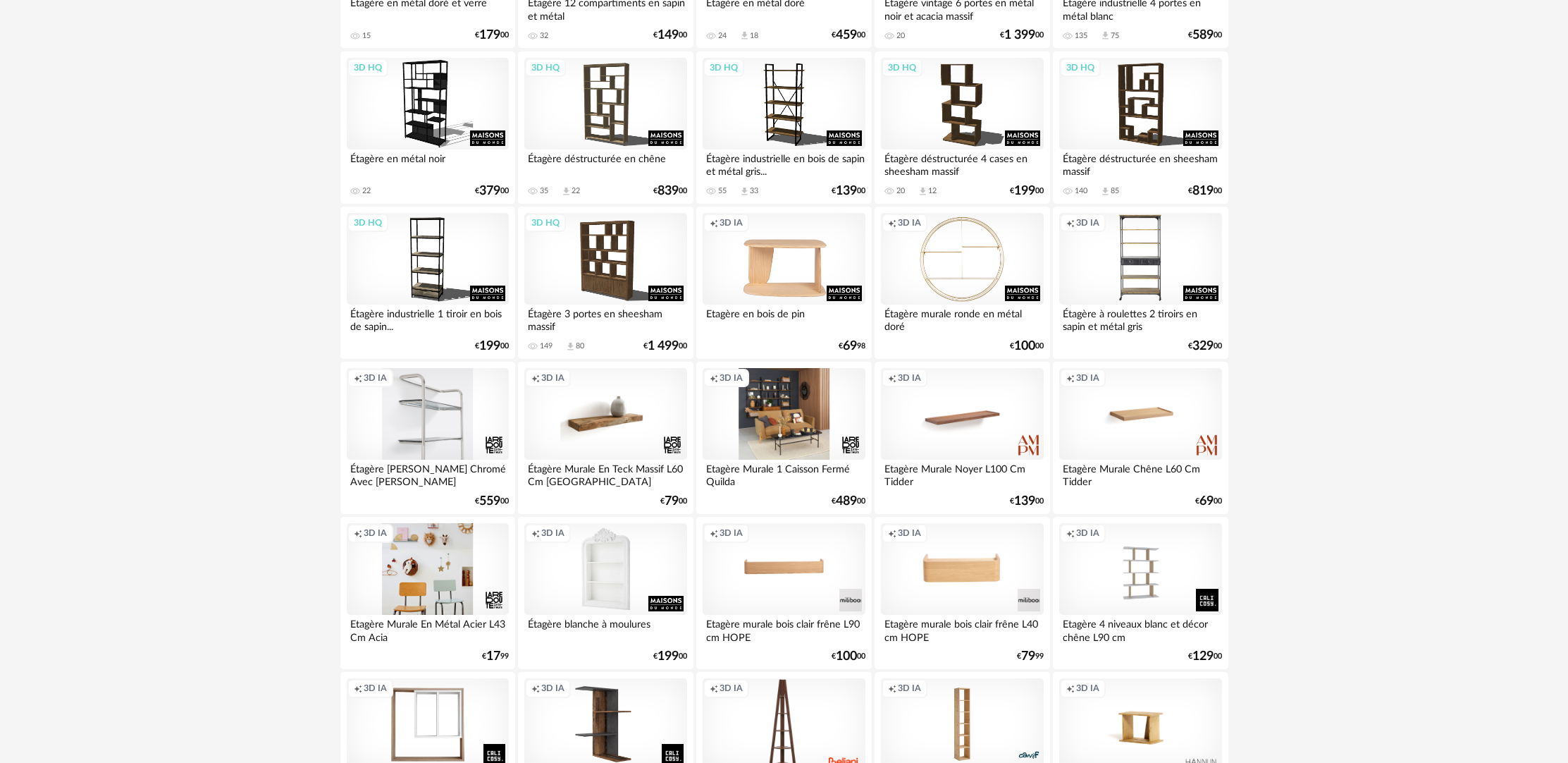
scroll to position [1312, 0]
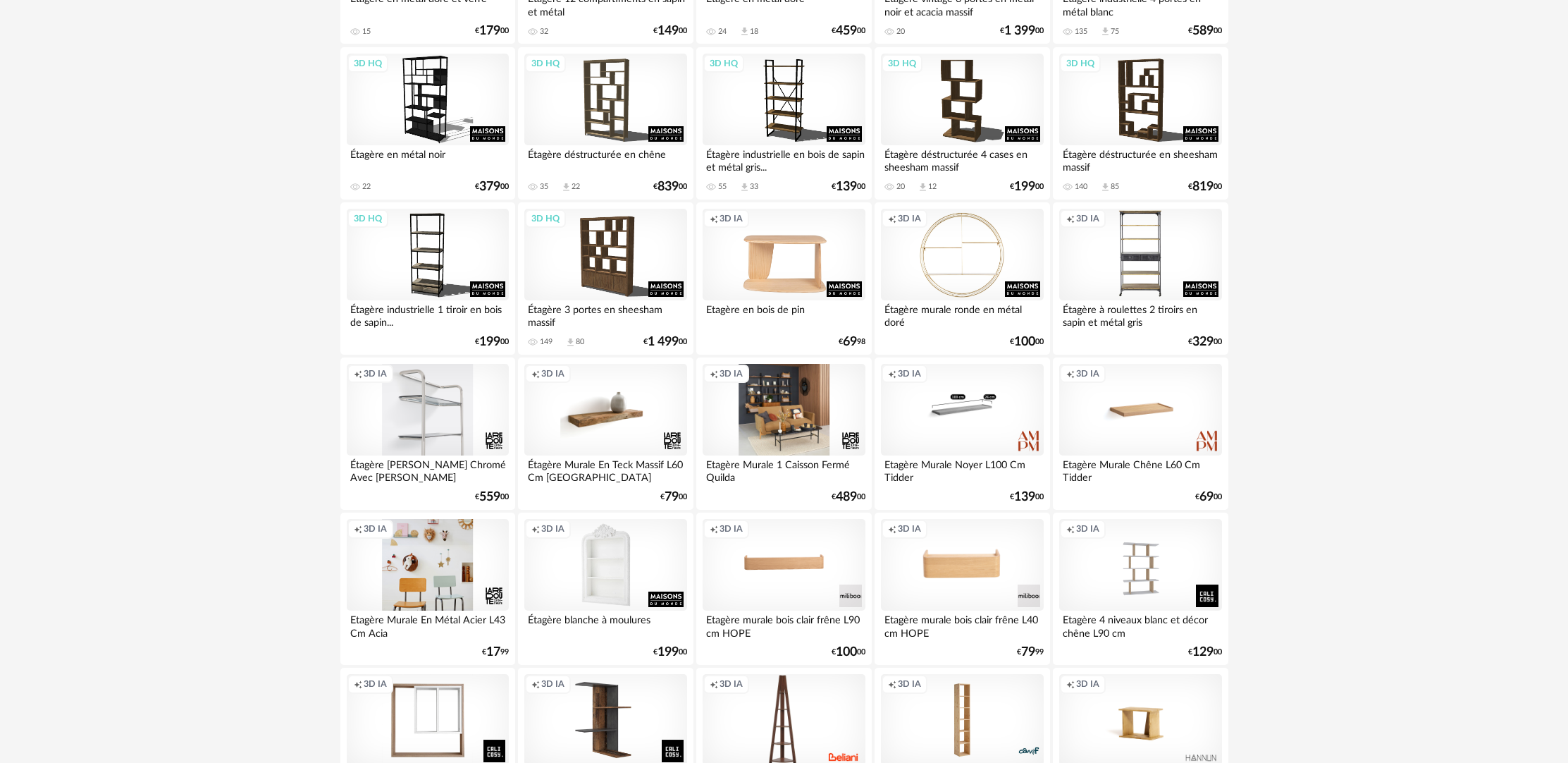
click at [982, 432] on div "Creation icon 3D IA" at bounding box center [962, 410] width 162 height 92
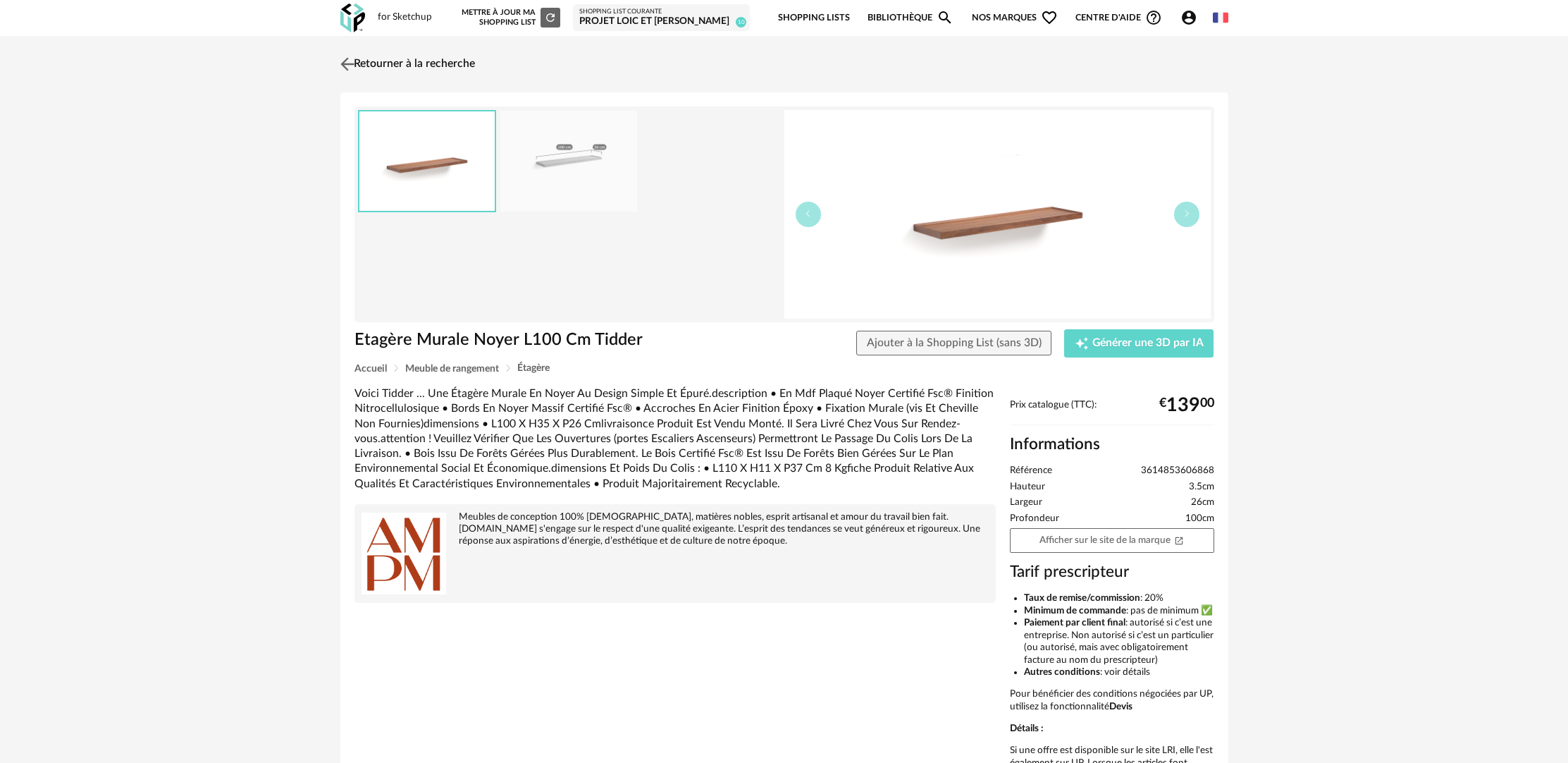
click at [404, 62] on link "Retourner à la recherche" at bounding box center [406, 64] width 138 height 31
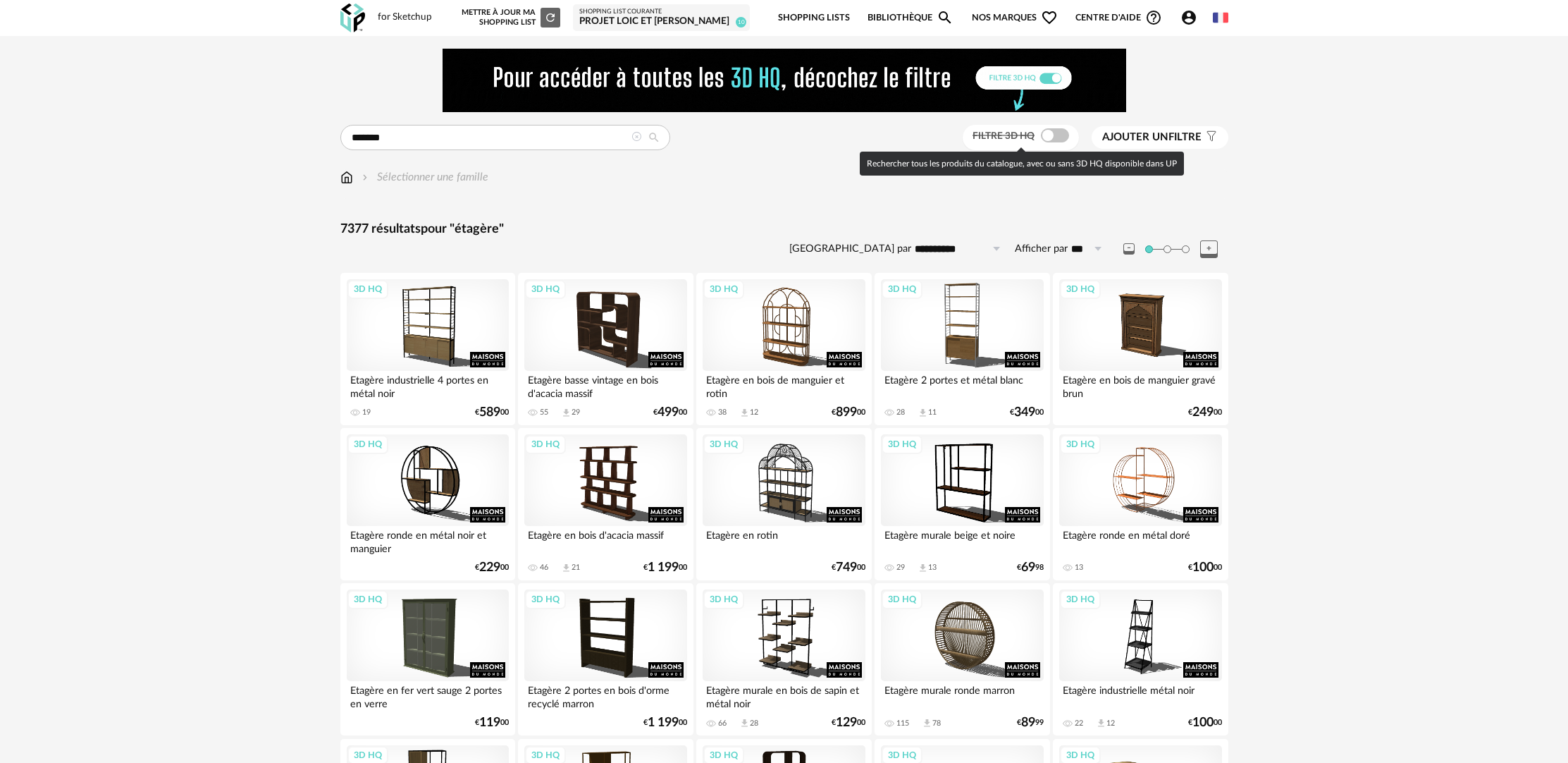
click at [1059, 136] on span at bounding box center [1055, 135] width 28 height 14
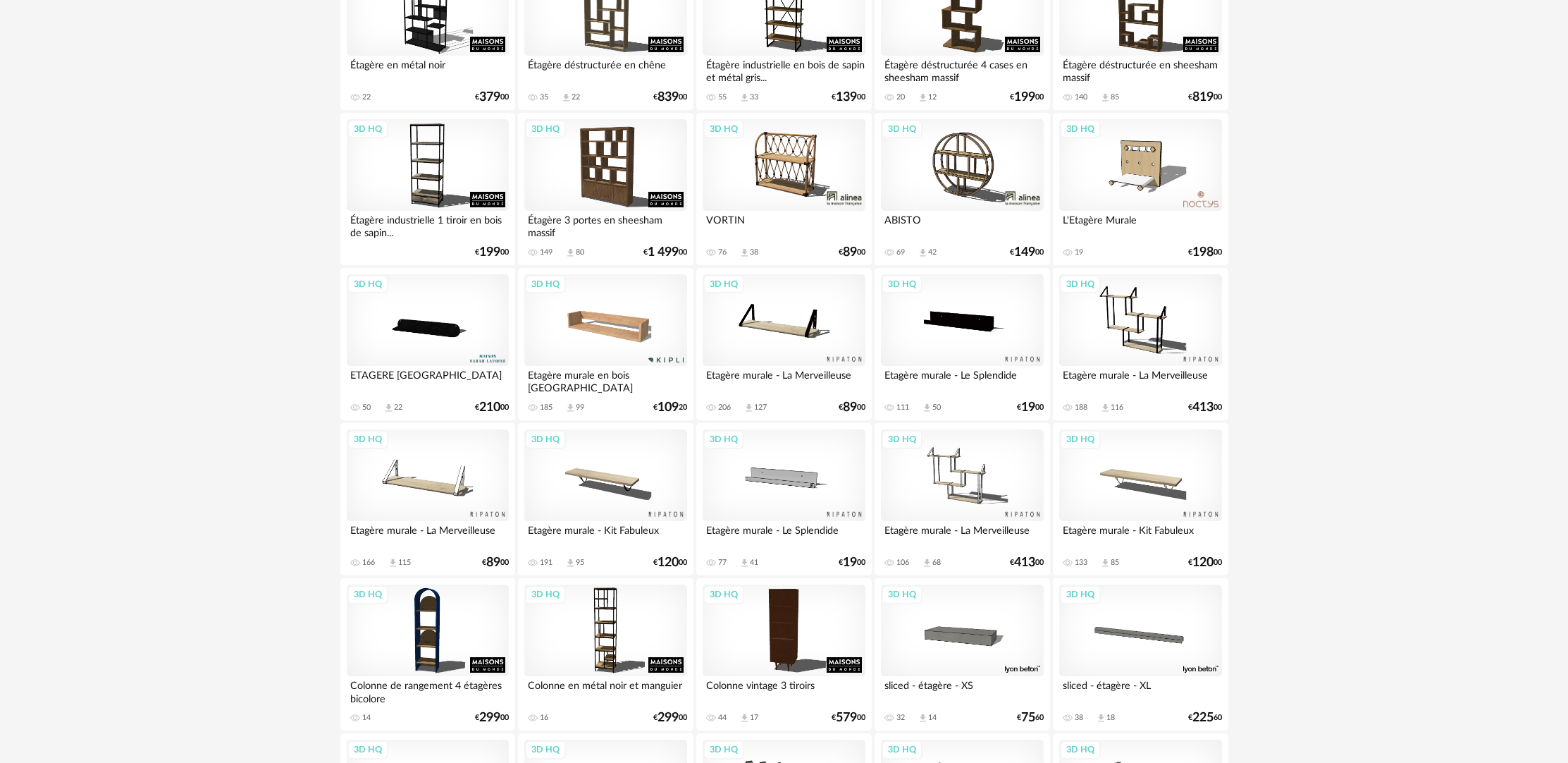
scroll to position [1485, 0]
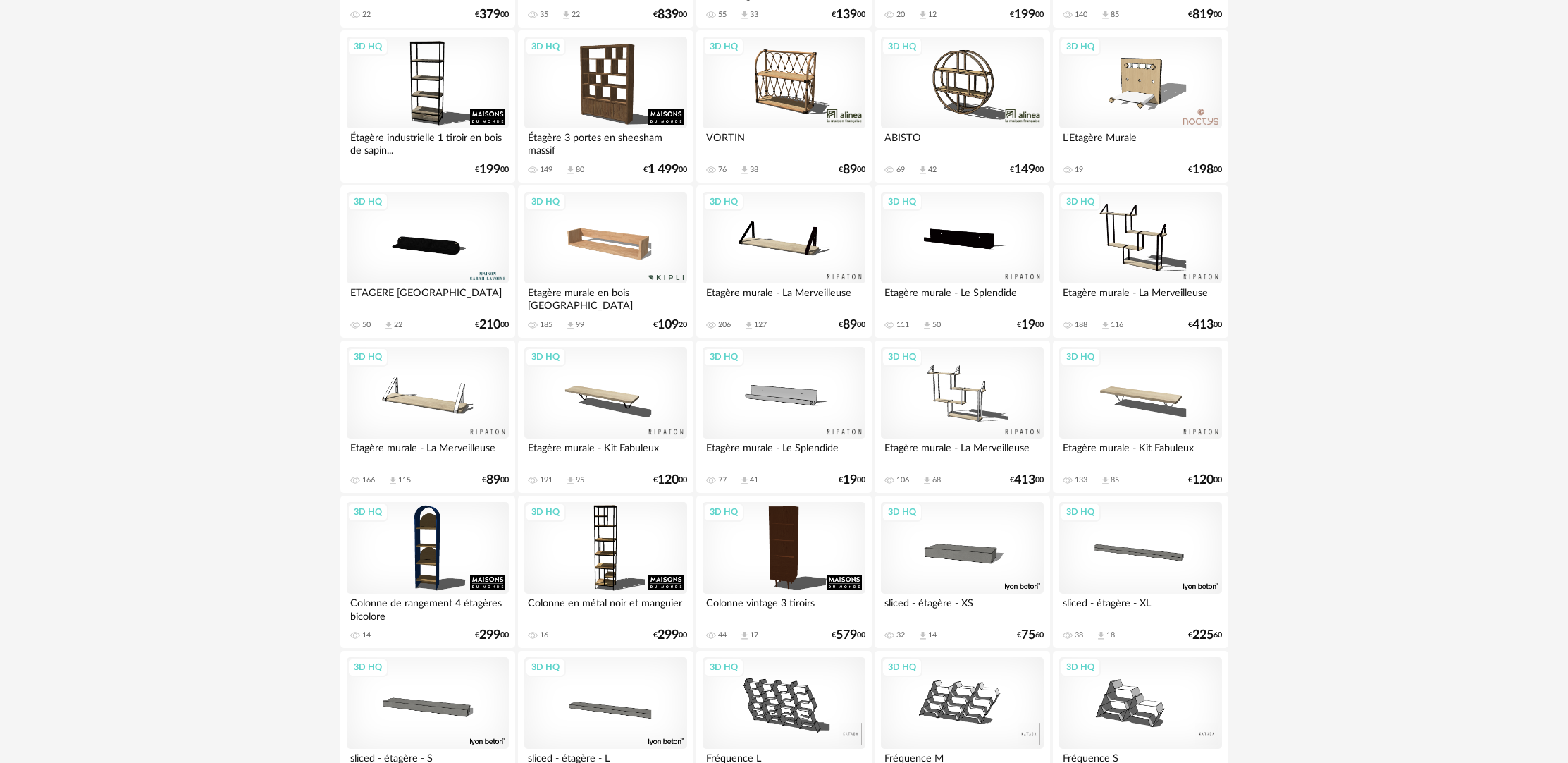
click at [1151, 418] on div "3D HQ" at bounding box center [1140, 393] width 162 height 92
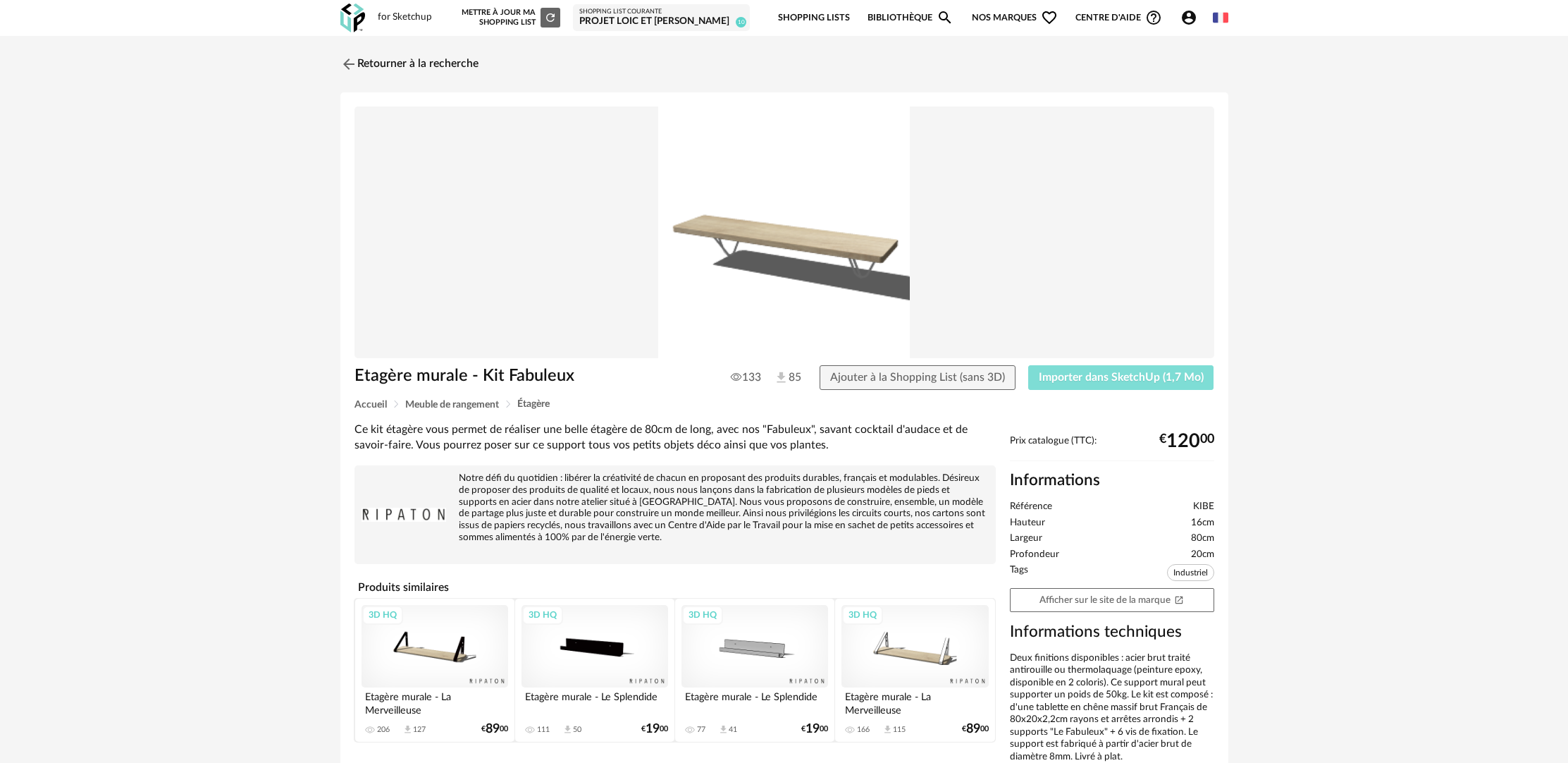
click at [1141, 379] on span "Importer dans SketchUp (1,7 Mo)" at bounding box center [1121, 377] width 165 height 12
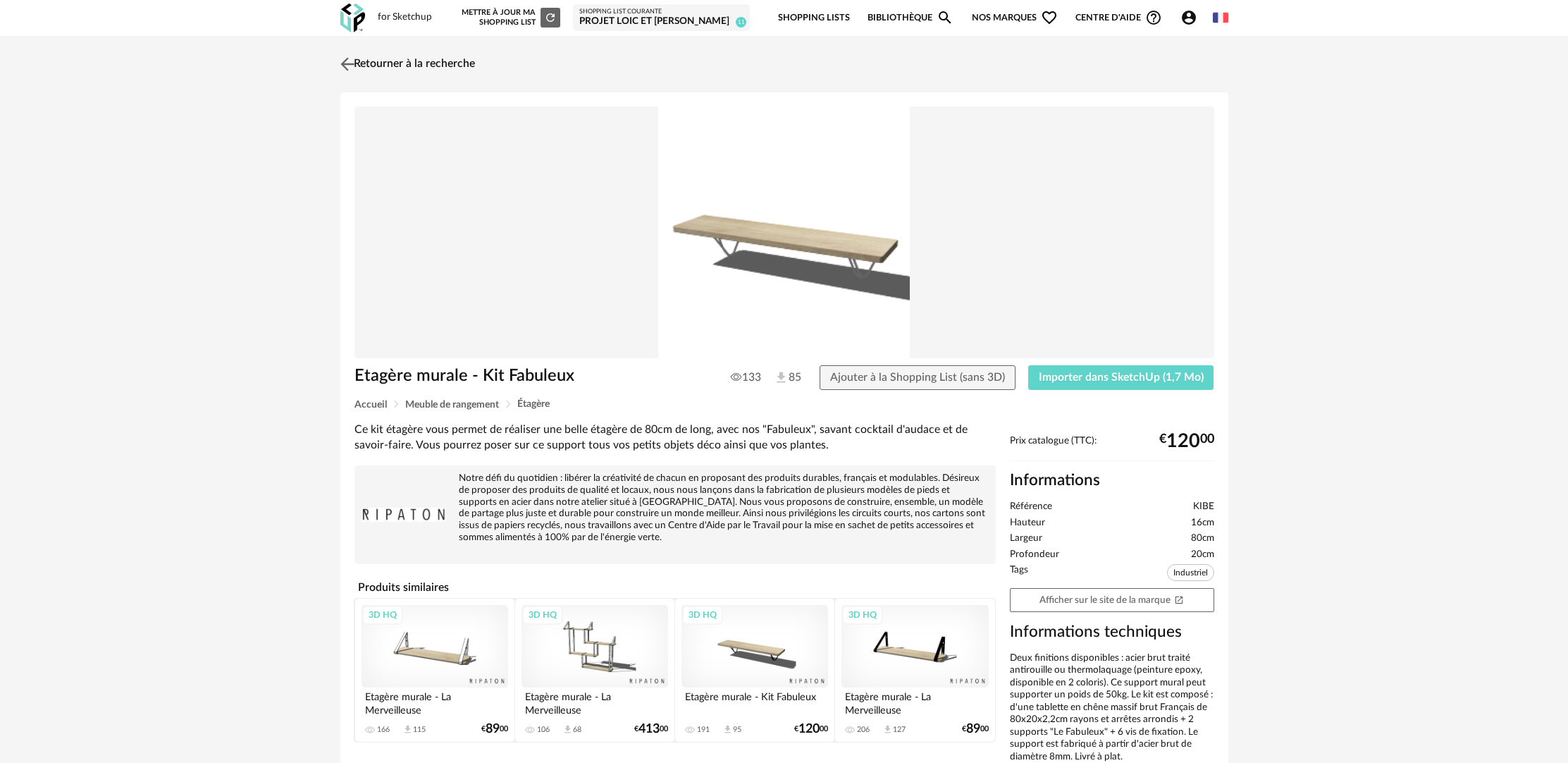
click at [394, 55] on link "Retourner à la recherche" at bounding box center [406, 64] width 138 height 31
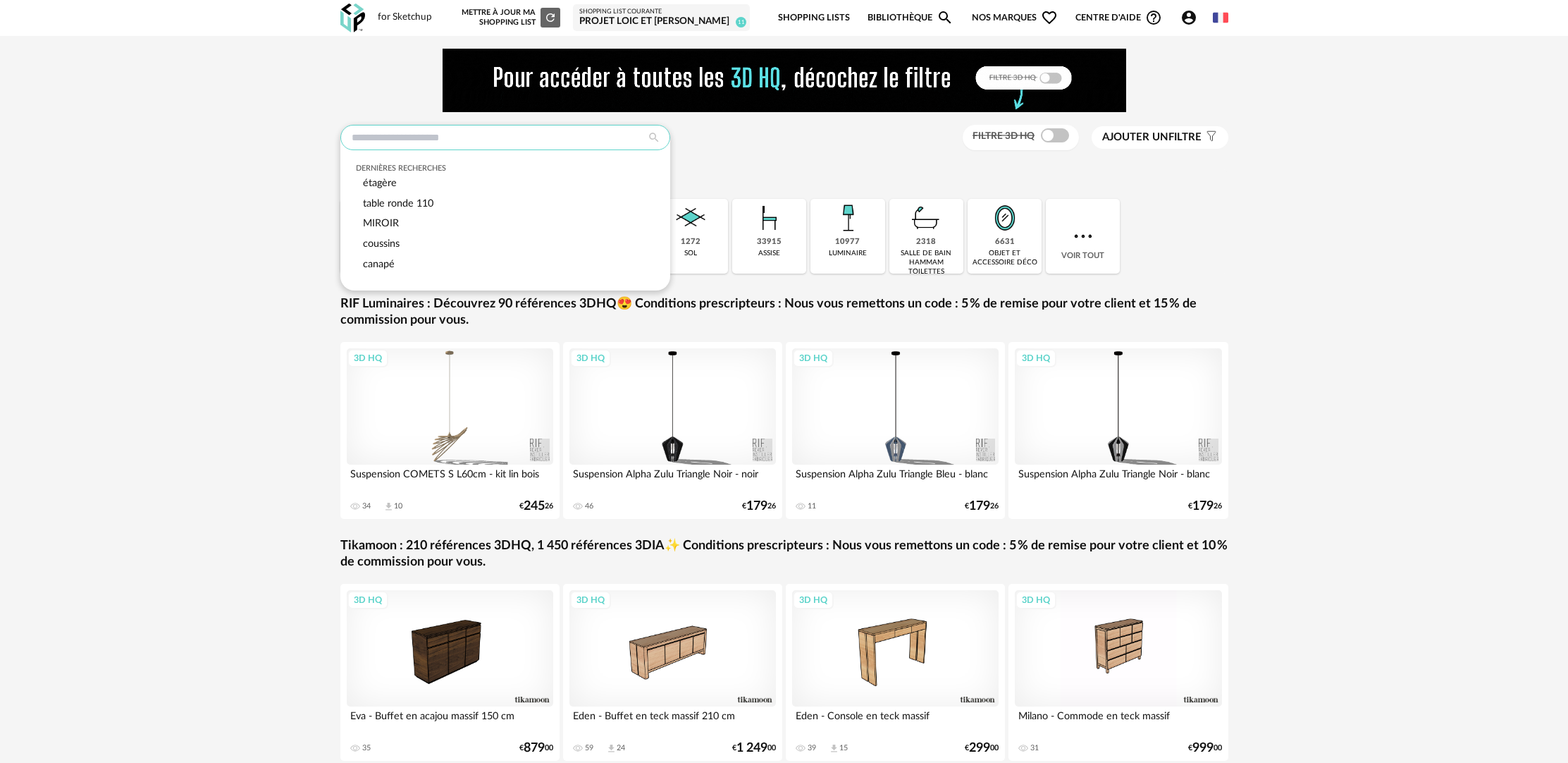
click at [564, 134] on input "text" at bounding box center [505, 137] width 330 height 25
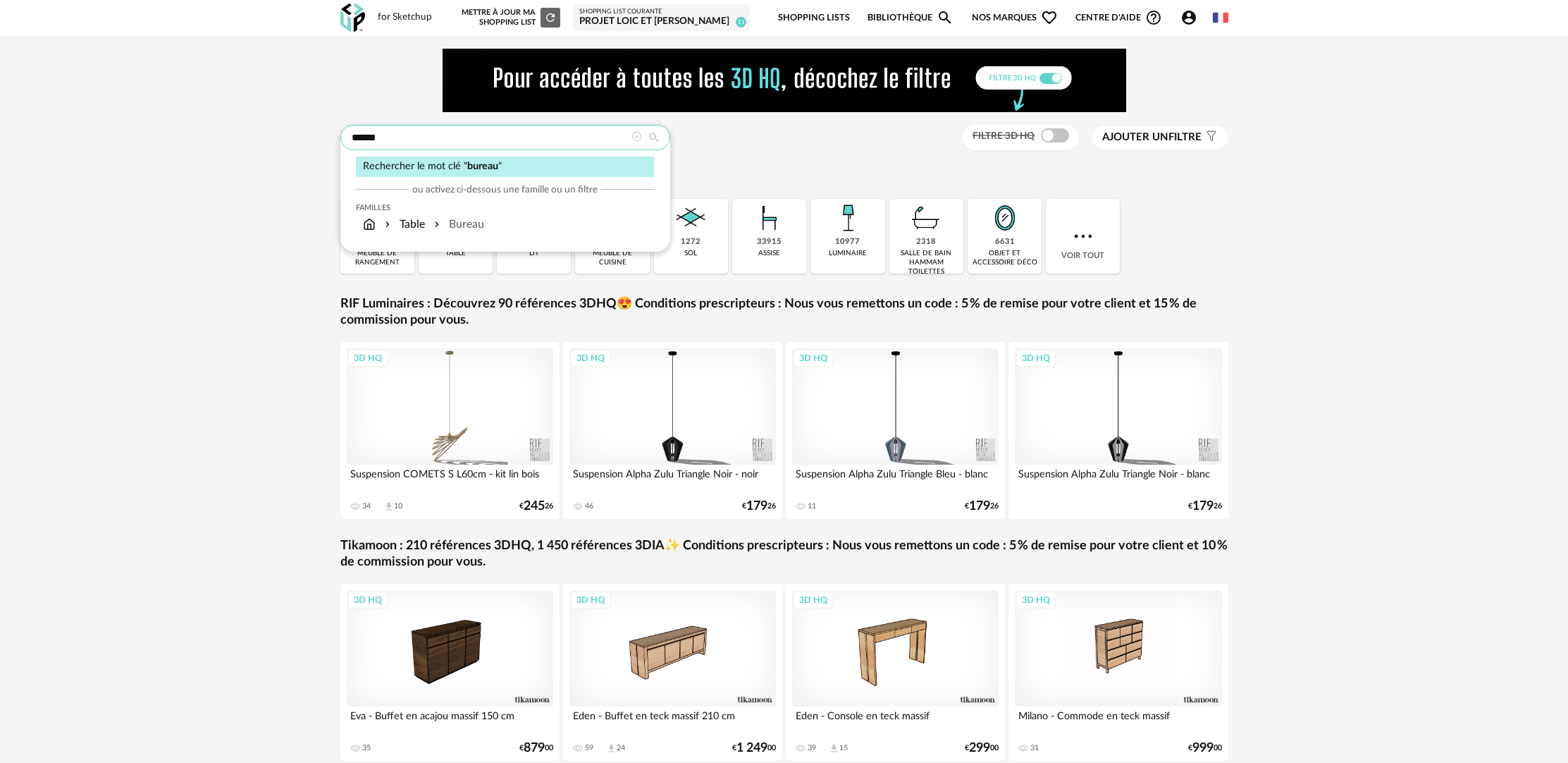
type input "******"
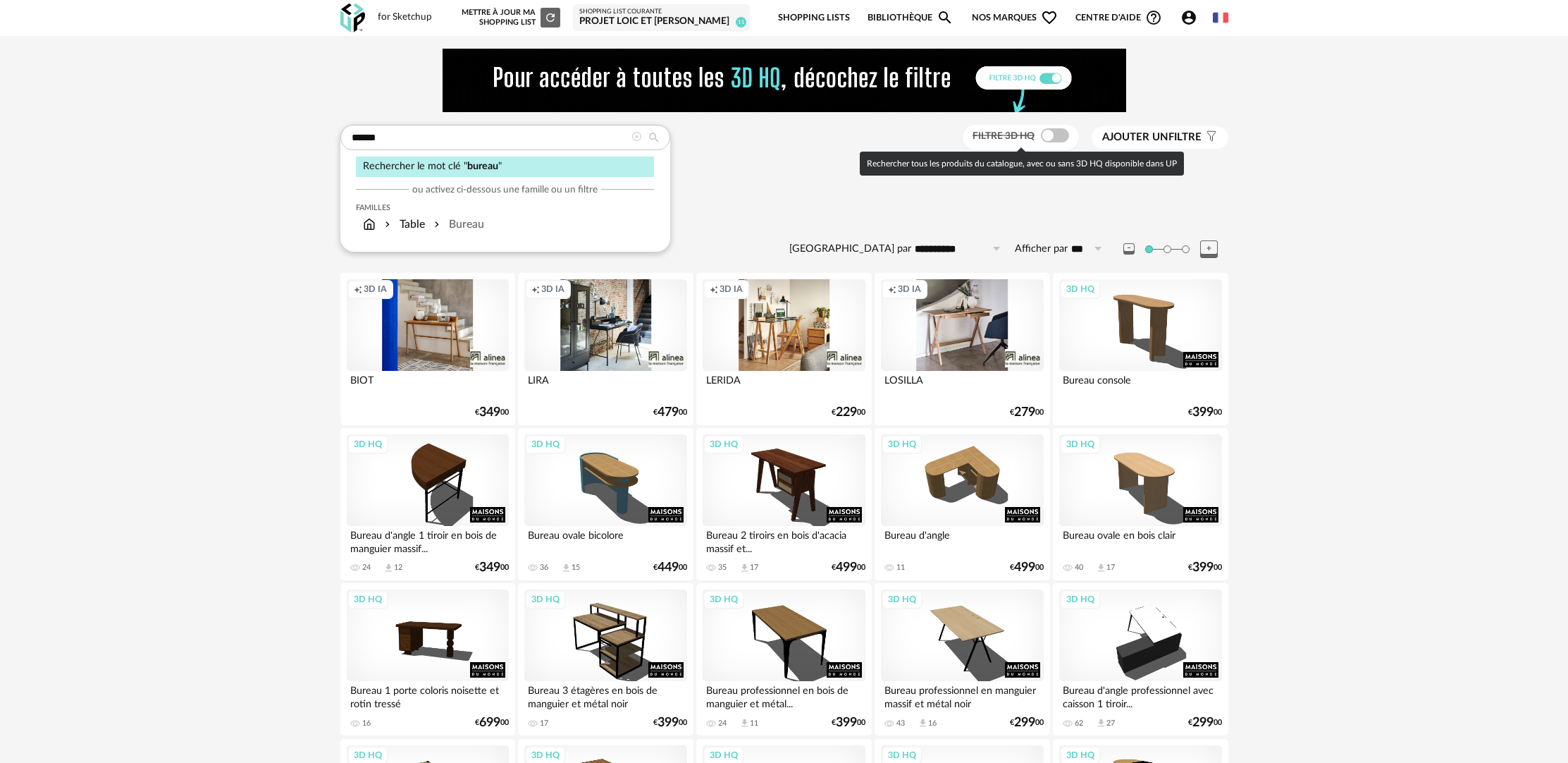
click at [1058, 140] on span at bounding box center [1055, 135] width 28 height 14
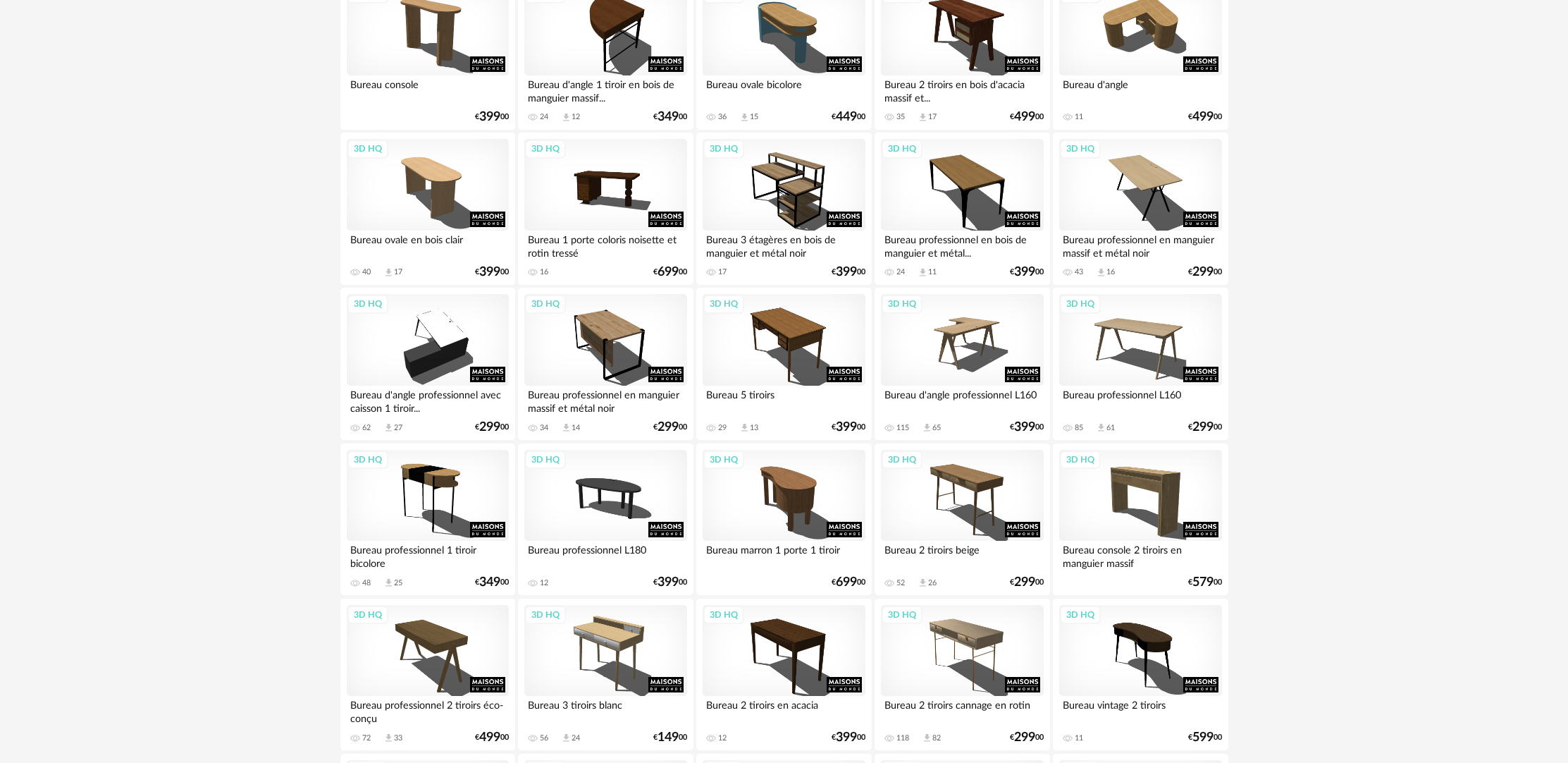
scroll to position [301, 0]
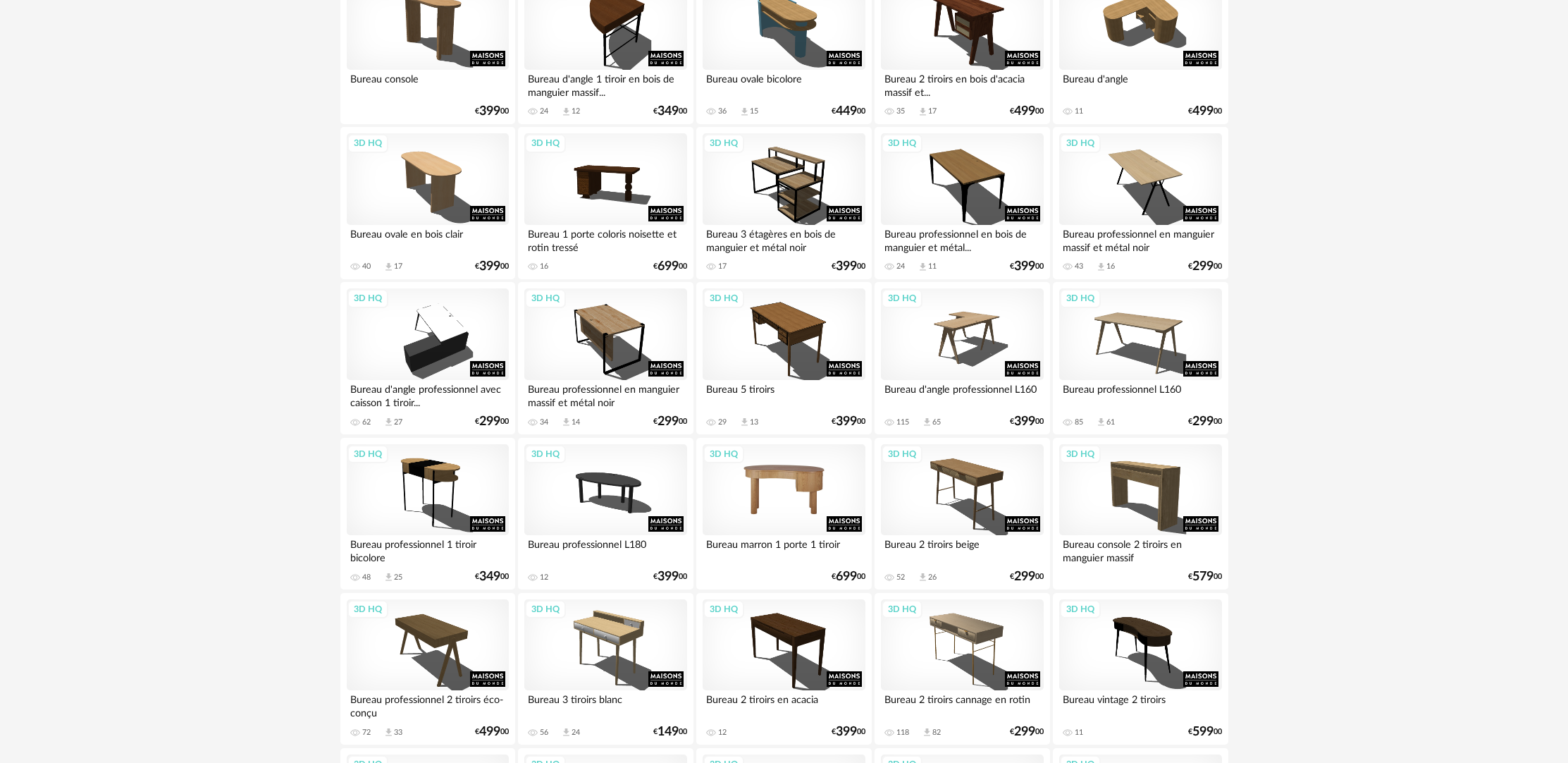
click at [771, 536] on div "3D HQ" at bounding box center [783, 490] width 162 height 92
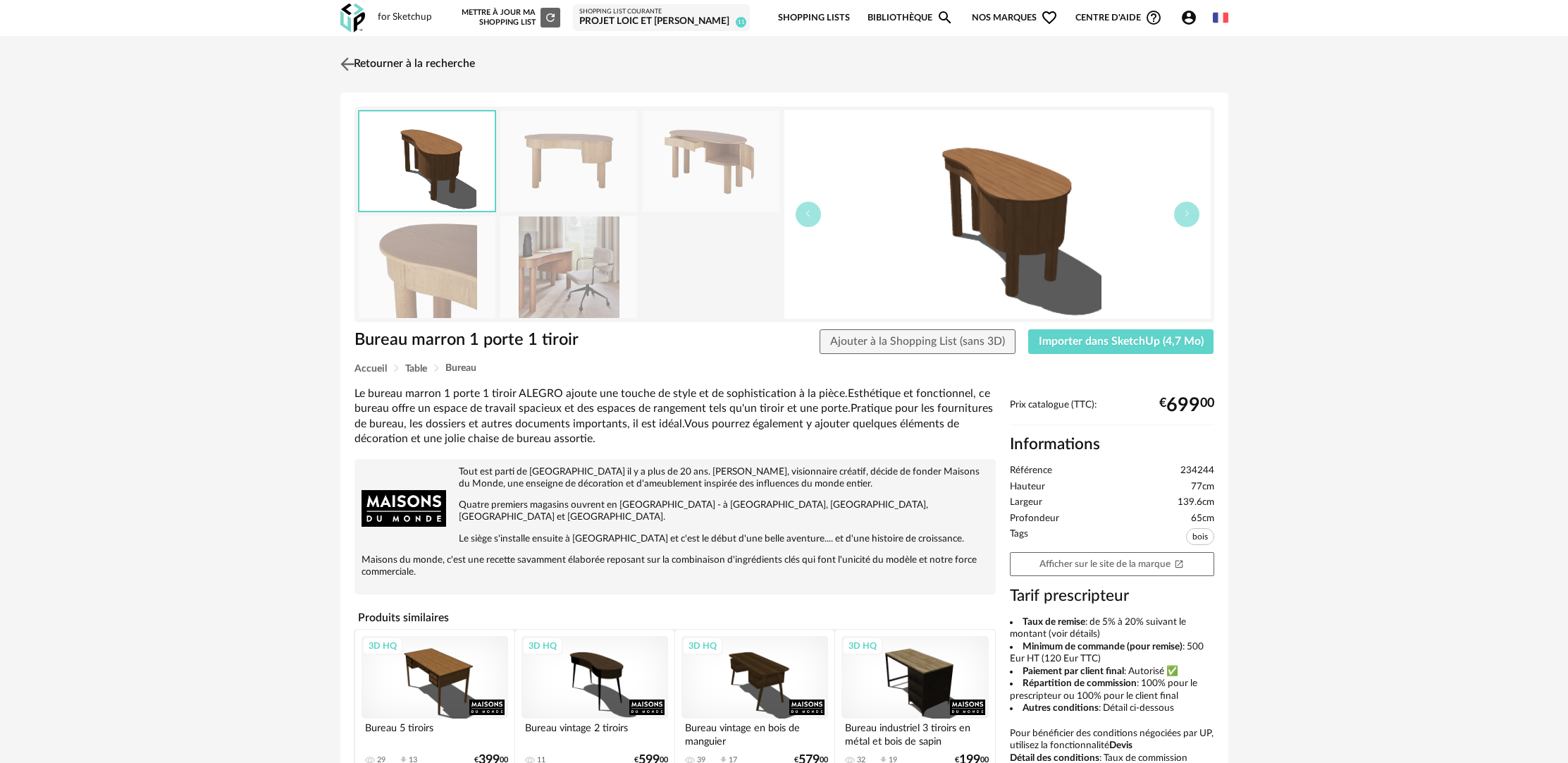
click at [382, 62] on link "Retourner à la recherche" at bounding box center [406, 64] width 138 height 31
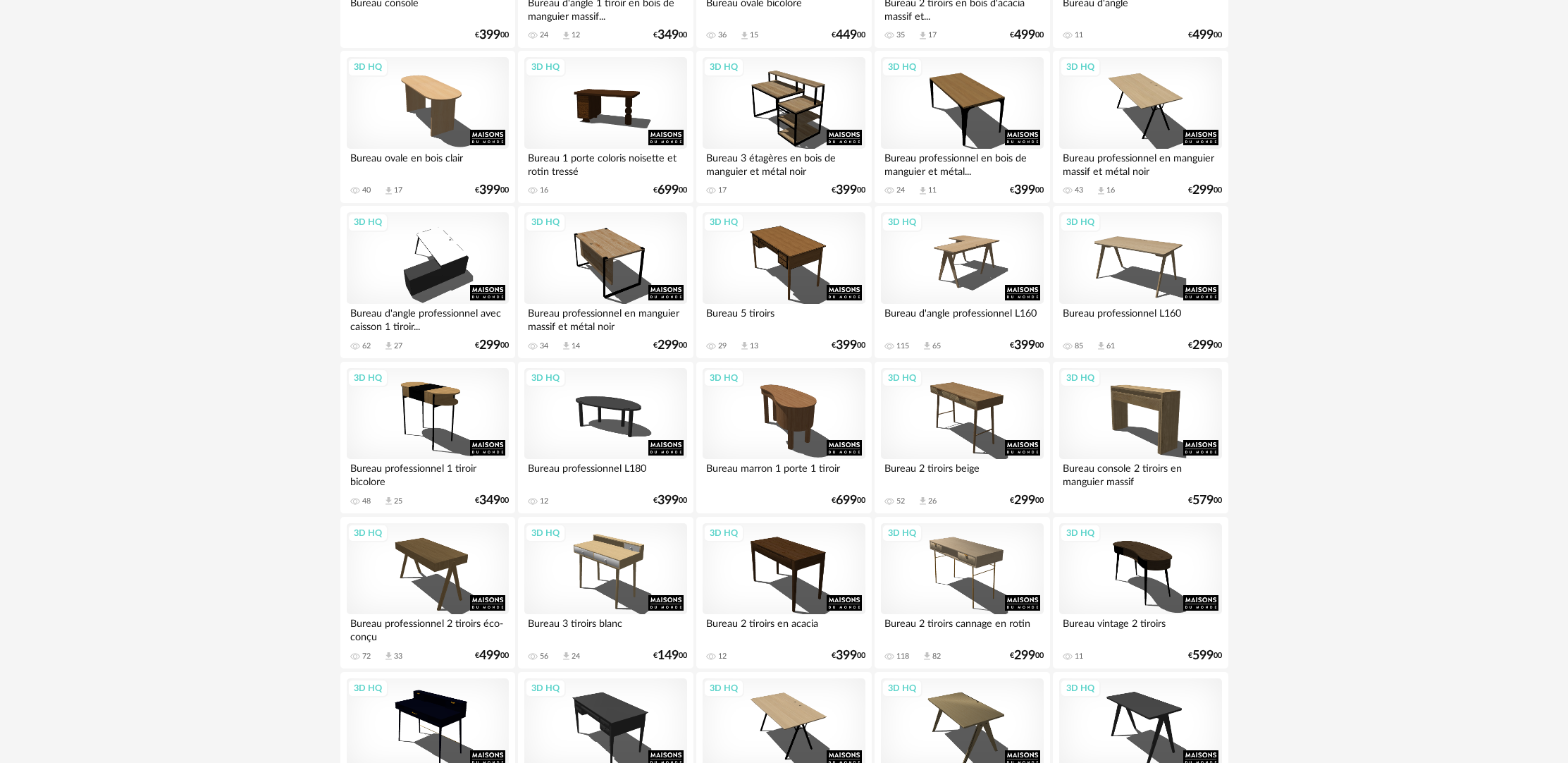
scroll to position [418, 0]
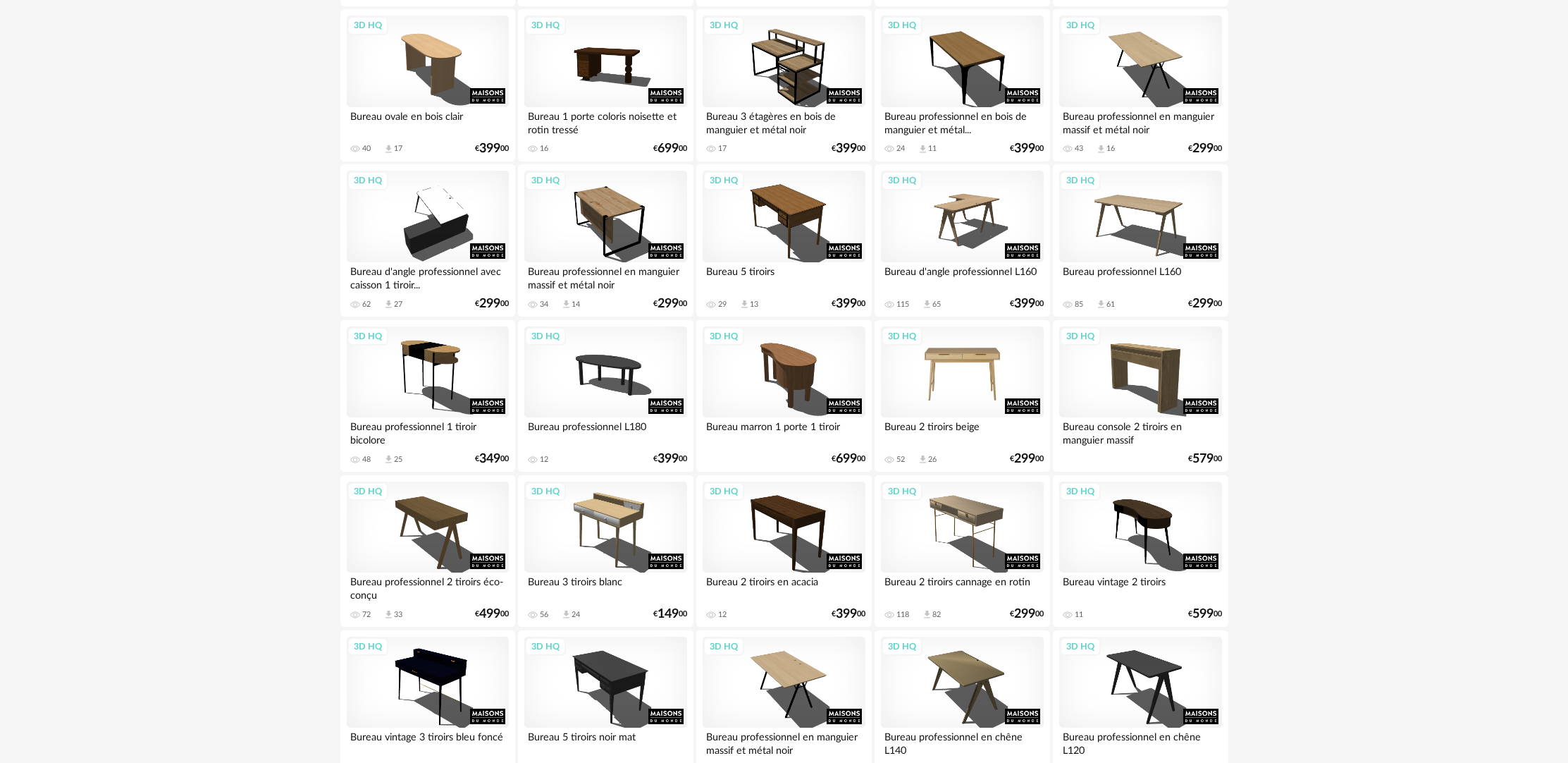
click at [954, 400] on div "3D HQ" at bounding box center [962, 372] width 162 height 92
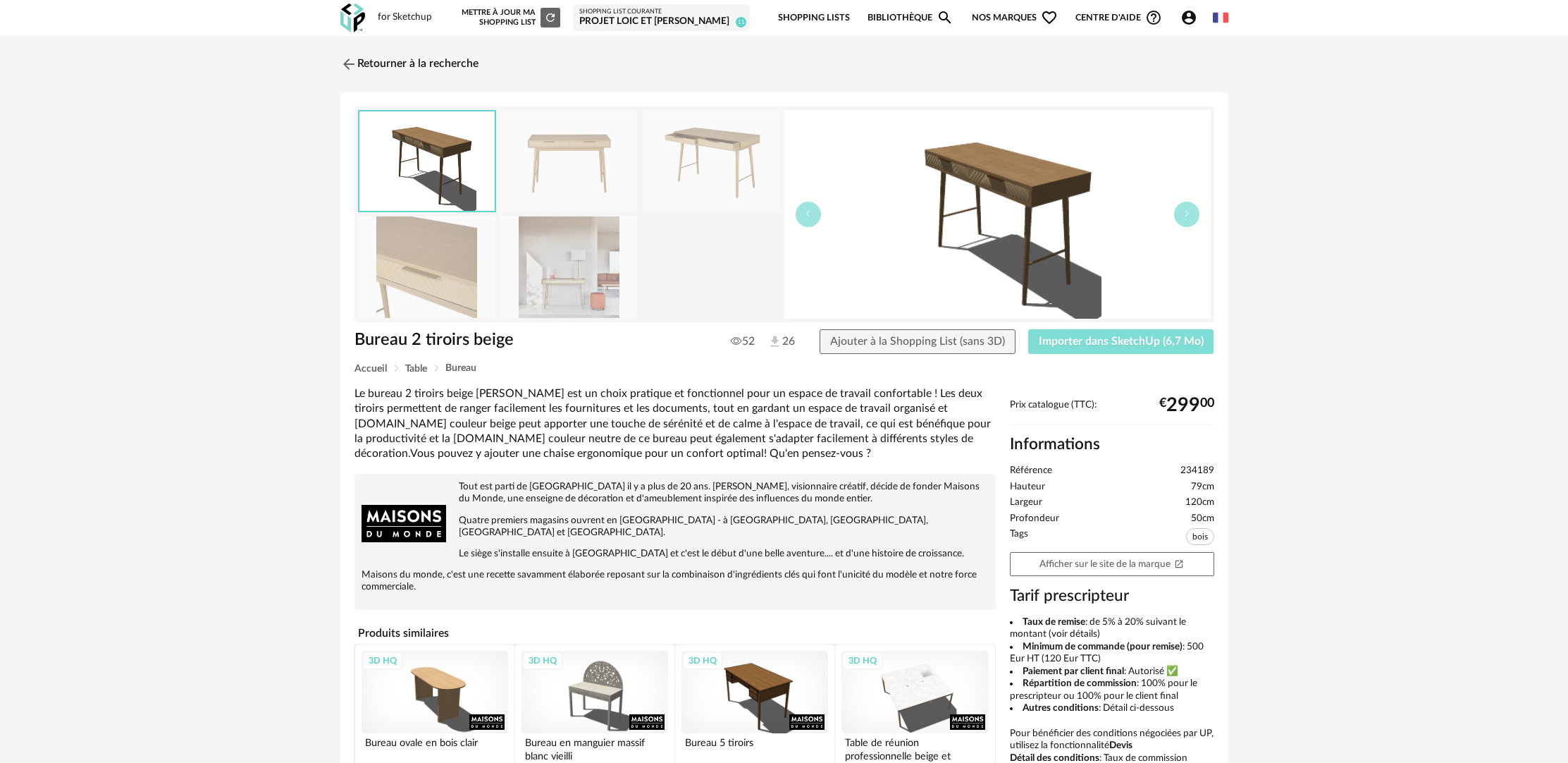
click at [1085, 345] on span "Importer dans SketchUp (6,7 Mo)" at bounding box center [1121, 341] width 165 height 12
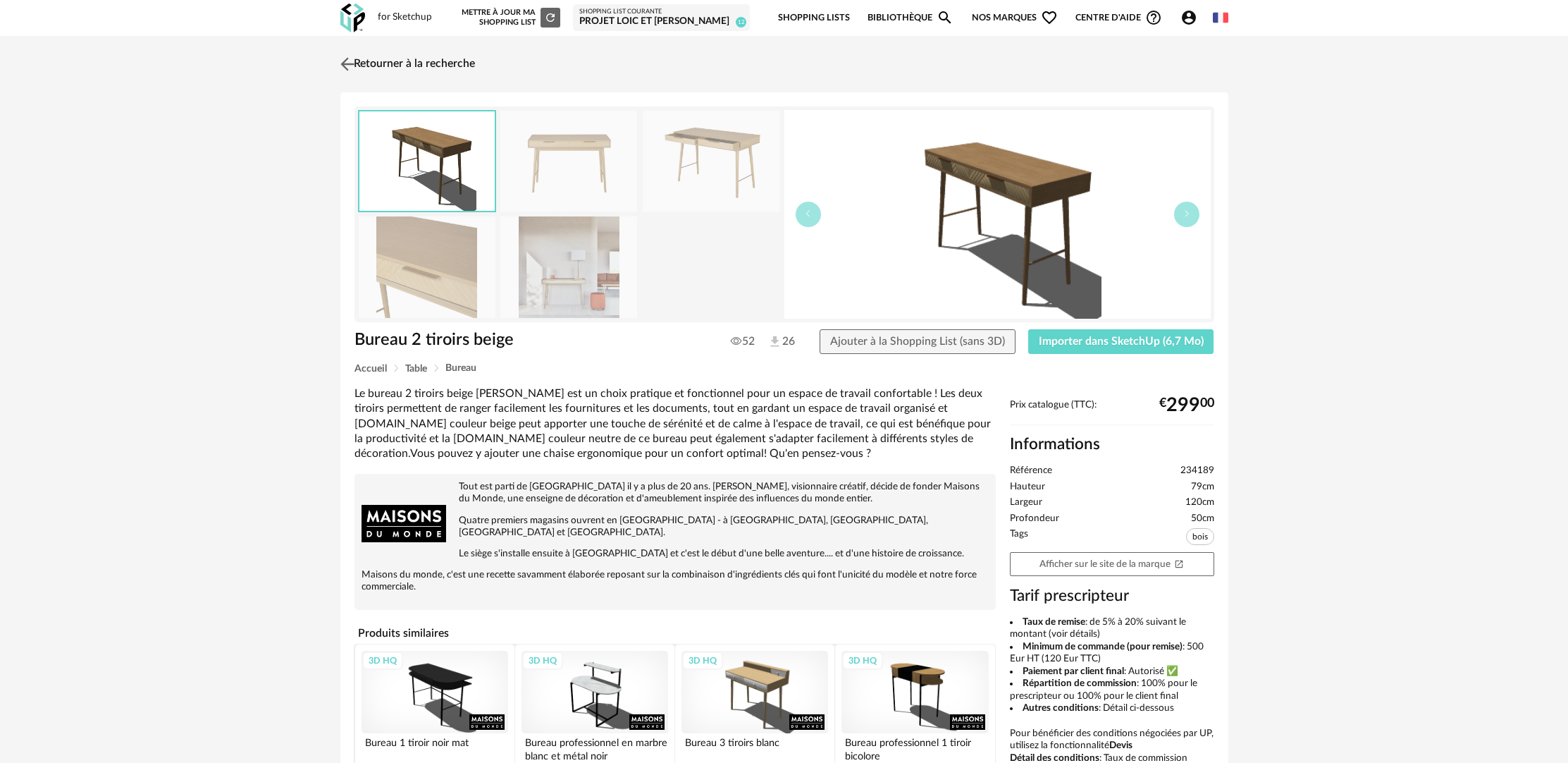
click at [426, 61] on link "Retourner à la recherche" at bounding box center [406, 64] width 138 height 31
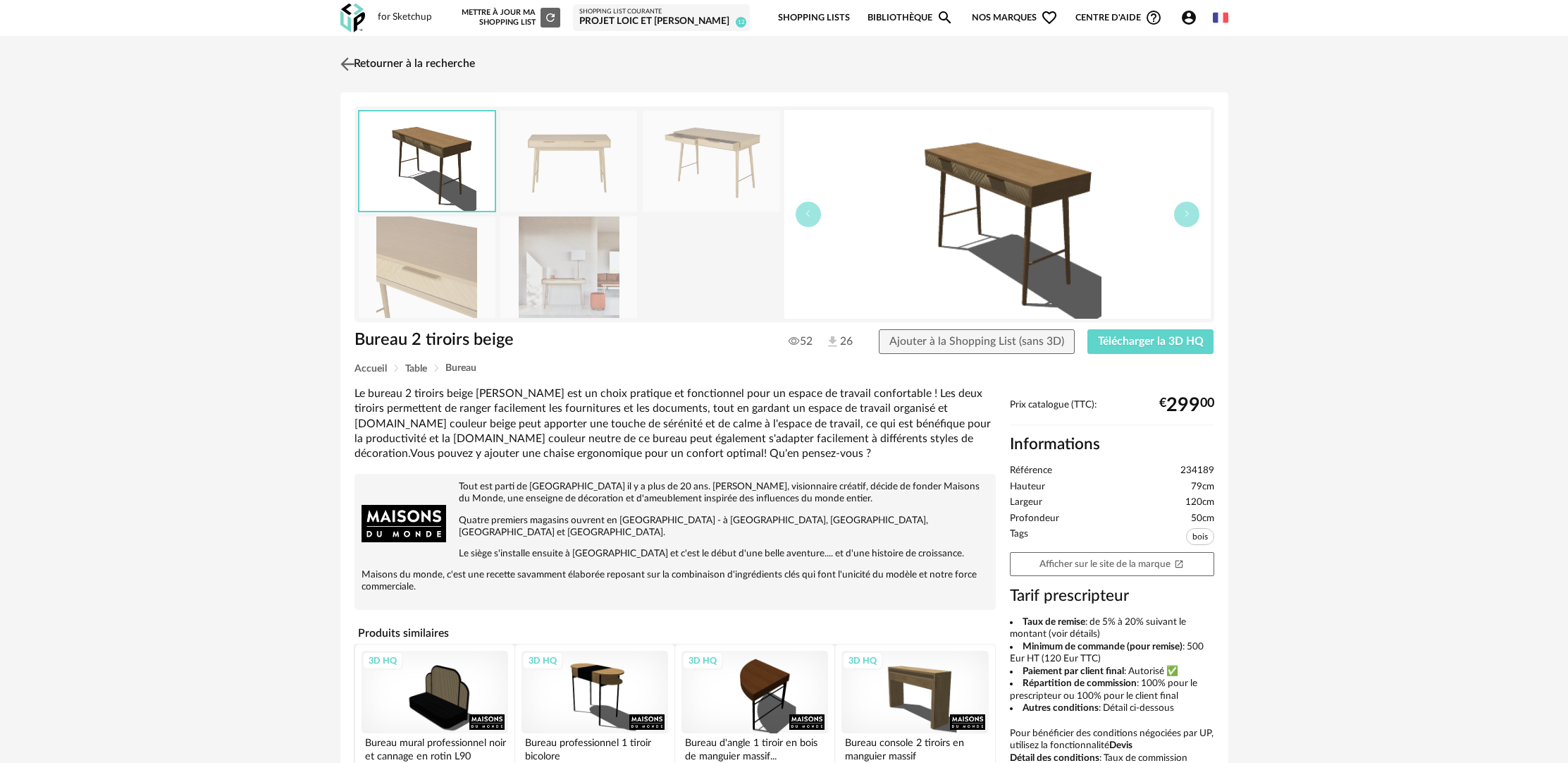
click at [404, 71] on link "Retourner à la recherche" at bounding box center [406, 64] width 138 height 31
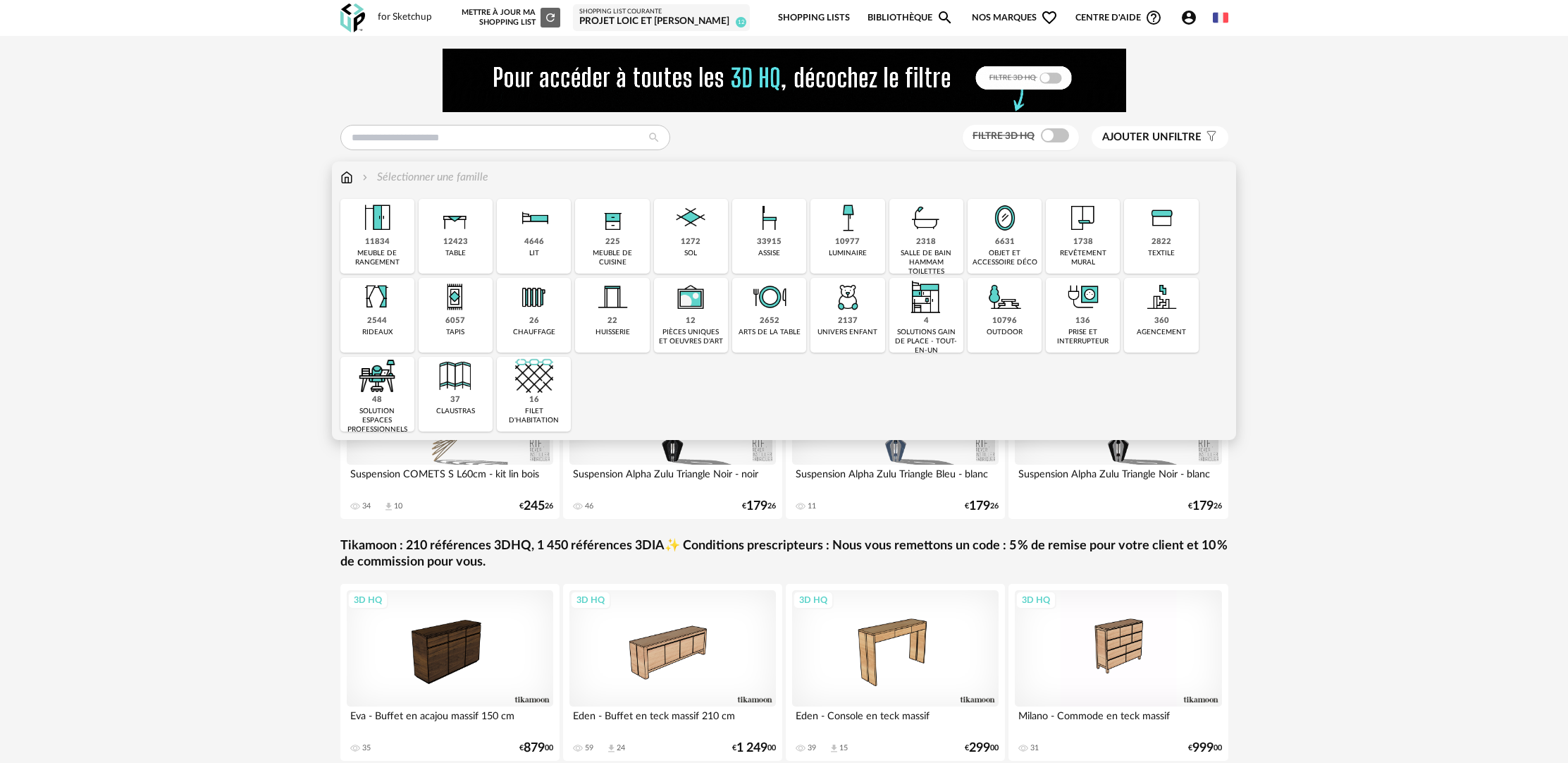
click at [768, 246] on div "33915" at bounding box center [769, 242] width 25 height 11
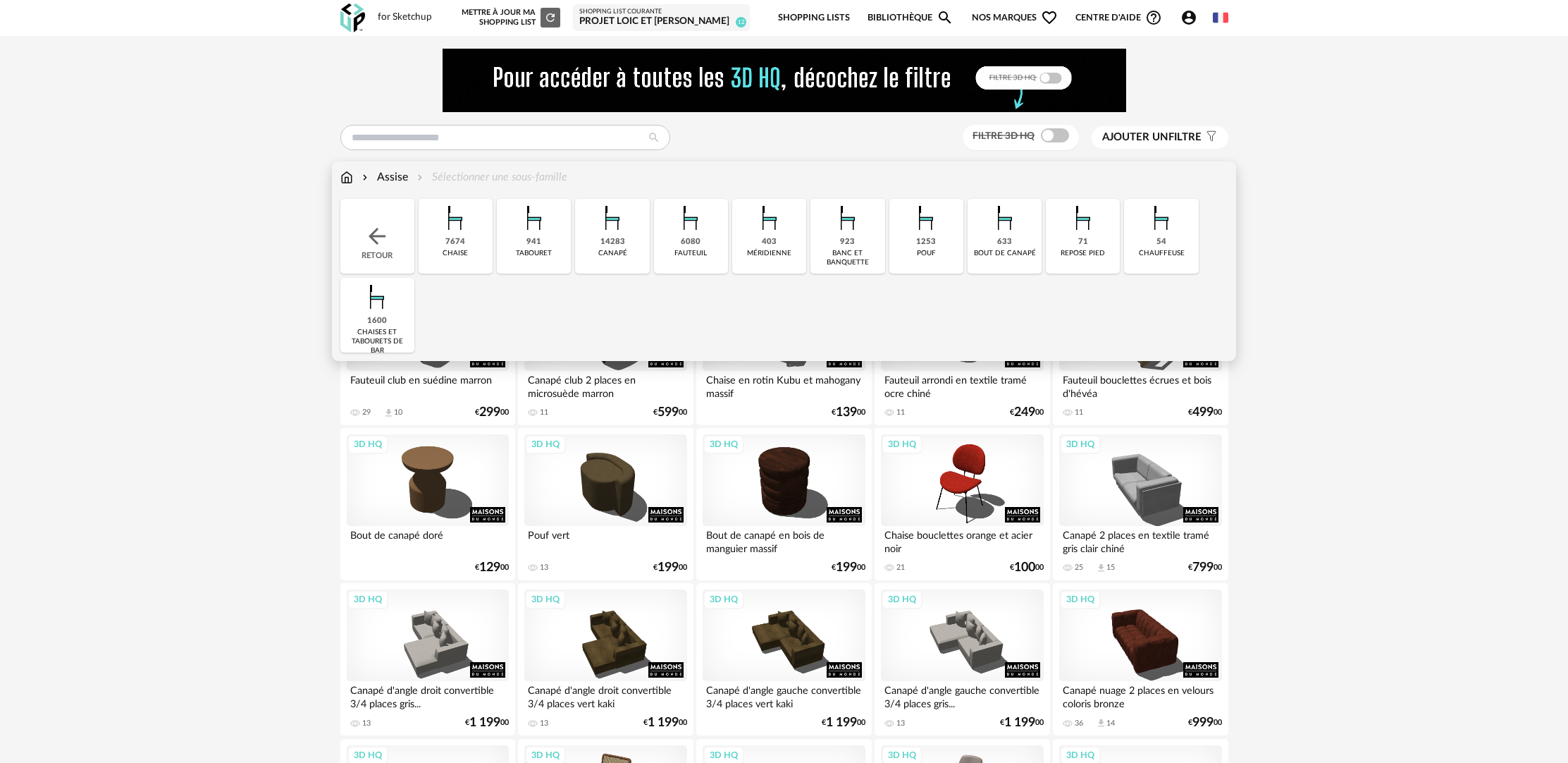
click at [443, 239] on div "7674 chaise" at bounding box center [455, 236] width 74 height 75
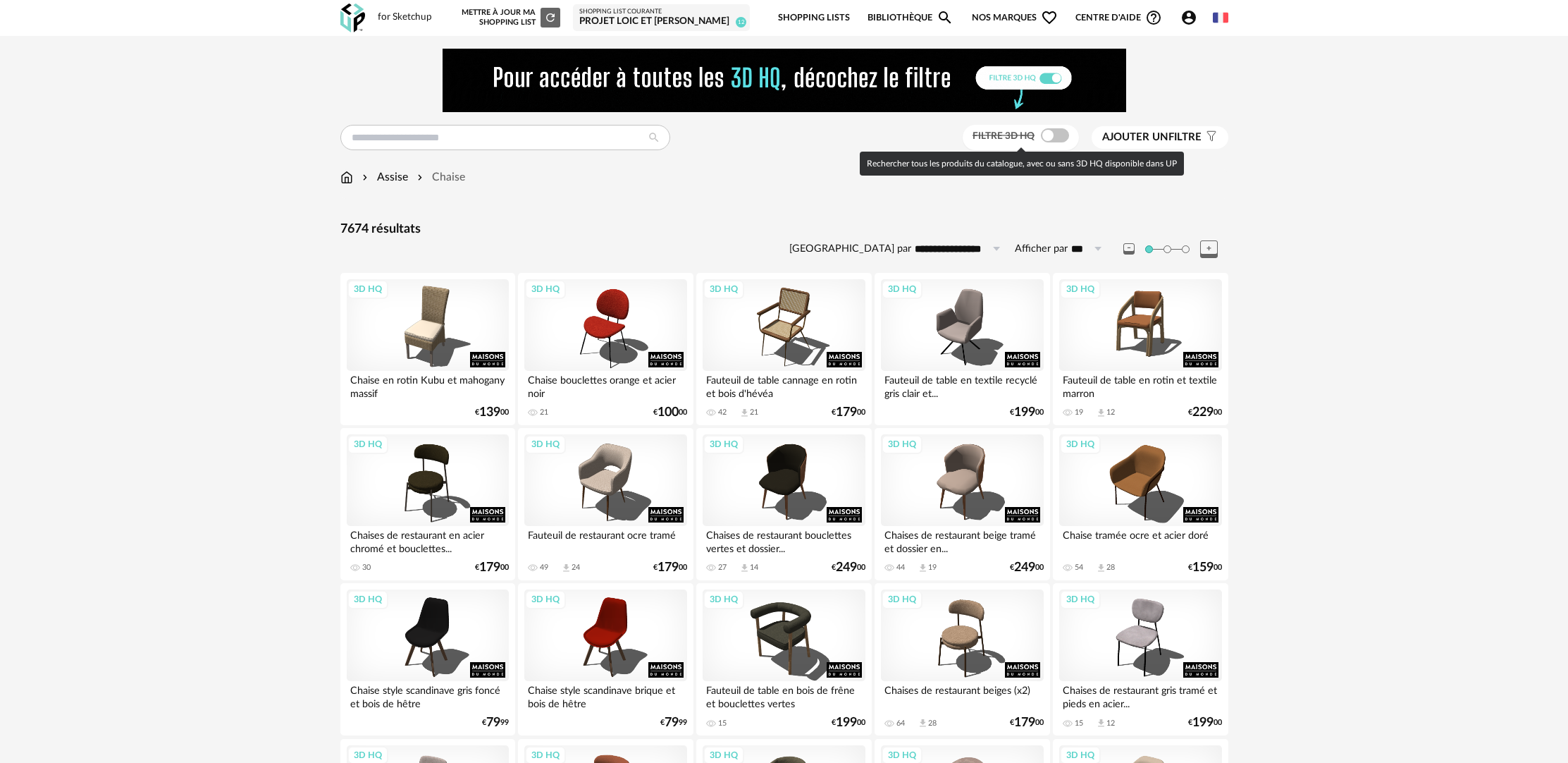
click at [1057, 133] on span at bounding box center [1055, 135] width 28 height 14
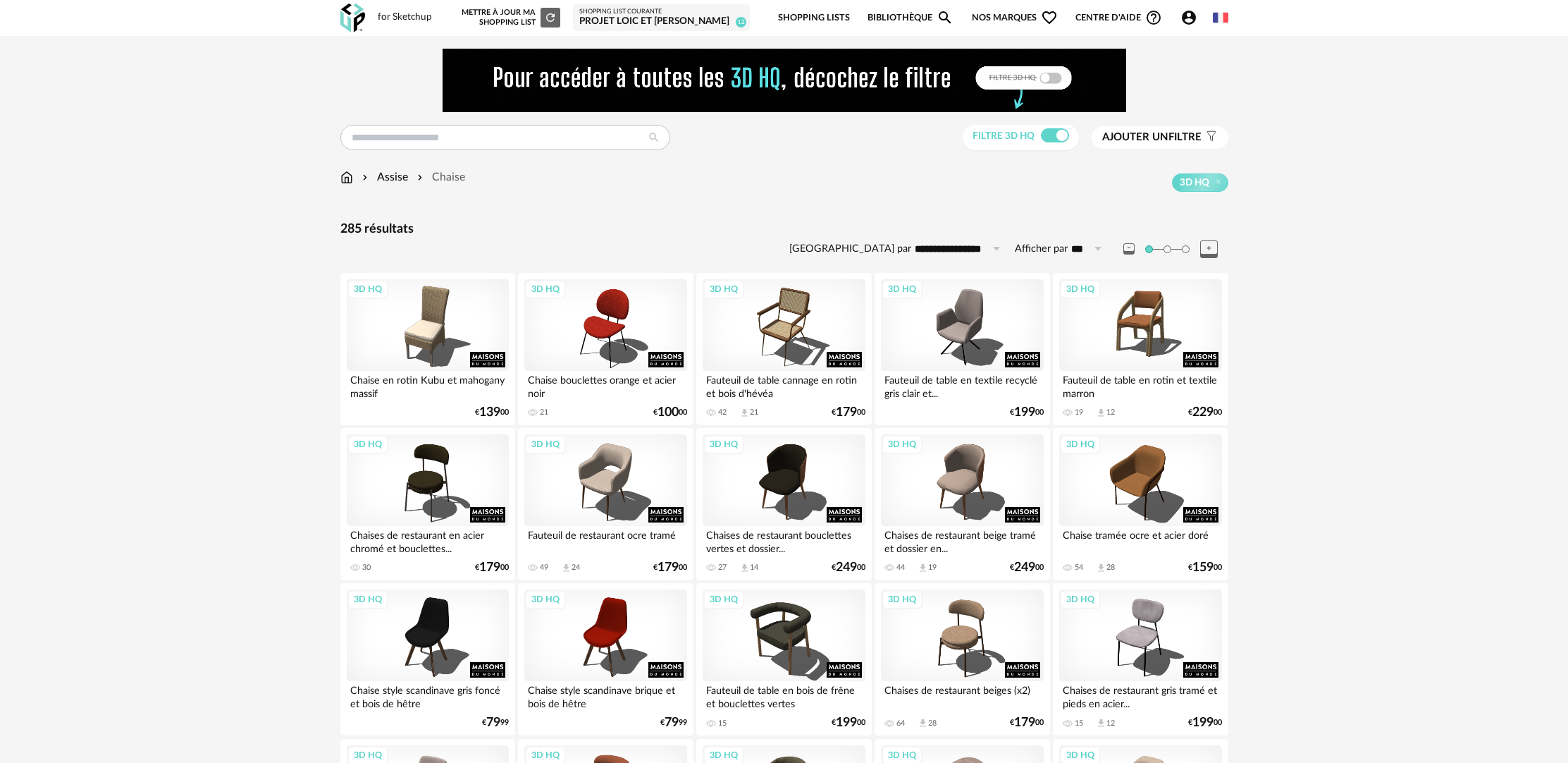
click at [979, 416] on div "9 Download icon 4 € 199 00" at bounding box center [962, 412] width 162 height 12
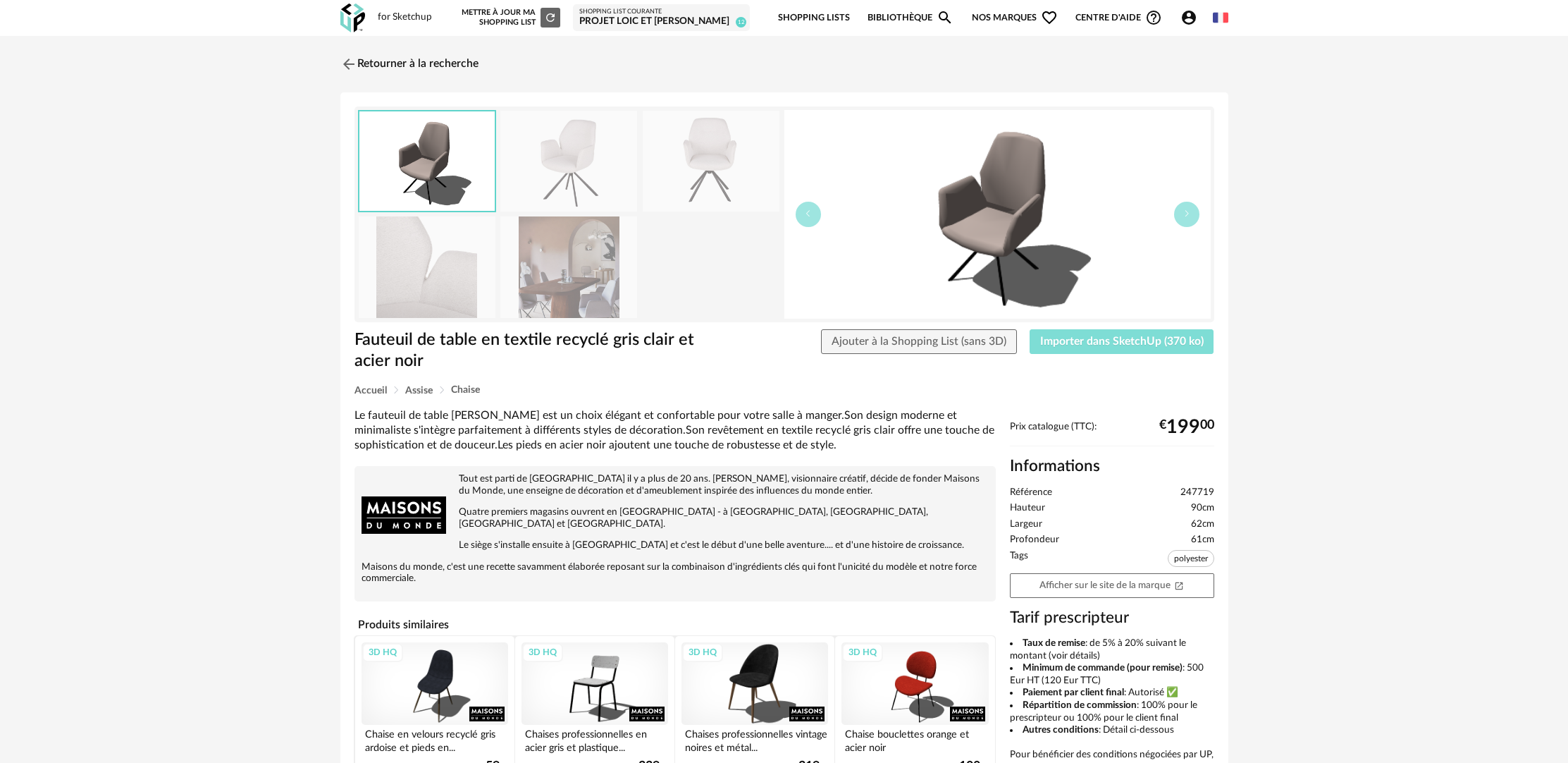
click at [1119, 335] on span "Importer dans SketchUp (370 ko)" at bounding box center [1122, 341] width 164 height 12
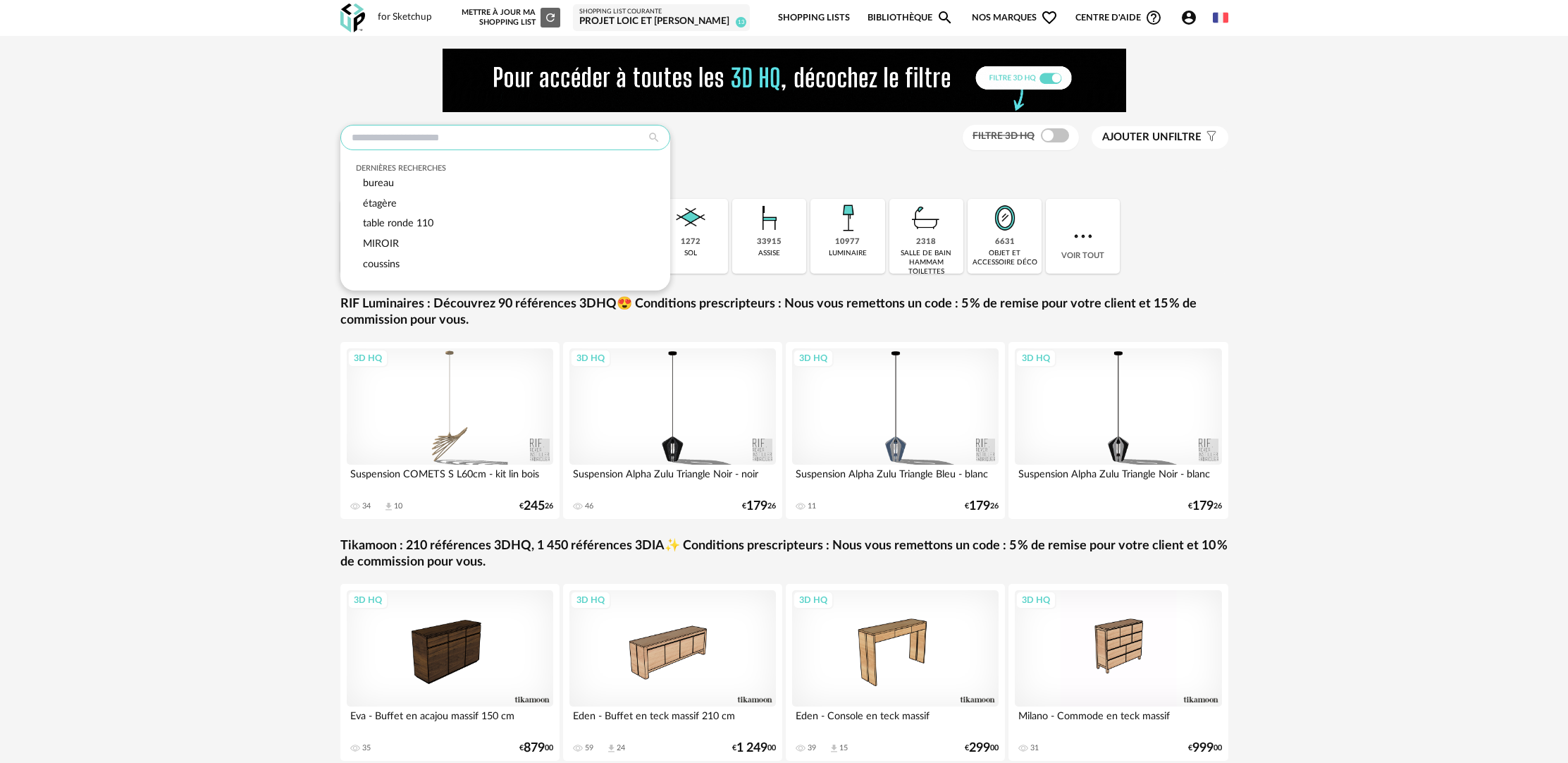
click at [528, 139] on input "text" at bounding box center [505, 137] width 330 height 25
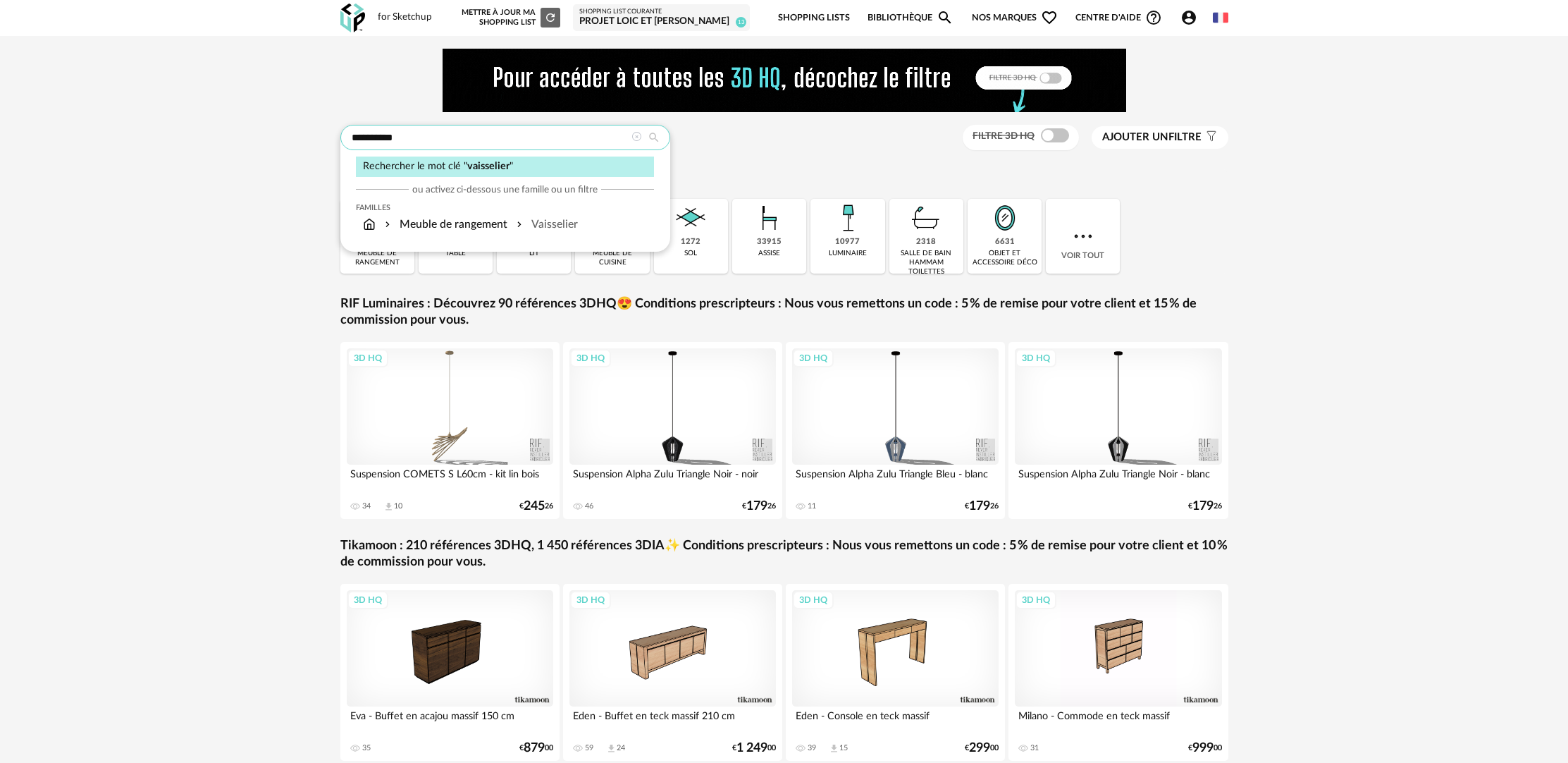
type input "**********"
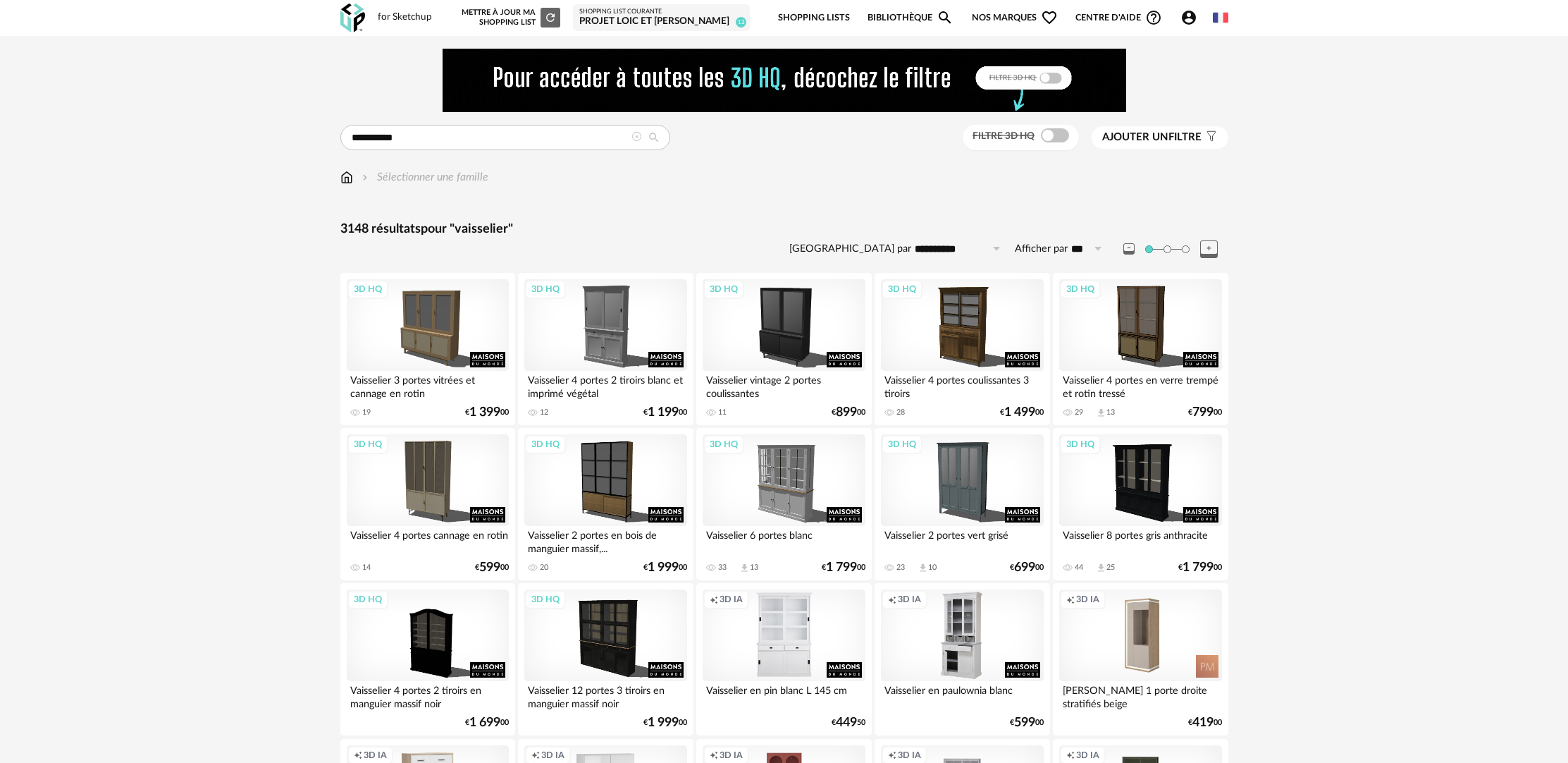
click at [966, 662] on div "Creation icon 3D IA" at bounding box center [962, 636] width 162 height 92
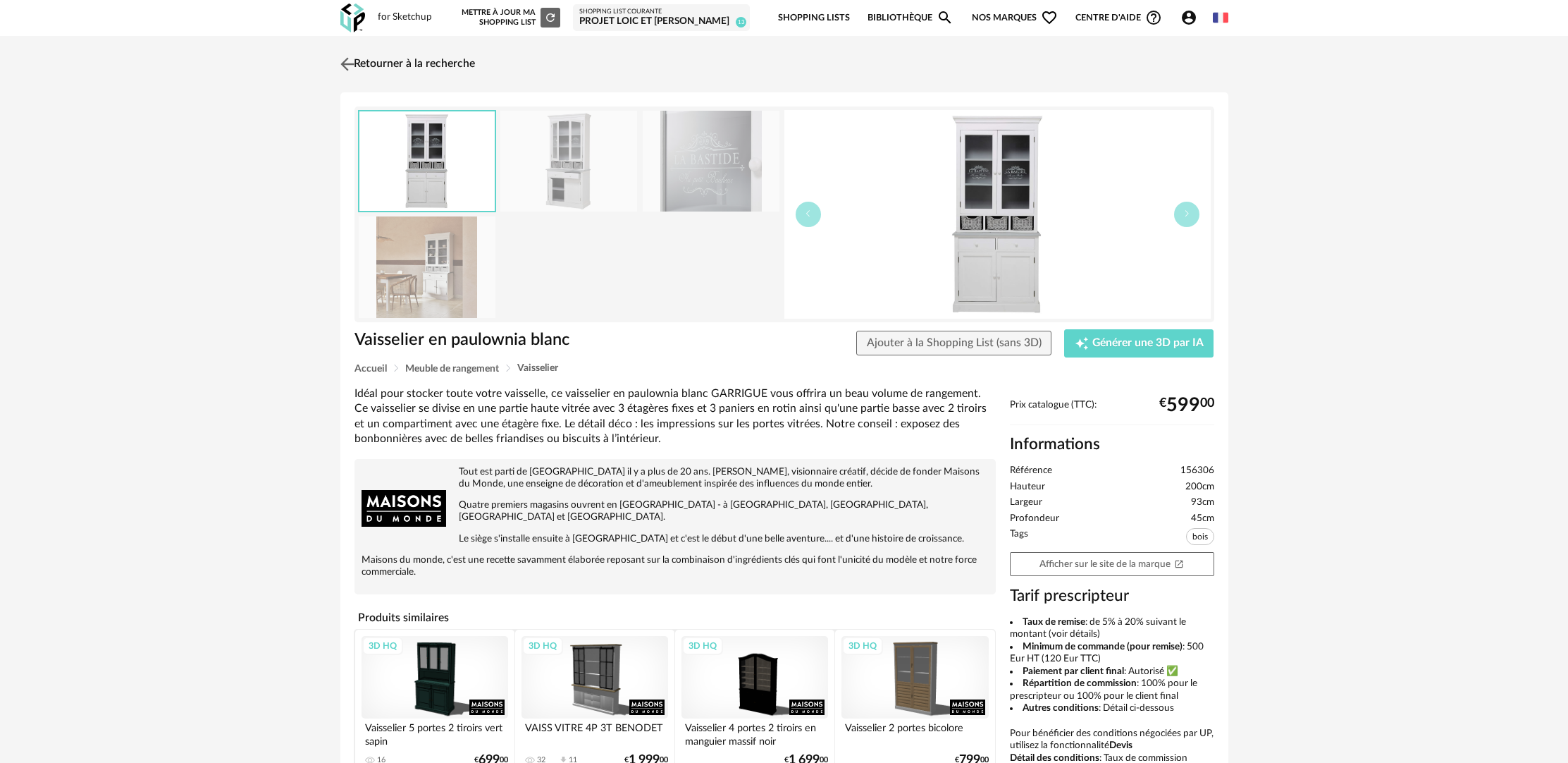
click at [479, 61] on div "Retourner à la recherche" at bounding box center [784, 64] width 888 height 31
click at [453, 68] on link "Retourner à la recherche" at bounding box center [406, 64] width 138 height 31
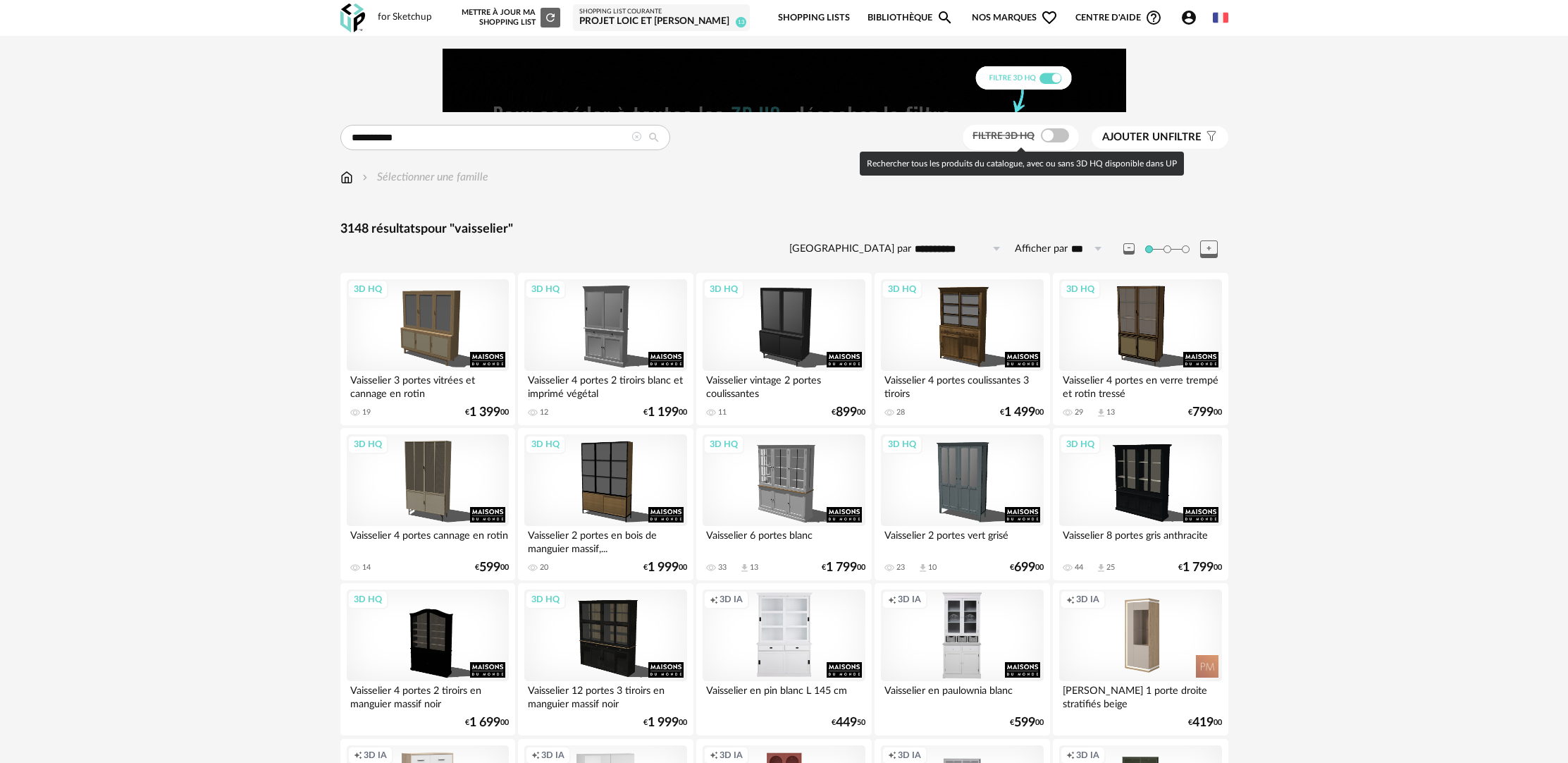
drag, startPoint x: 1063, startPoint y: 135, endPoint x: 1069, endPoint y: 146, distance: 12.5
click at [1063, 135] on span at bounding box center [1055, 135] width 28 height 14
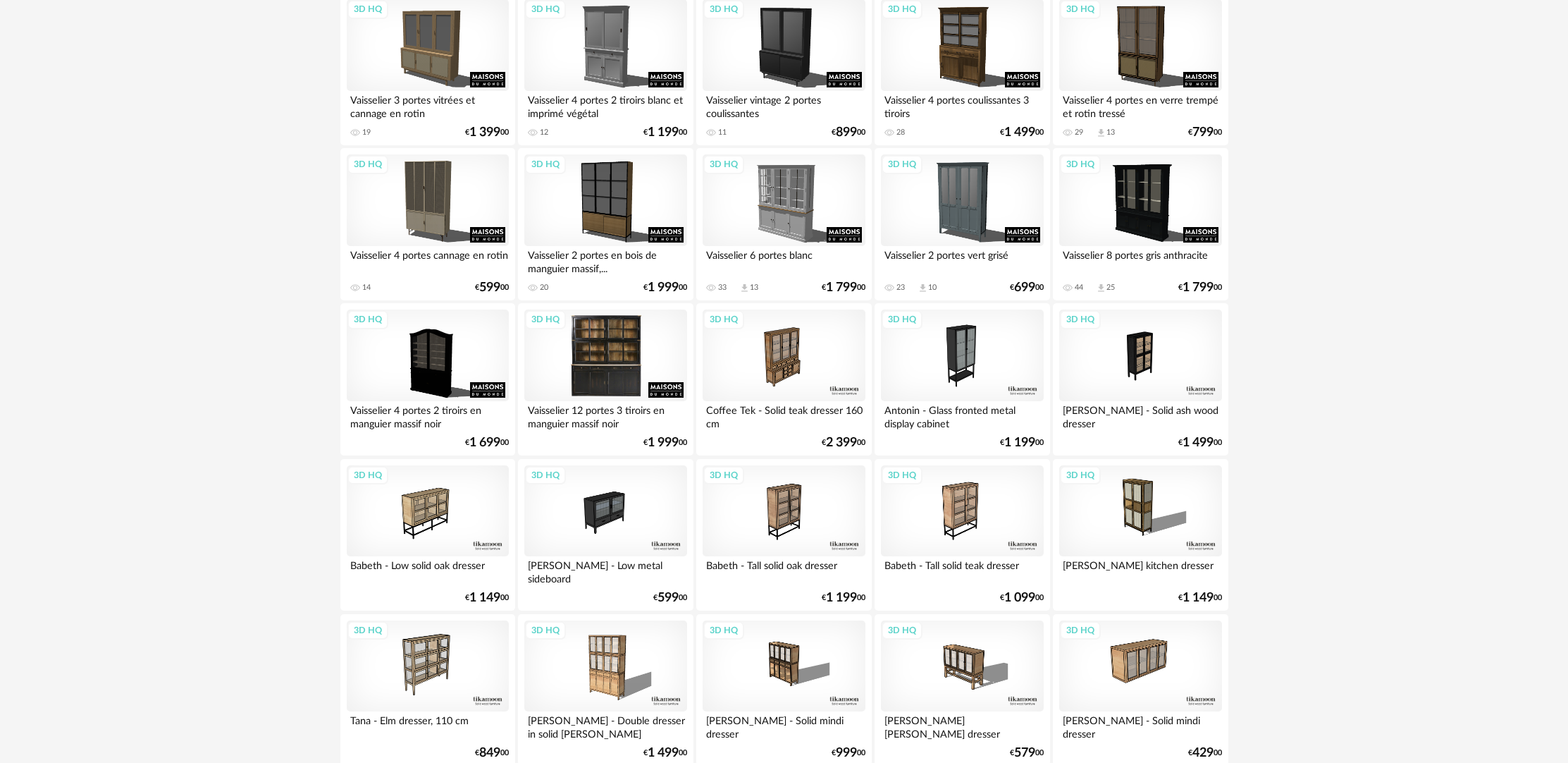
scroll to position [186, 0]
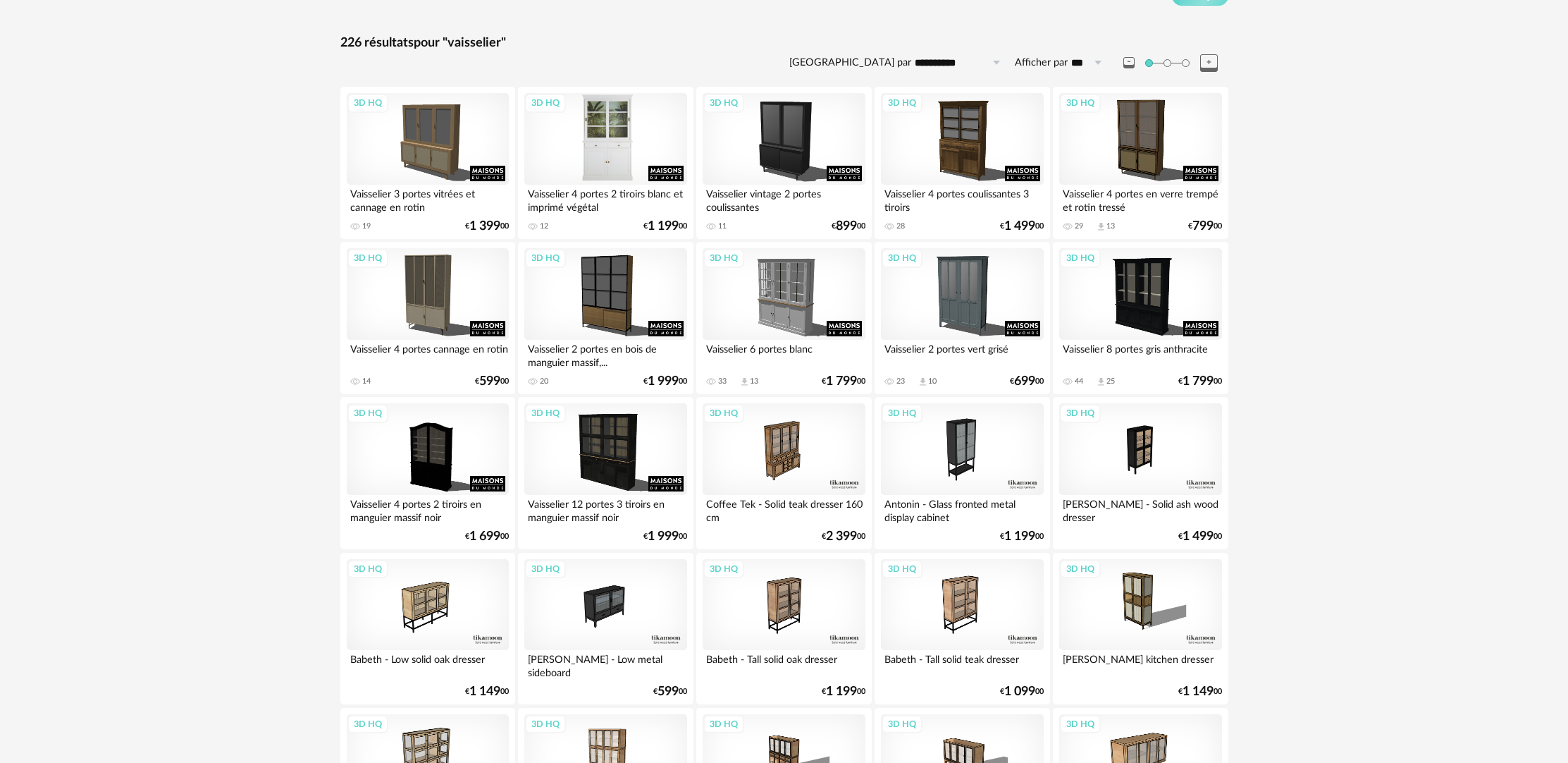
click at [606, 157] on div "3D HQ" at bounding box center [605, 139] width 162 height 92
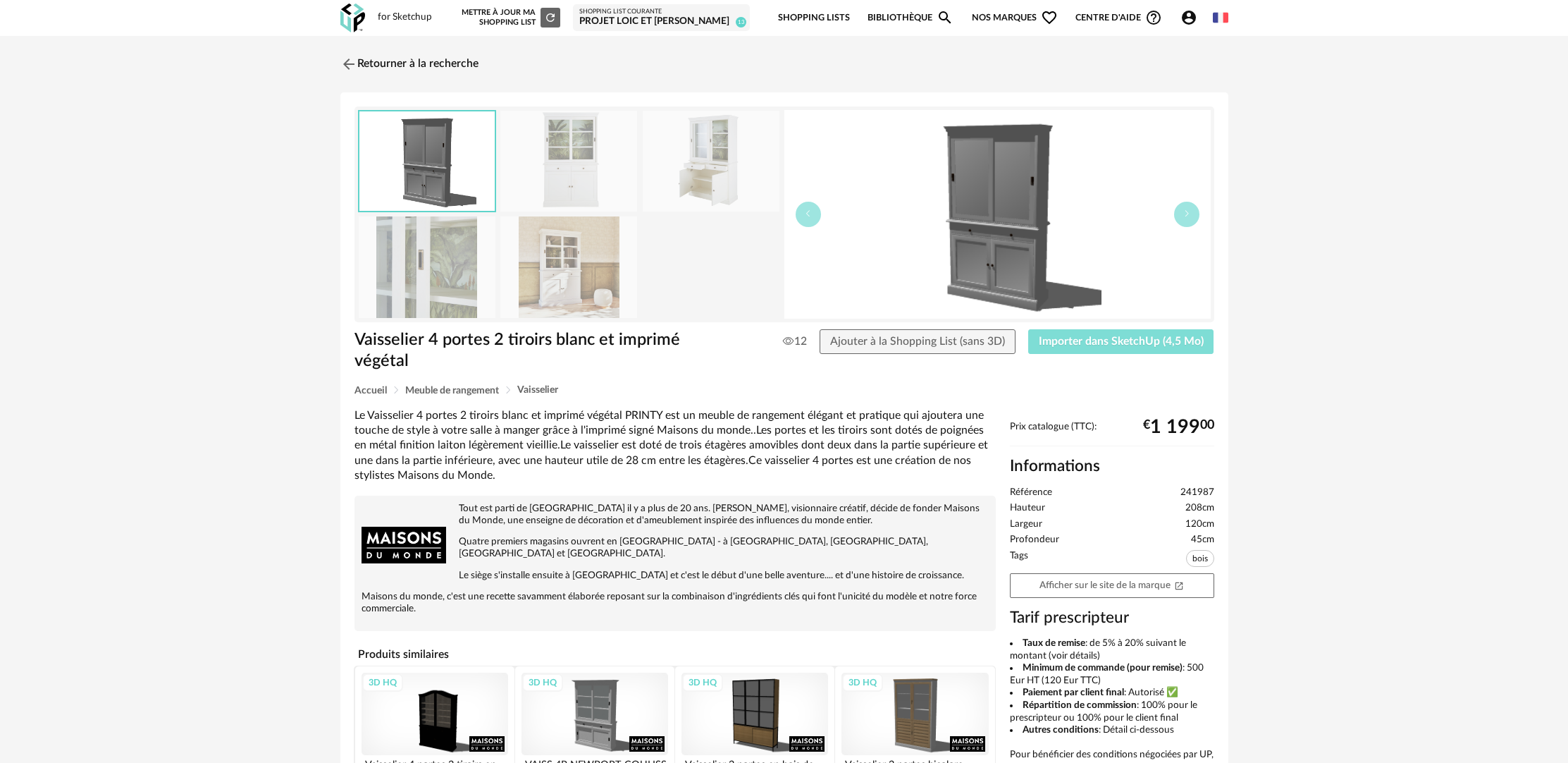
click at [1177, 351] on button "Importer dans SketchUp (4,5 Mo)" at bounding box center [1121, 342] width 186 height 25
